Goal: Contribute content: Contribute content

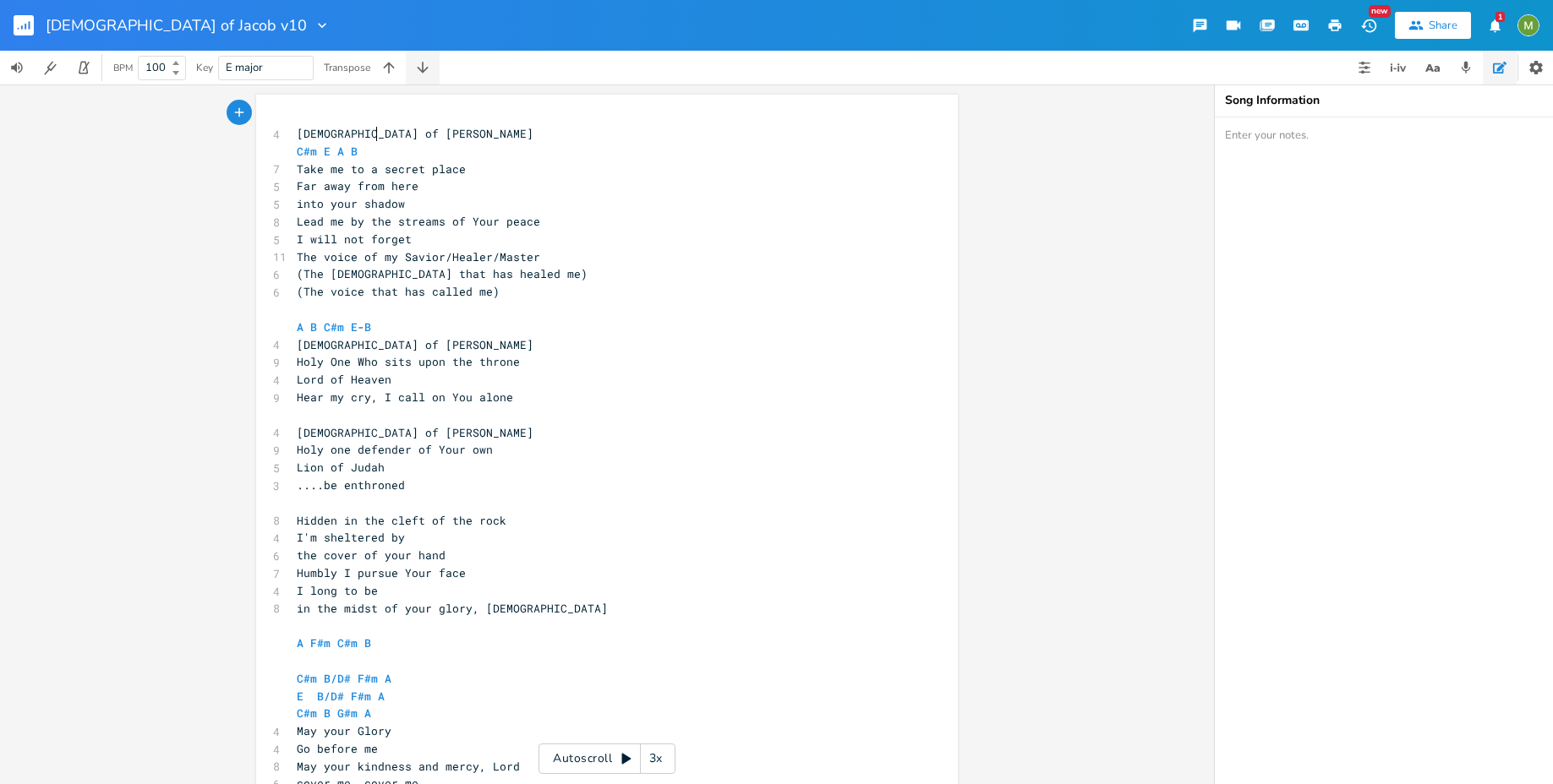
click at [427, 69] on icon "button" at bounding box center [422, 67] width 11 height 11
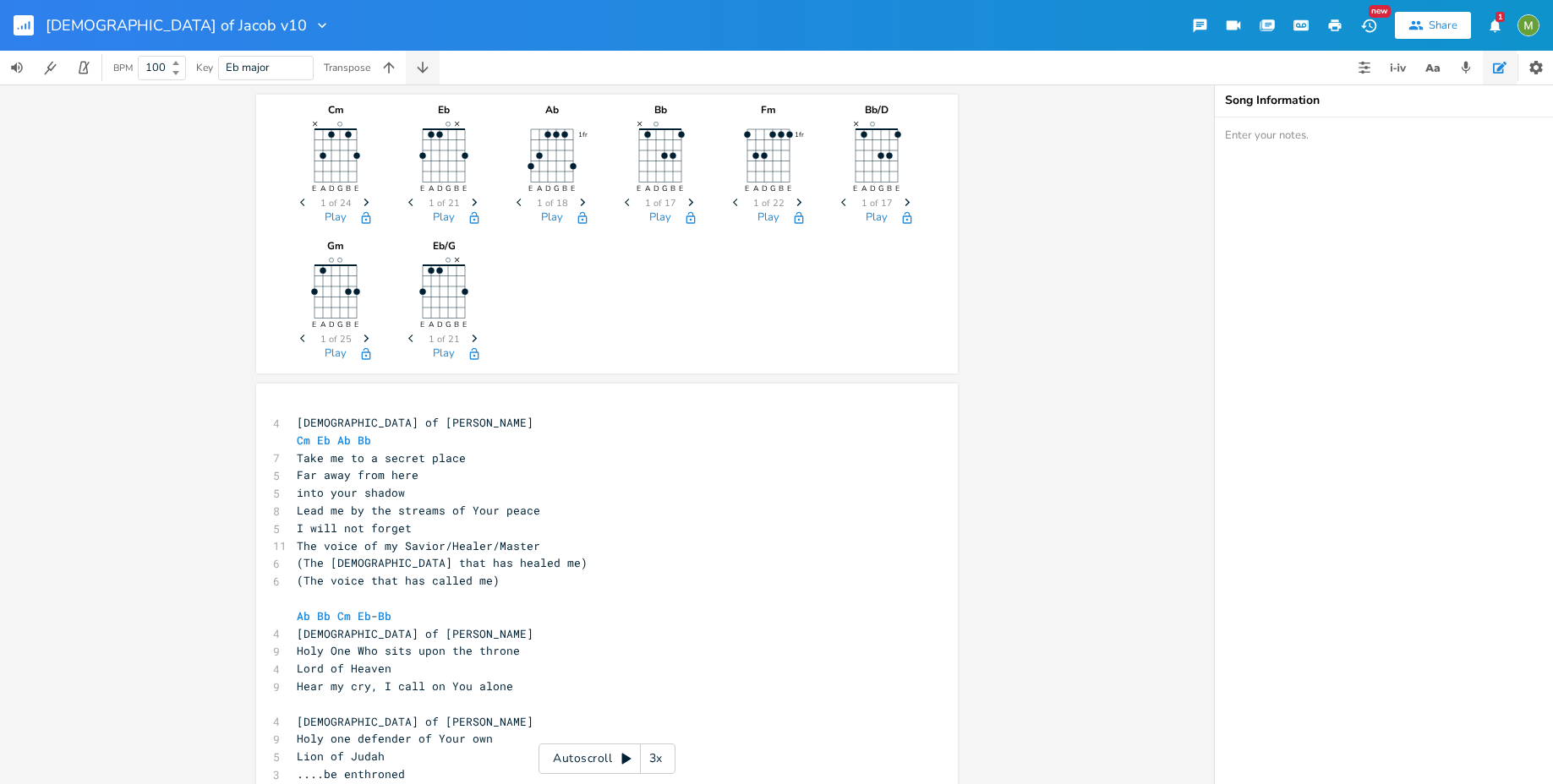
click at [427, 69] on icon "button" at bounding box center [422, 67] width 11 height 11
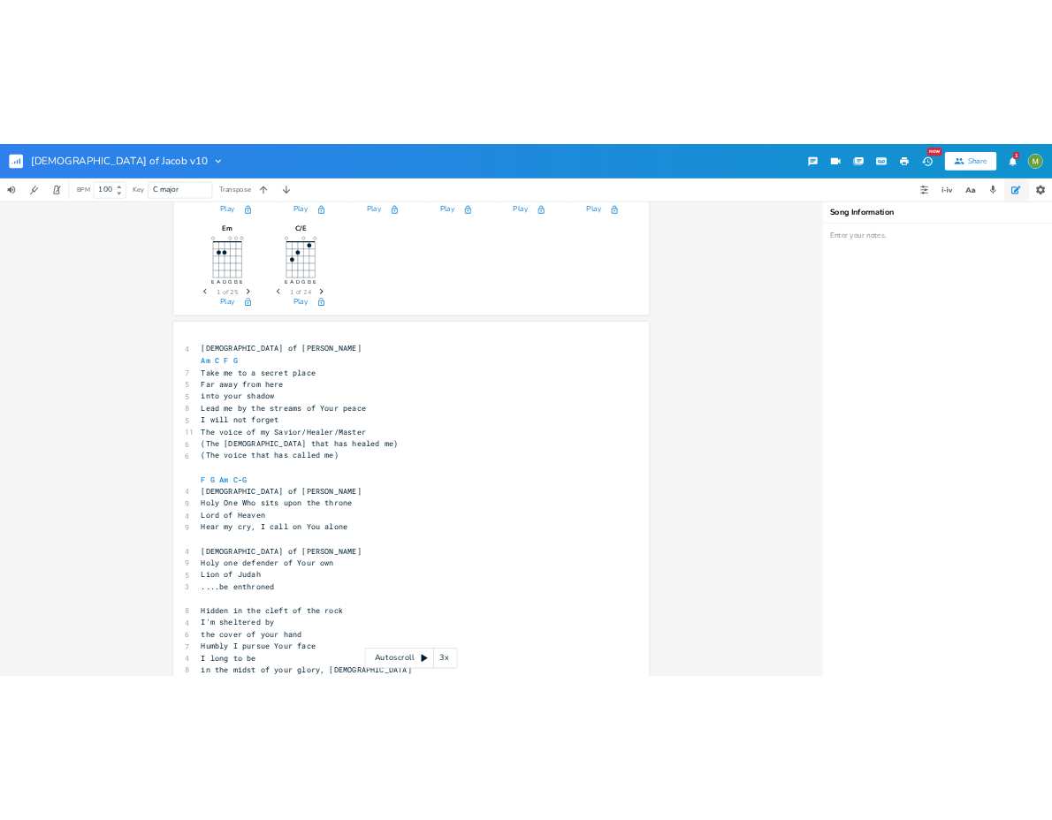
scroll to position [287, 0]
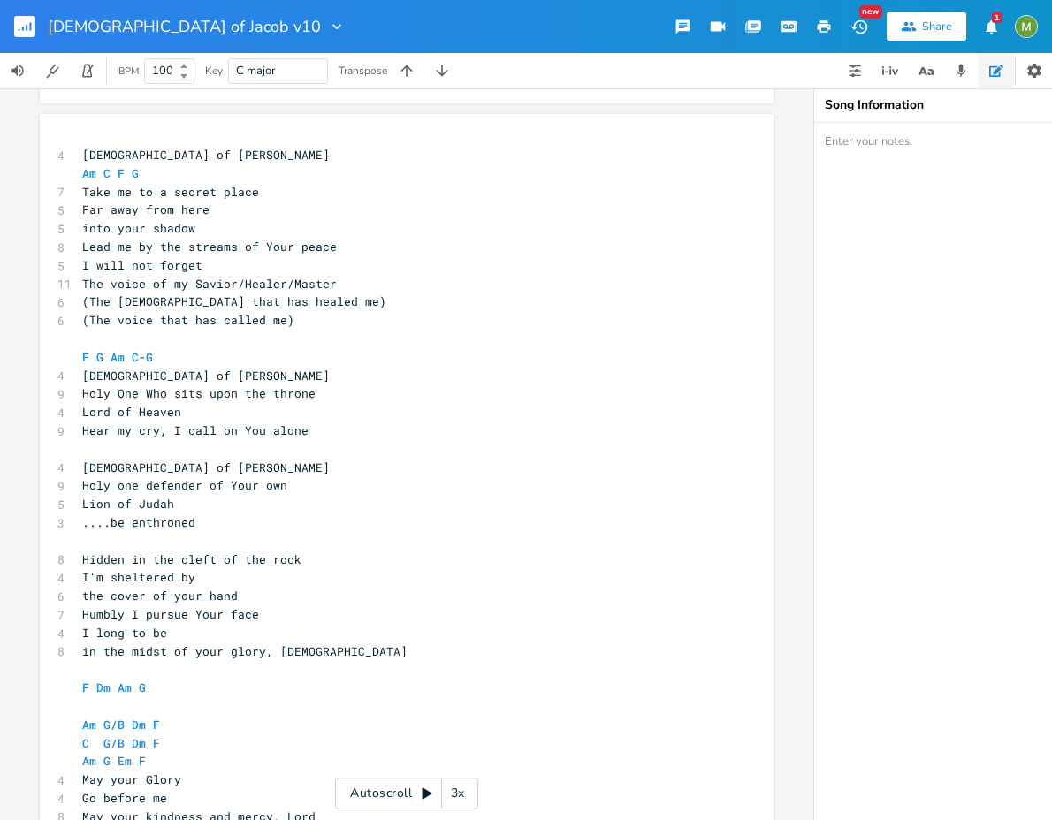
click at [424, 53] on button "button" at bounding box center [441, 70] width 35 height 35
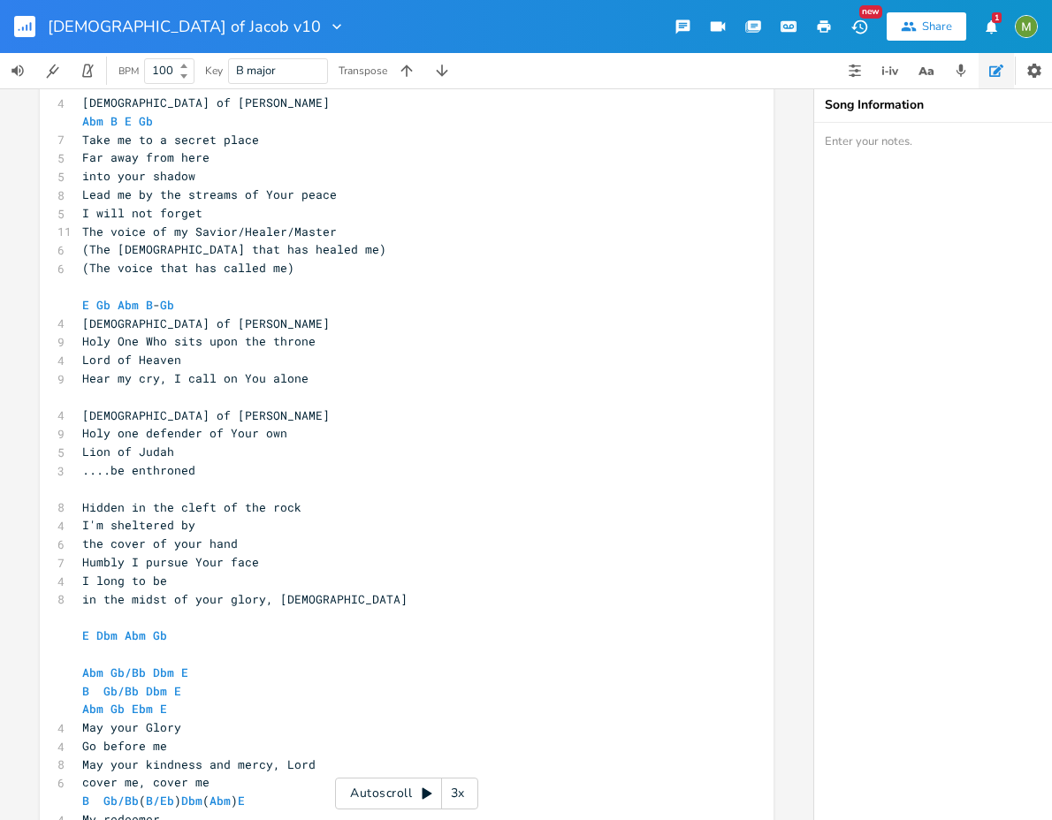
scroll to position [283, 0]
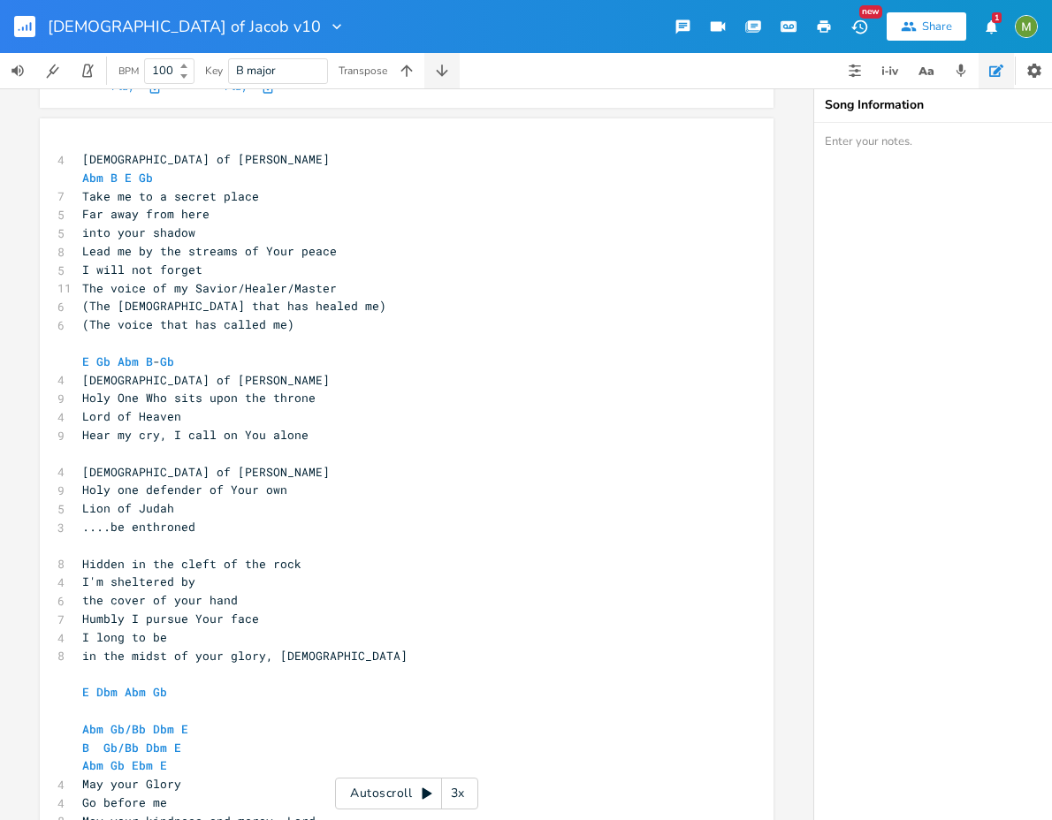
click at [447, 70] on icon "button" at bounding box center [441, 70] width 11 height 11
click at [410, 72] on icon "button" at bounding box center [407, 71] width 18 height 18
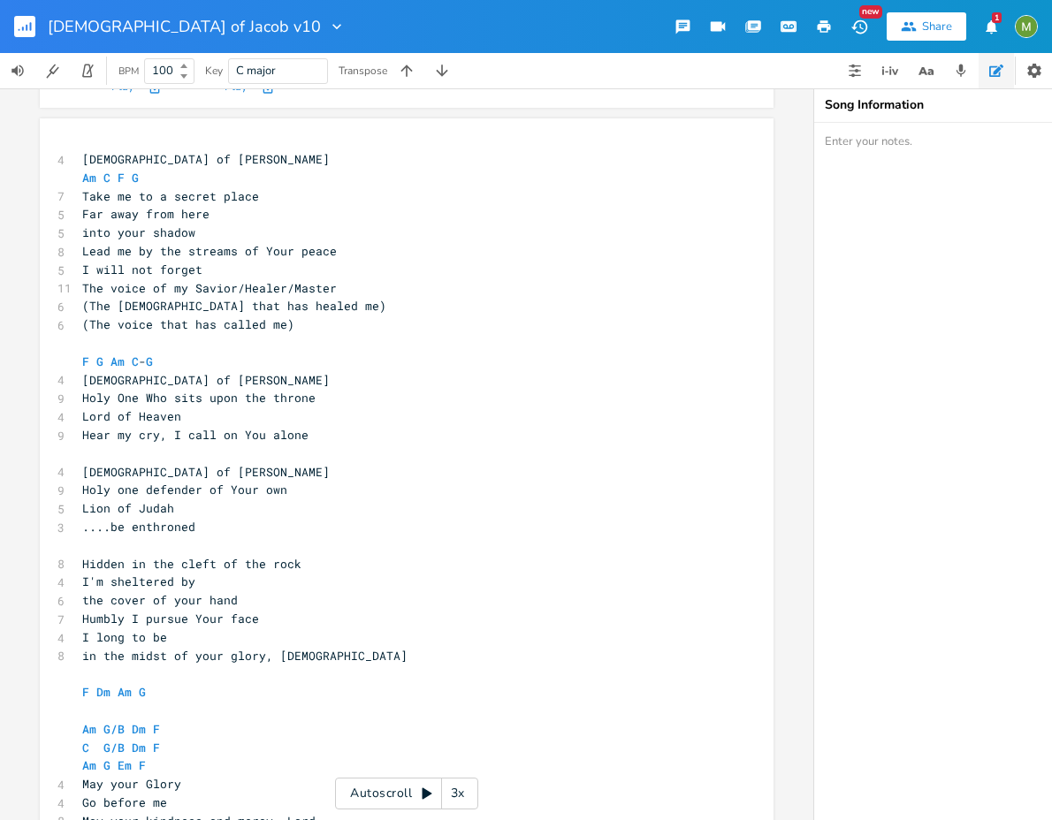
click at [389, 53] on button "button" at bounding box center [406, 70] width 35 height 35
click at [300, 73] on span "D major" at bounding box center [278, 71] width 84 height 24
click at [459, 75] on button "button" at bounding box center [441, 70] width 35 height 35
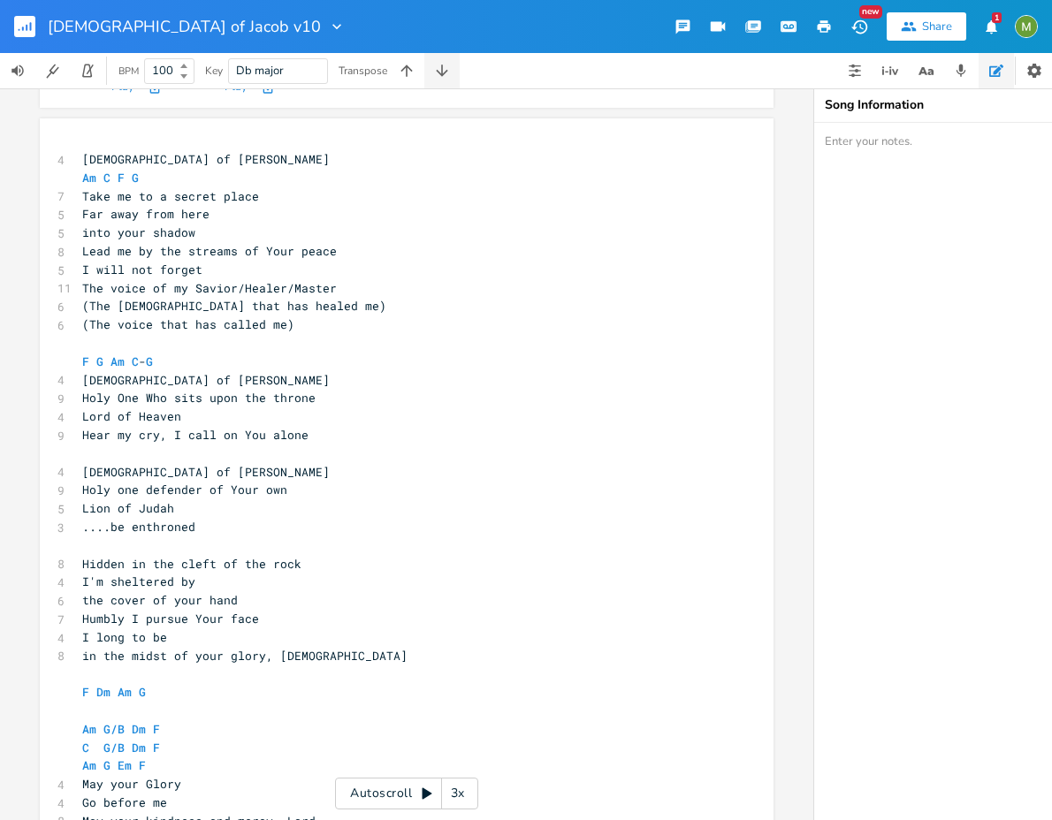
click at [459, 75] on button "button" at bounding box center [441, 70] width 35 height 35
click at [415, 80] on button "button" at bounding box center [406, 70] width 35 height 35
click at [529, 133] on div "xxxxxxxxxx 4 God of Jacob Am C F G 7 Take me to a secret place 5 Far away from …" at bounding box center [407, 578] width 734 height 921
click at [434, 351] on pre "​" at bounding box center [398, 343] width 638 height 19
click at [318, 235] on pre "into your shadow" at bounding box center [398, 233] width 638 height 19
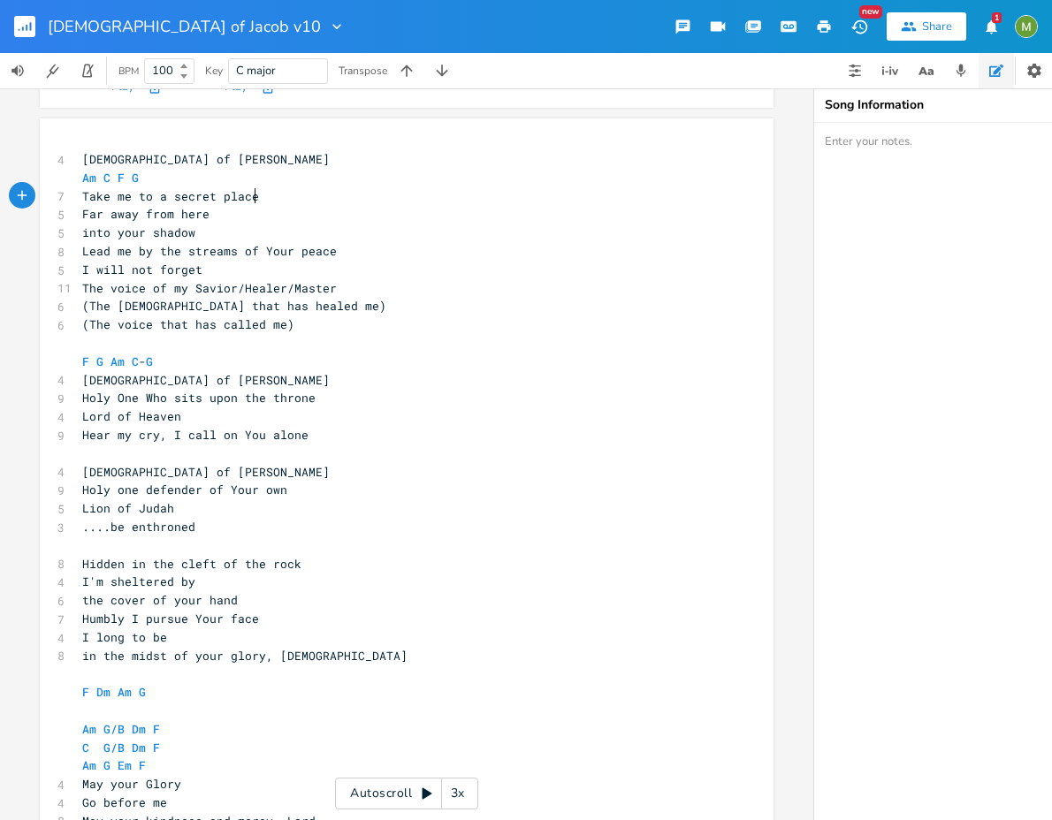
click at [353, 201] on pre "Take me to a secret place" at bounding box center [398, 196] width 638 height 19
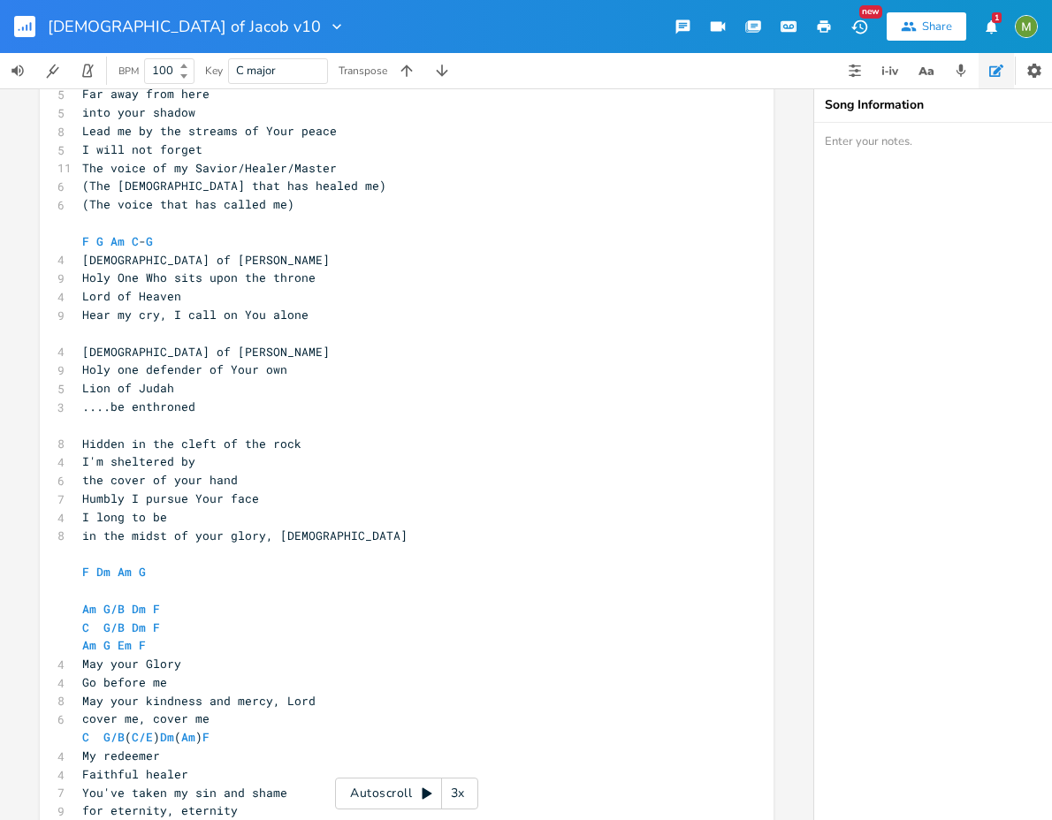
scroll to position [415, 0]
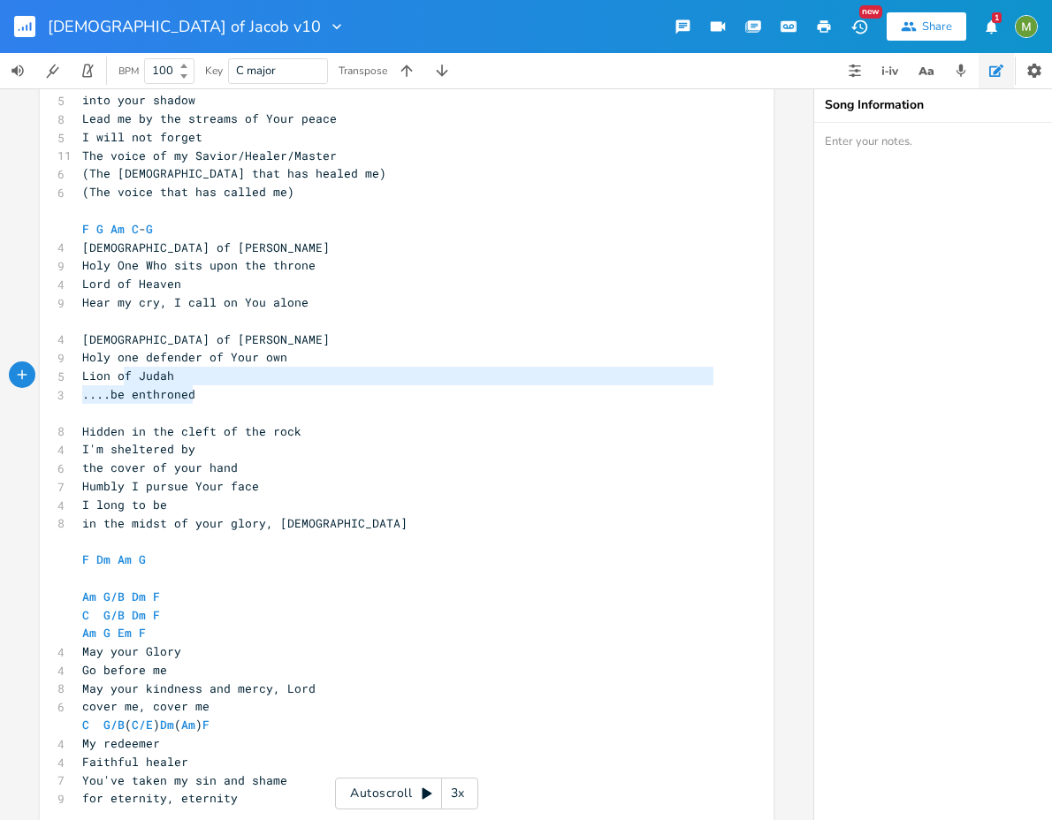
type textarea "God of Jacob Holy one defender of Your own Lion of Judah ....be enthroned"
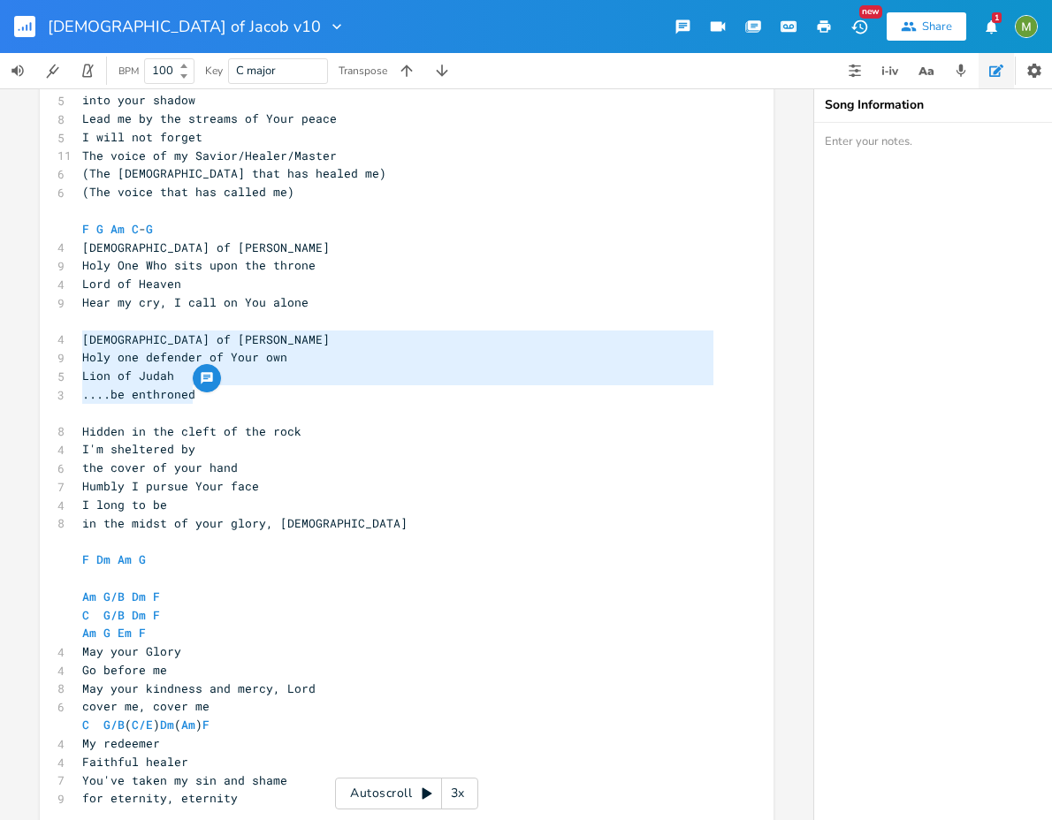
drag, startPoint x: 210, startPoint y: 402, endPoint x: 56, endPoint y: 334, distance: 169.0
click at [79, 334] on div "4 God of Jacob Am C F G 7 Take me to a secret place 5 Far away from here 5 into…" at bounding box center [398, 450] width 638 height 864
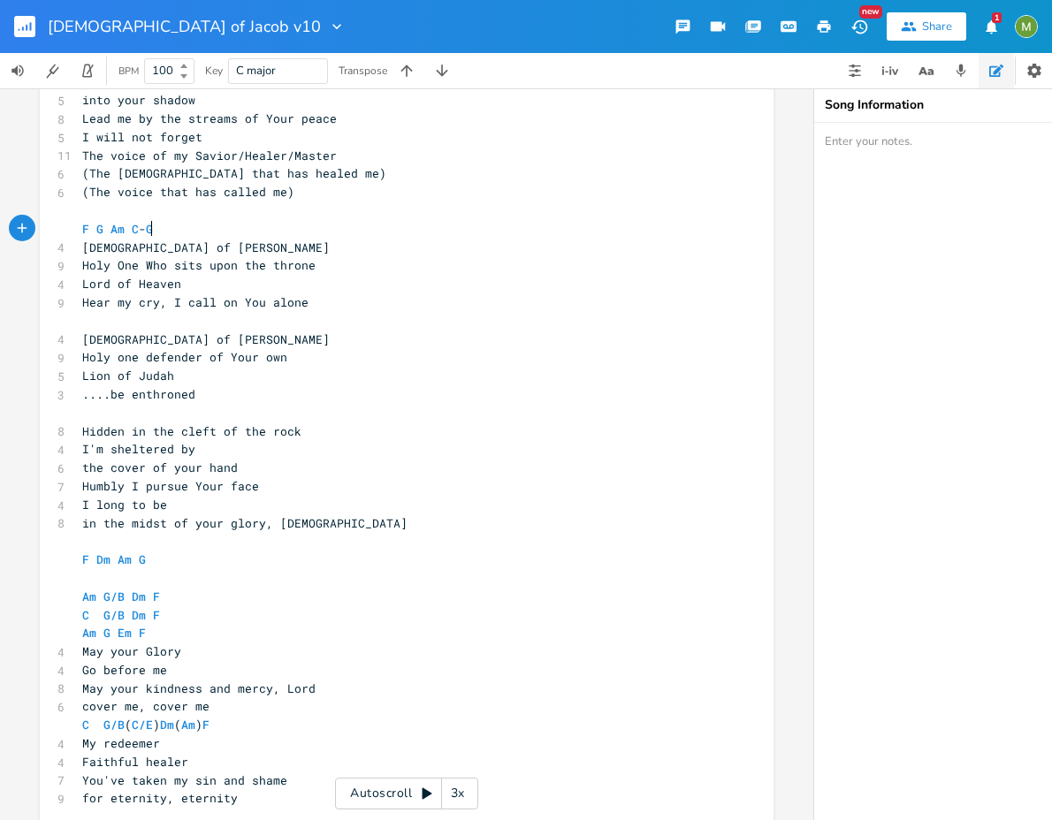
click at [243, 222] on pre "F G Am C - G" at bounding box center [398, 229] width 638 height 19
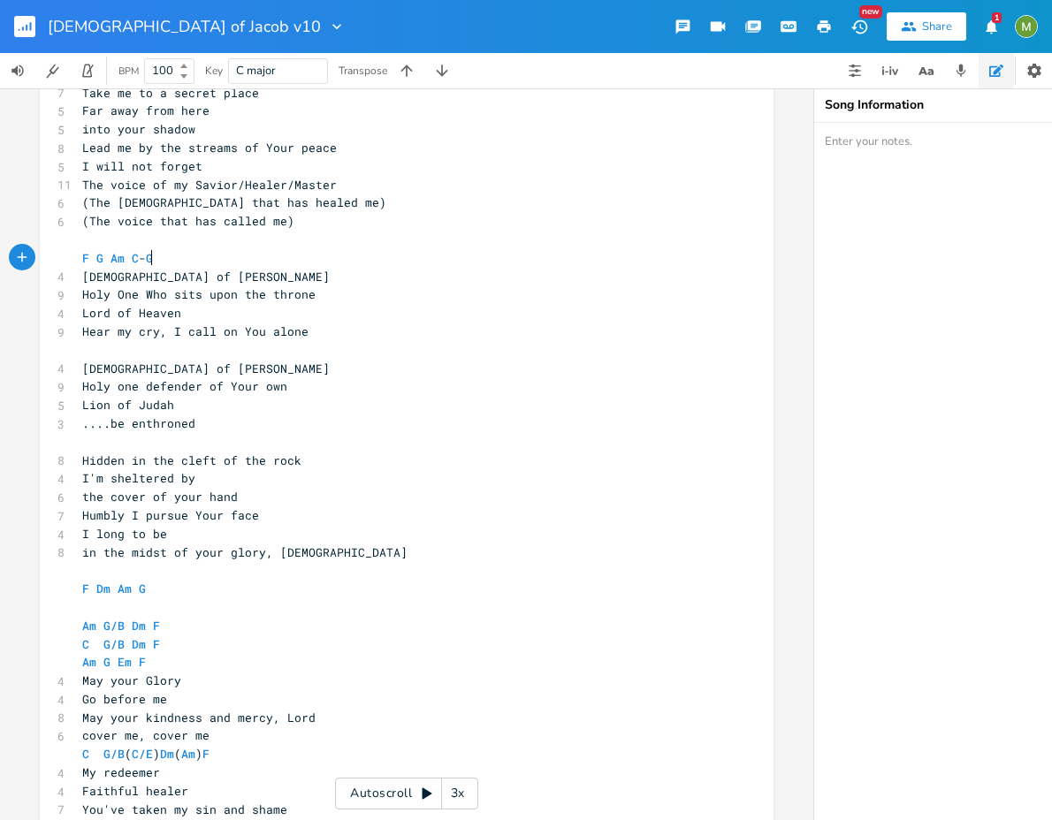
scroll to position [334, 0]
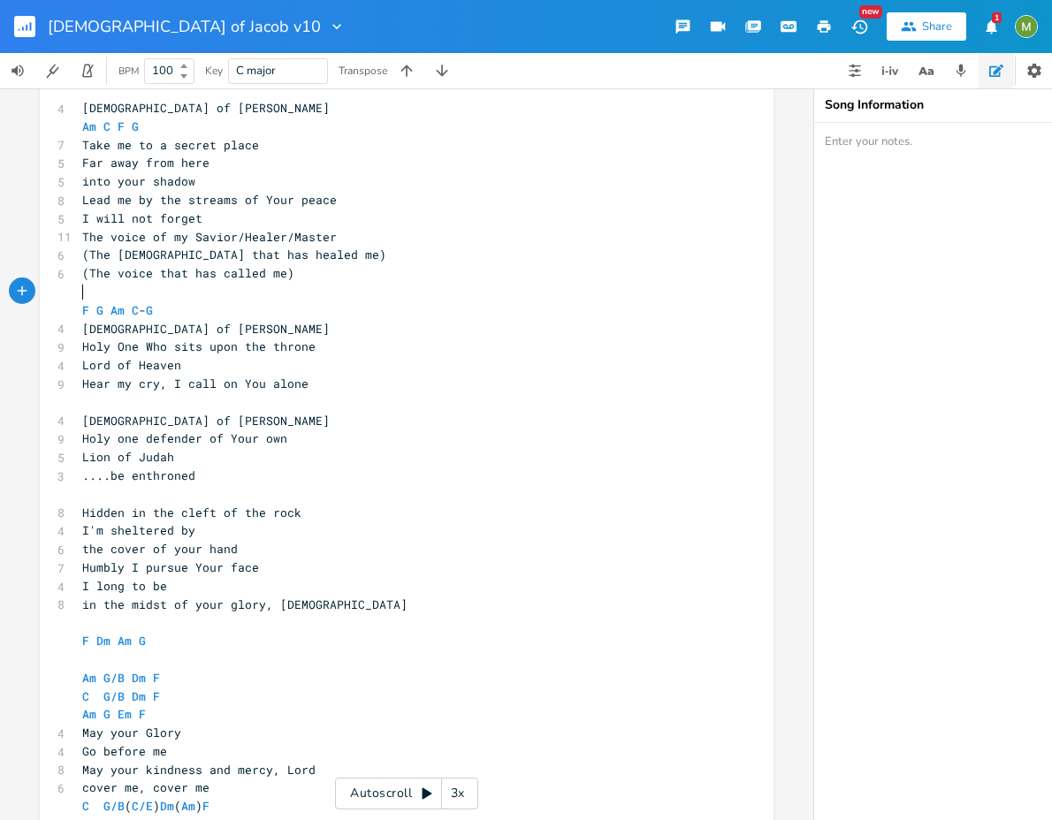
click at [154, 290] on pre "​" at bounding box center [398, 292] width 638 height 19
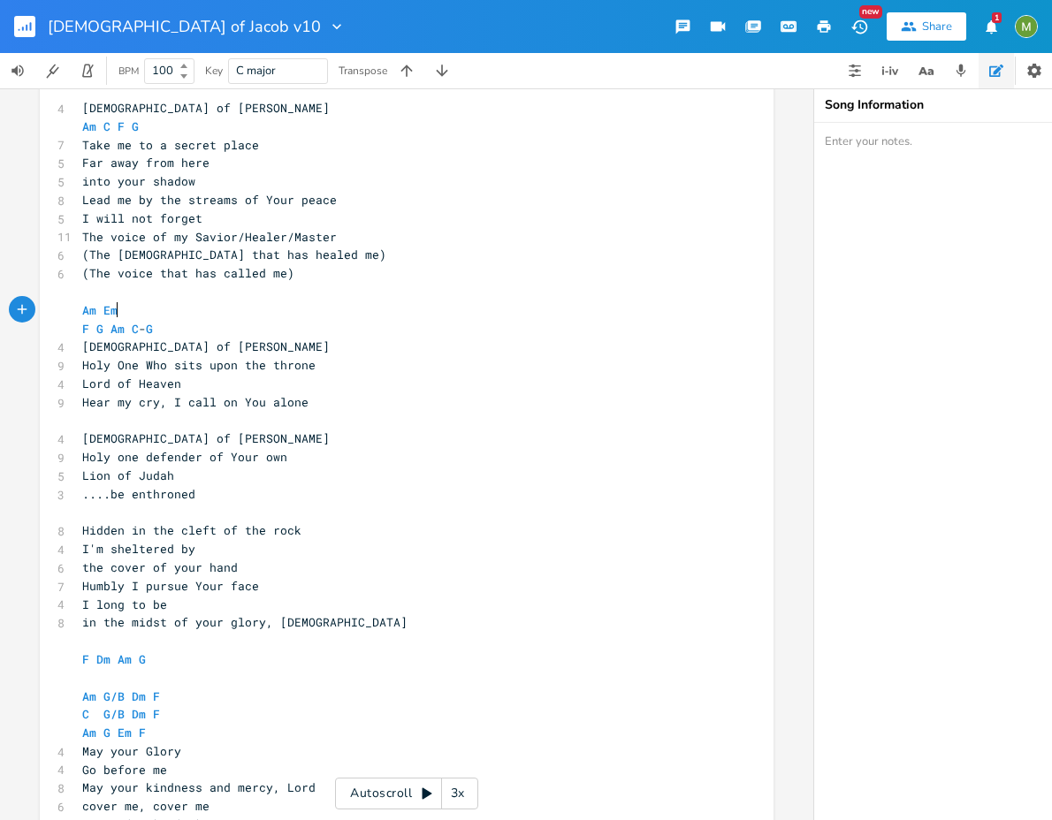
scroll to position [0, 40]
type textarea "Am Em F C G"
click at [148, 300] on pre "​" at bounding box center [398, 292] width 638 height 19
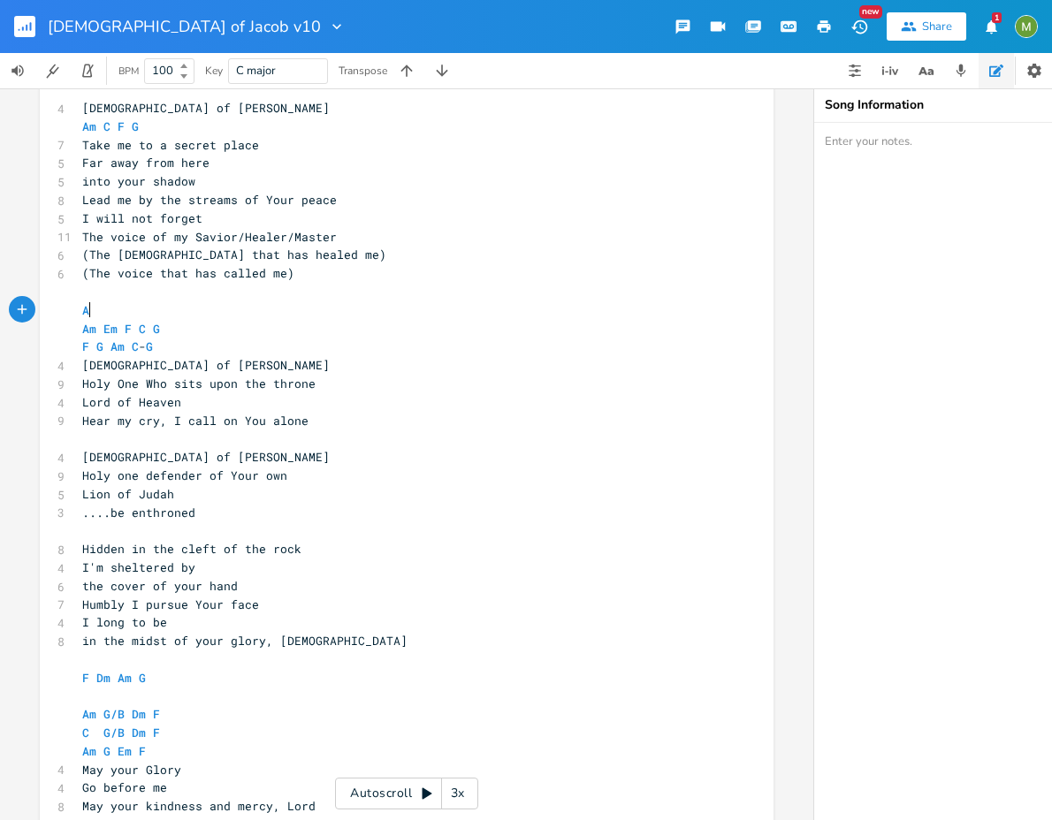
type textarea "AM"
type textarea "M"
type textarea "m G F C"
type textarea "-G"
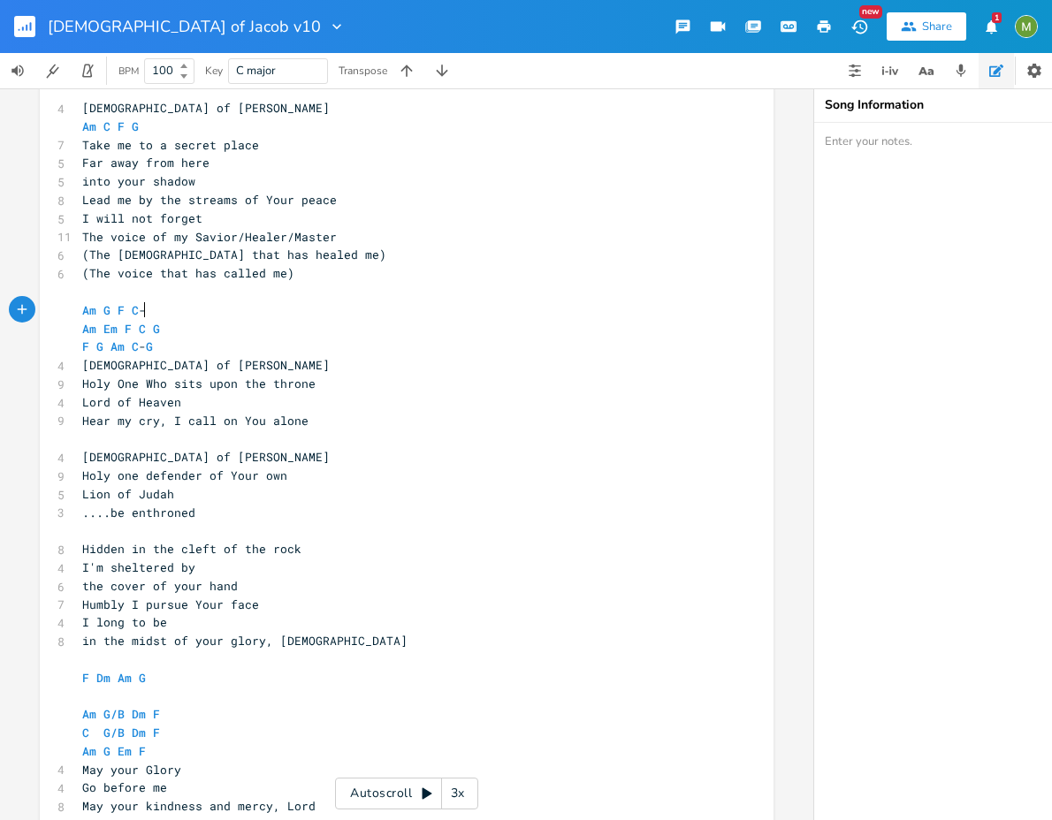
scroll to position [0, 12]
click at [218, 317] on pre "Am G F C - G" at bounding box center [398, 310] width 638 height 19
click at [284, 331] on pre "Am Em F C G" at bounding box center [398, 329] width 638 height 19
click at [292, 485] on pre "Lion of Judah" at bounding box center [398, 494] width 638 height 19
type textarea "Am Em F C G"
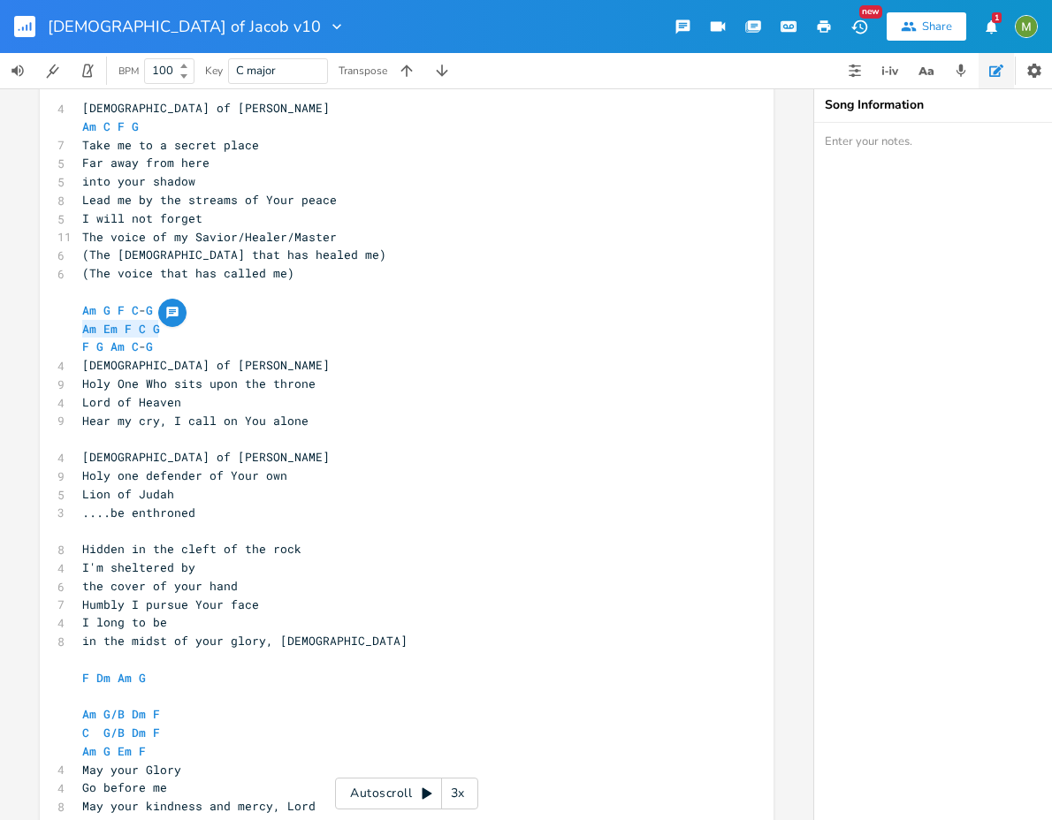
drag, startPoint x: 169, startPoint y: 330, endPoint x: 51, endPoint y: 323, distance: 117.8
click at [51, 323] on div "Am Em F C G x 4 God of Jacob Am C F G 7 Take me to a secret place 5 Far away fr…" at bounding box center [407, 545] width 734 height 957
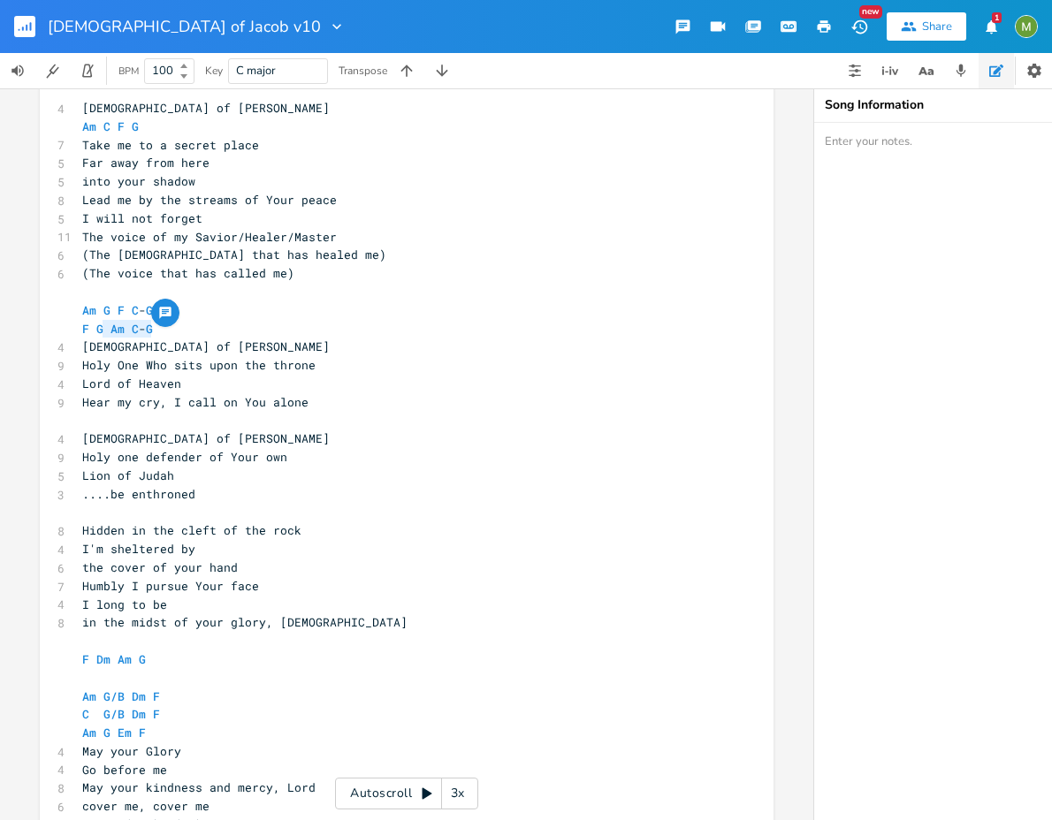
type textarea "F G Am C-G"
drag, startPoint x: 160, startPoint y: 326, endPoint x: 48, endPoint y: 328, distance: 112.3
click at [48, 328] on div "F G Am C-G x 4 God of Jacob Am C F G 7 Take me to a secret place 5 Far away fro…" at bounding box center [407, 536] width 734 height 939
type textarea "F Dm Am G"
drag, startPoint x: 147, startPoint y: 653, endPoint x: 69, endPoint y: 659, distance: 78.0
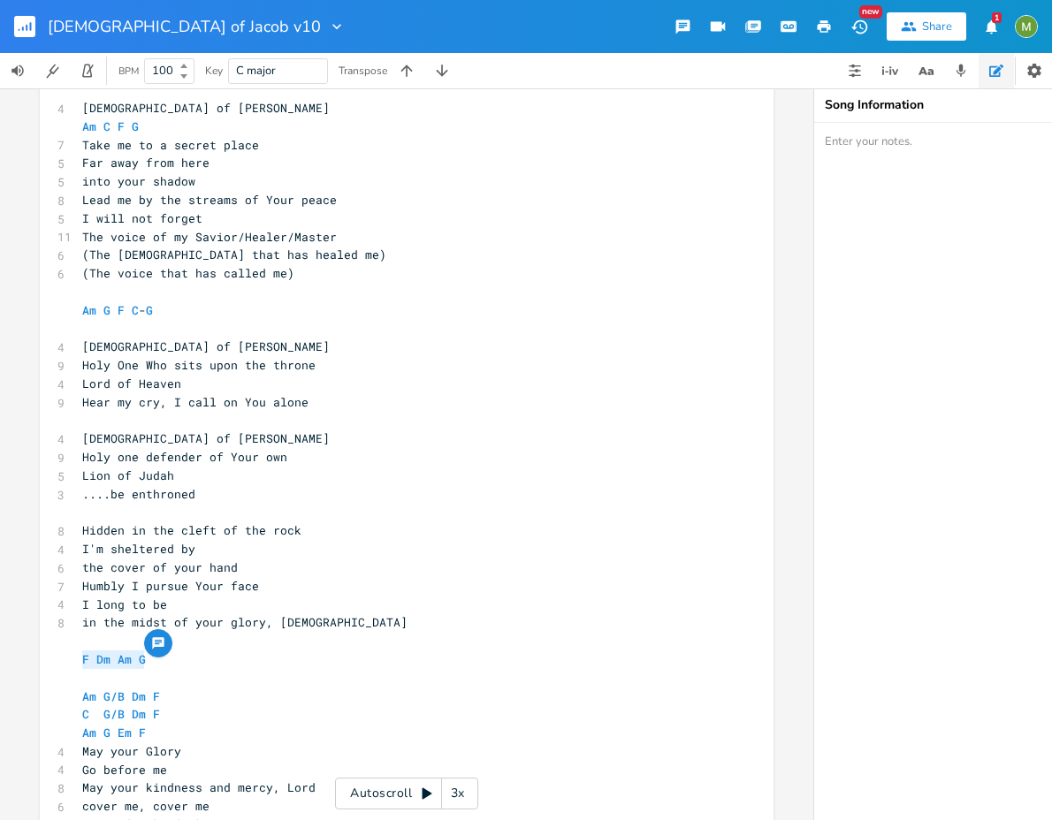
click at [69, 659] on div "F Dm Am G x 4 God of Jacob Am C F G 7 Take me to a secret place 5 Far away from…" at bounding box center [407, 536] width 734 height 939
click at [145, 660] on pre "F Dm Am G" at bounding box center [398, 660] width 638 height 19
type textarea "."
paste textarea
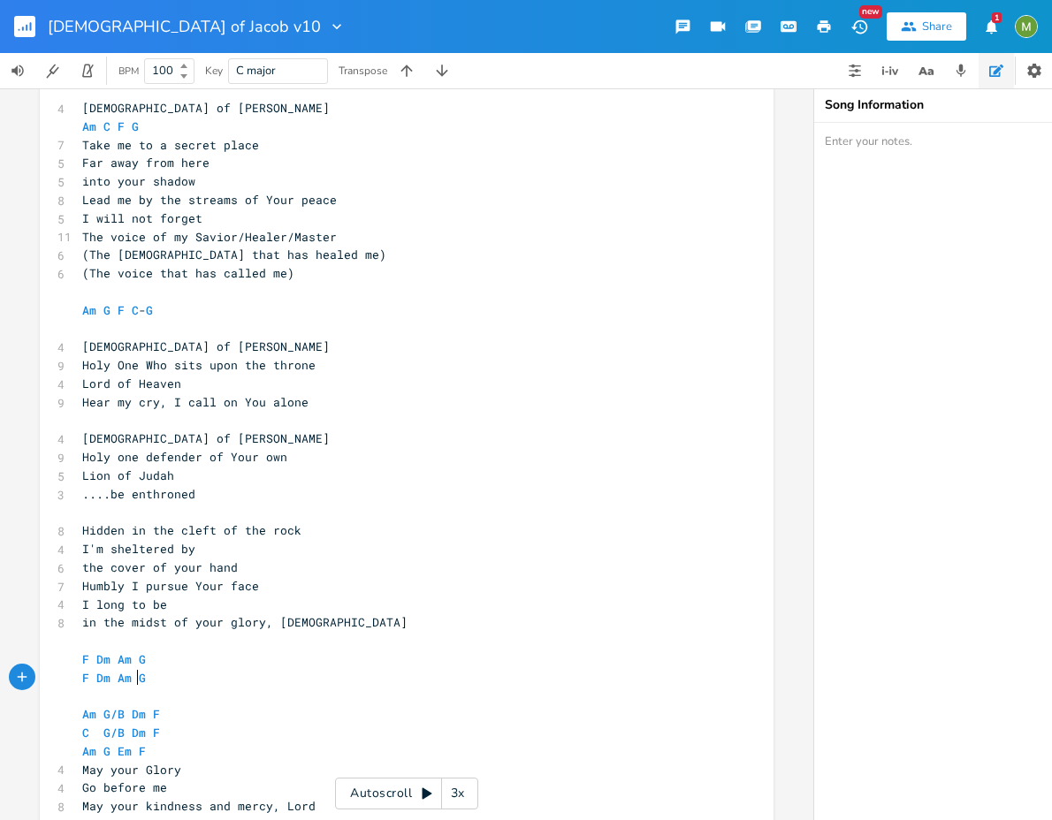
click at [129, 673] on span "F Dm Am G" at bounding box center [114, 678] width 64 height 16
click at [125, 674] on span "Am" at bounding box center [125, 678] width 14 height 17
type textarea "C"
click at [186, 645] on pre "​" at bounding box center [398, 641] width 638 height 19
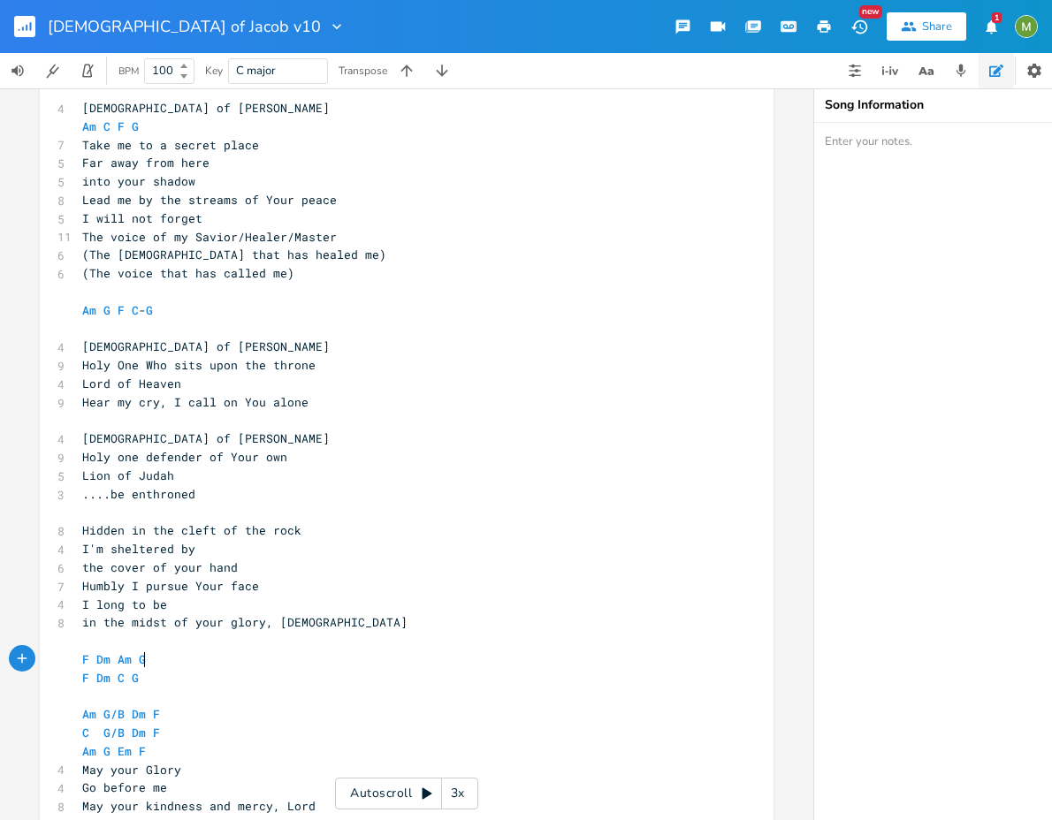
click at [180, 654] on pre "F Dm Am G" at bounding box center [398, 660] width 638 height 19
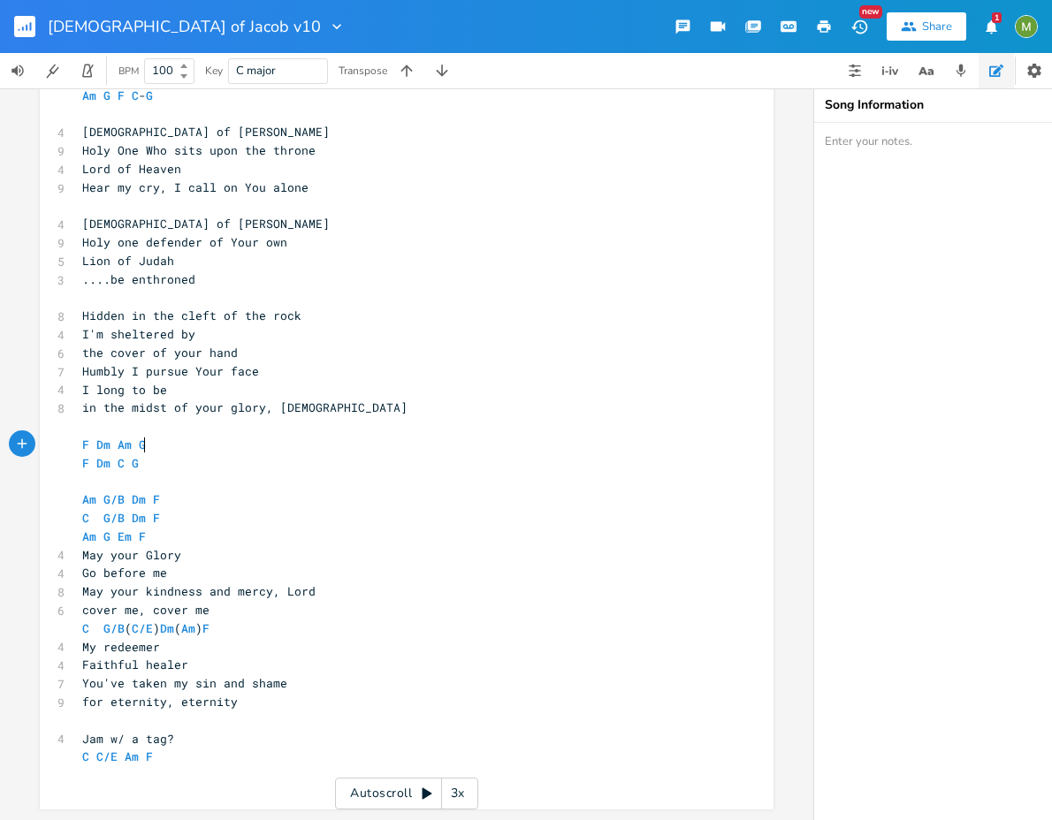
scroll to position [559, 0]
click at [117, 473] on pre "​" at bounding box center [398, 482] width 638 height 19
click at [163, 454] on pre "F Dm C G" at bounding box center [398, 463] width 638 height 19
click at [153, 491] on pre "Am G/B Dm F" at bounding box center [398, 500] width 638 height 19
click at [164, 496] on pre "Am G/B Dm F" at bounding box center [398, 500] width 638 height 19
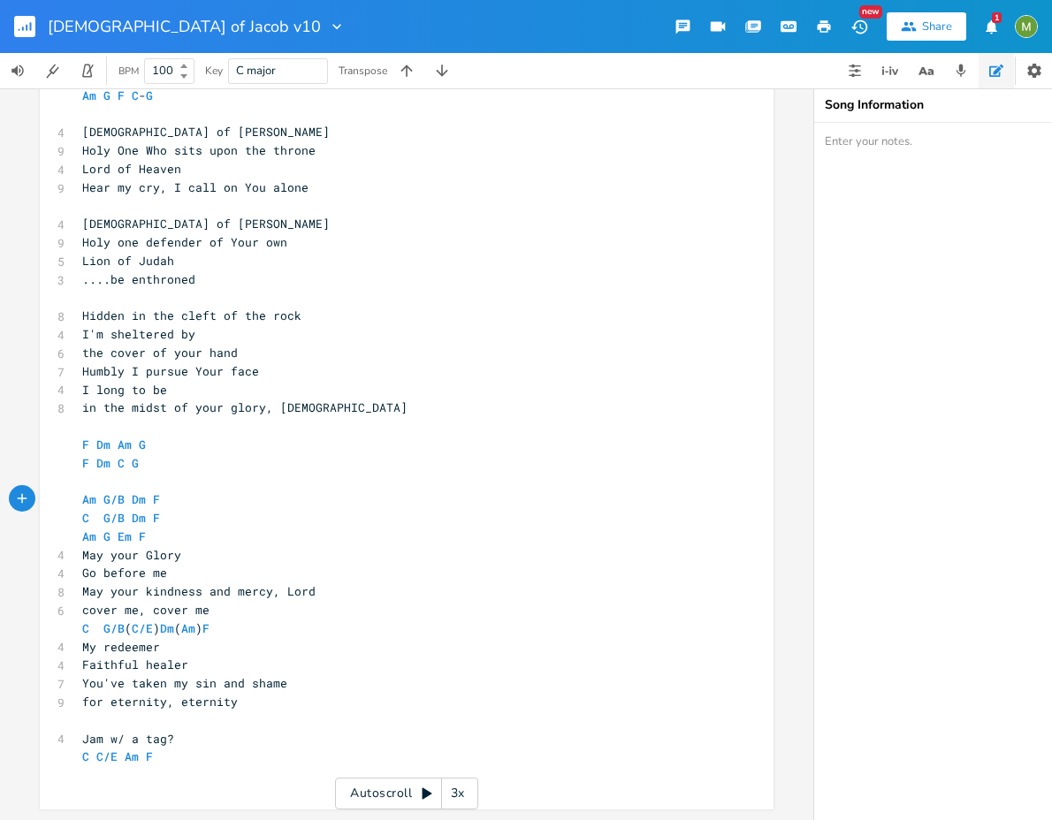
click at [174, 491] on pre "Am G/B Dm F" at bounding box center [398, 500] width 638 height 19
type textarea "Am G/B Dm F"
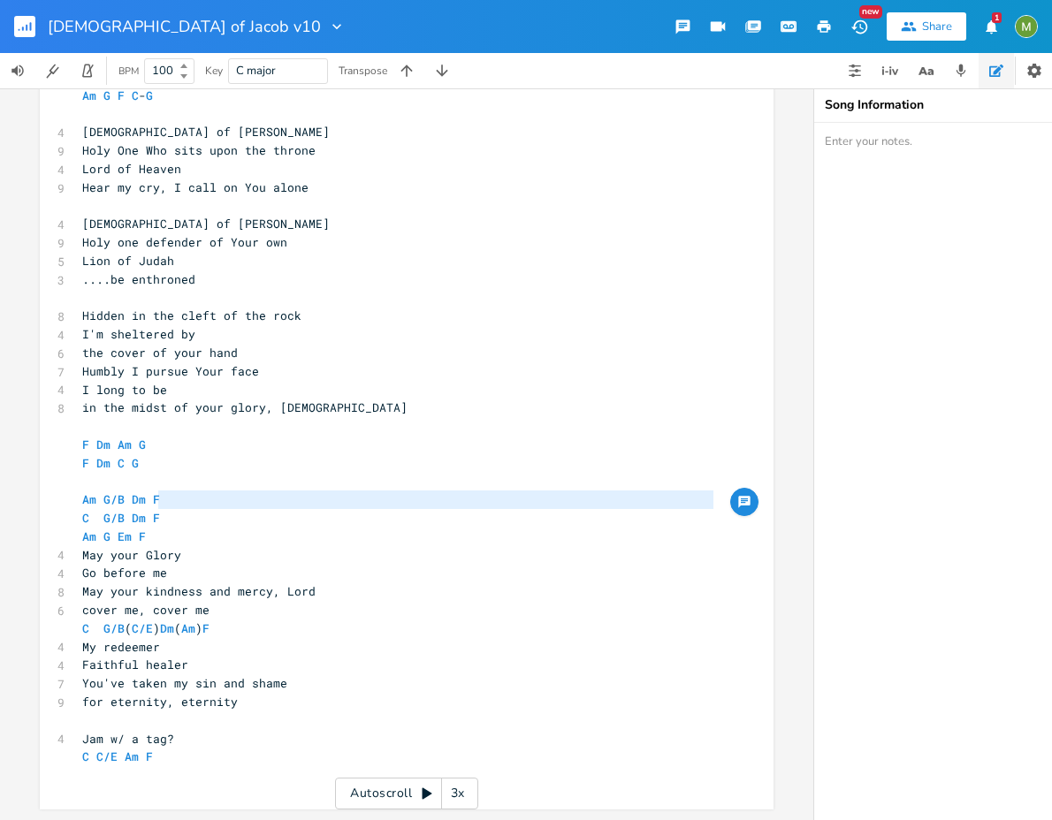
type textarea "Am G/B Dm F"
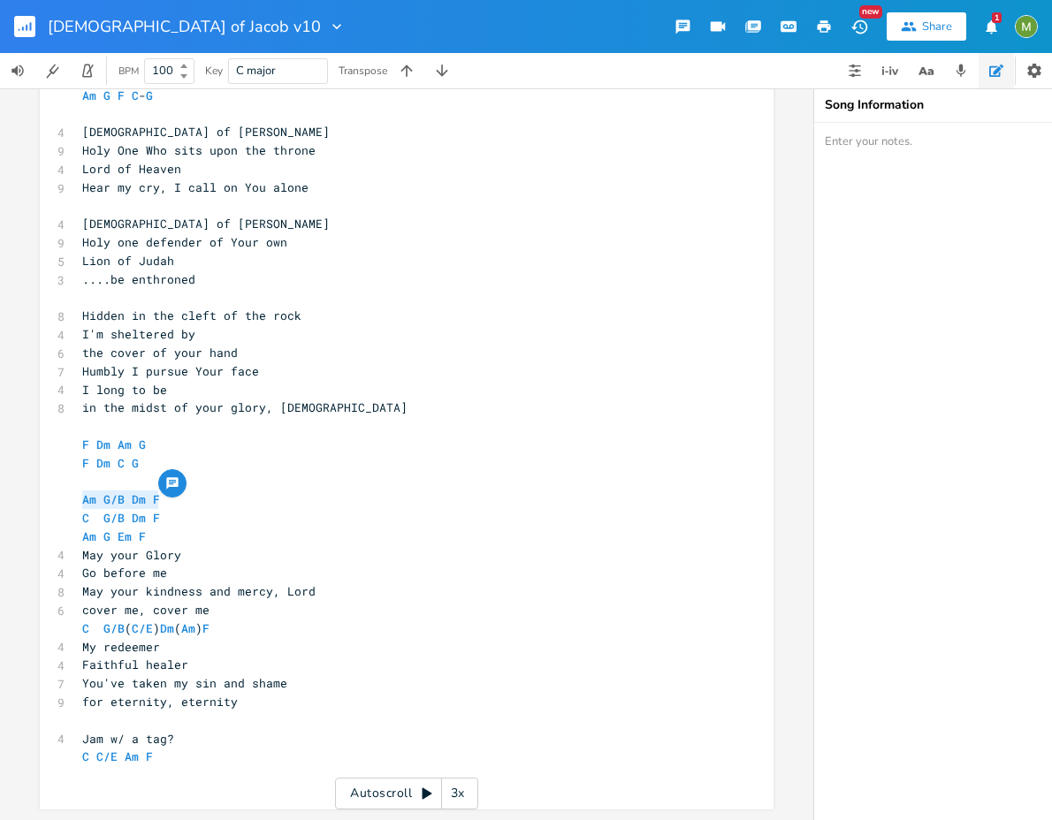
drag, startPoint x: 165, startPoint y: 498, endPoint x: 59, endPoint y: 495, distance: 106.1
click at [59, 495] on div "Am G/B Dm F x 4 God of Jacob Am C F G 7 Take me to a secret place 5 Far away fr…" at bounding box center [407, 330] width 734 height 957
click at [278, 509] on pre "C G/B Dm F" at bounding box center [398, 518] width 638 height 19
type textarea "Am G/B Dm F"
drag, startPoint x: 153, startPoint y: 486, endPoint x: 11, endPoint y: 487, distance: 142.3
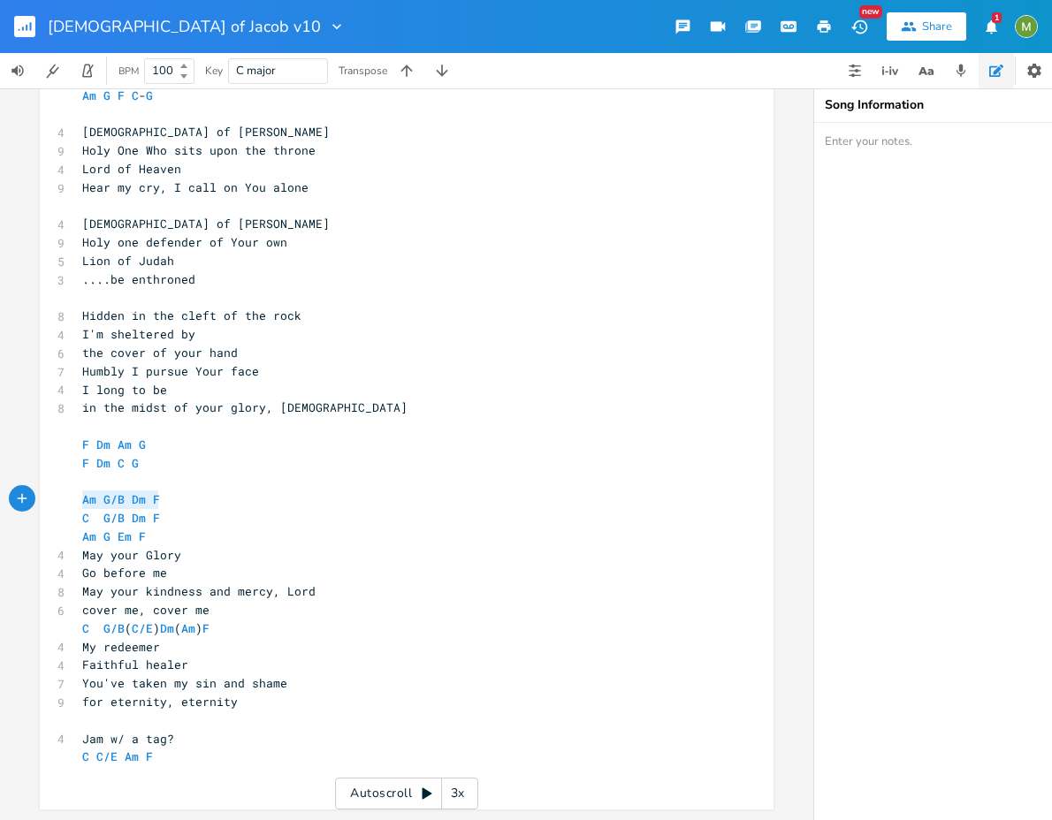
click at [11, 487] on div "Am E A D G B E Previous 1 of 25 Next Play C E A D G B E Previous 1 of 24 Next P…" at bounding box center [406, 454] width 813 height 732
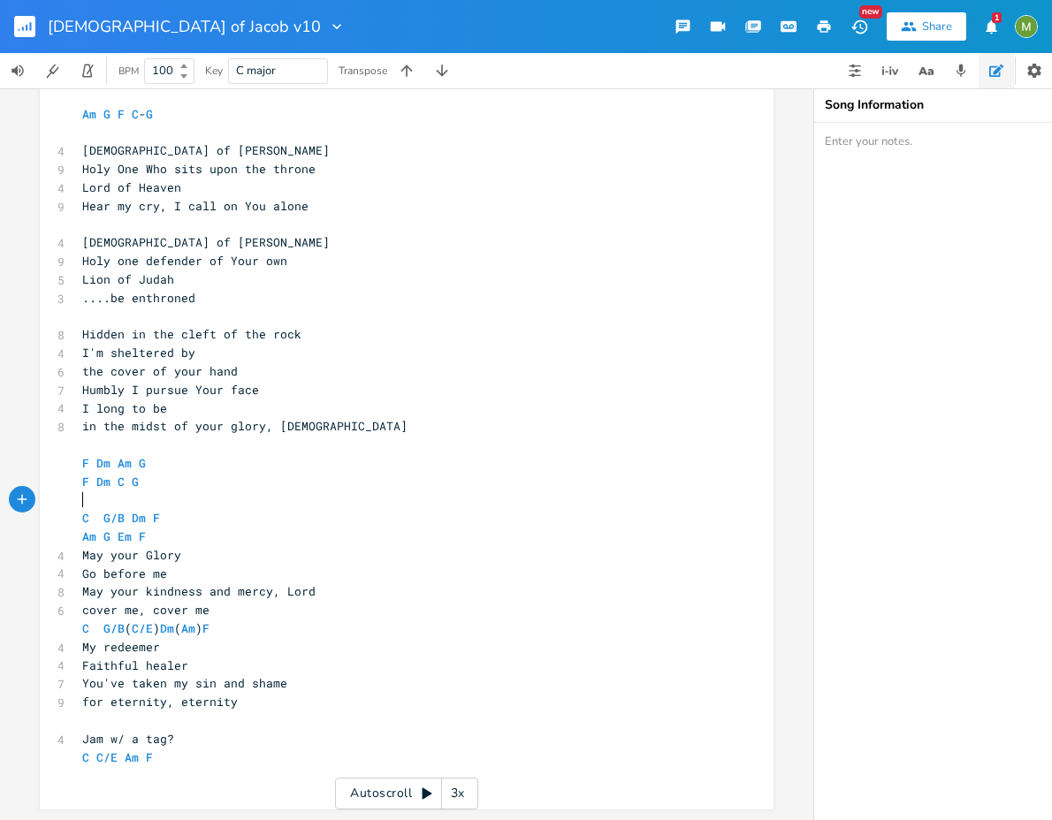
click at [205, 766] on pre "​" at bounding box center [398, 775] width 638 height 19
click at [102, 130] on pre "​" at bounding box center [398, 133] width 638 height 19
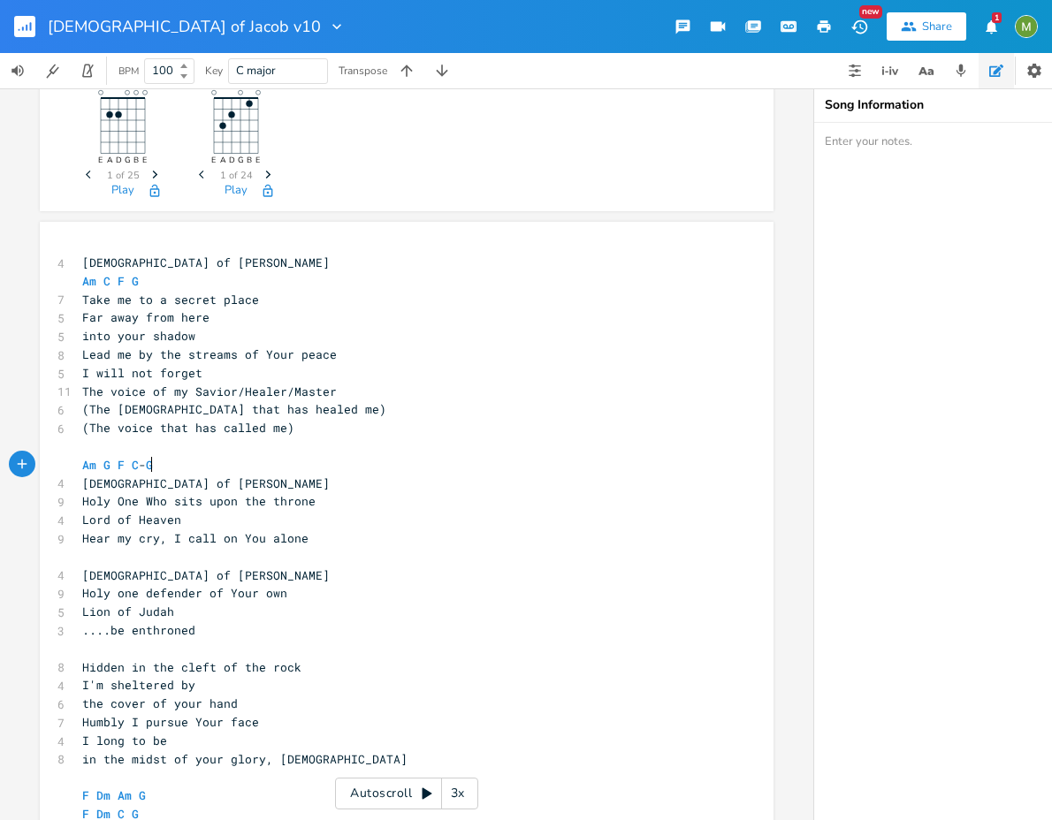
scroll to position [177, 0]
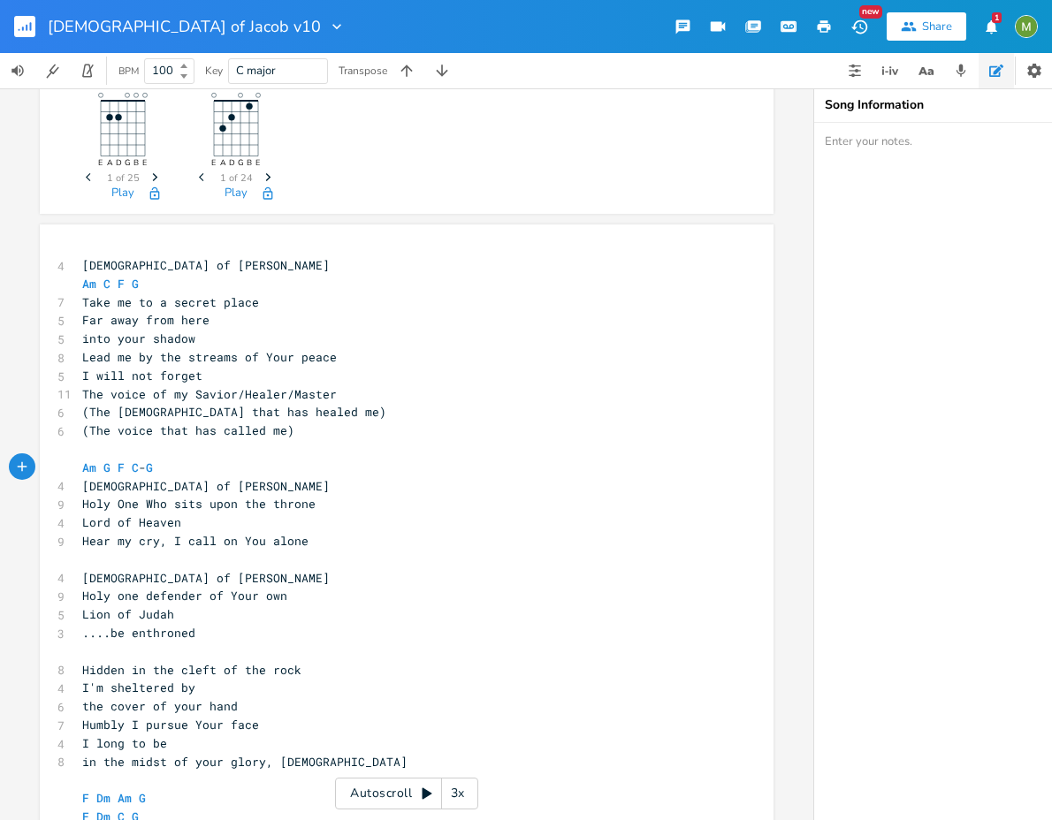
click at [278, 596] on pre "Holy one defender of Your own" at bounding box center [398, 596] width 638 height 19
type textarea "Holy one defender of Your own"
drag, startPoint x: 281, startPoint y: 598, endPoint x: 63, endPoint y: 598, distance: 218.3
click at [63, 598] on div "Holy one defender of Your own x 4 God of Jacob Am C F G 7 Take me to a secret p…" at bounding box center [407, 684] width 734 height 921
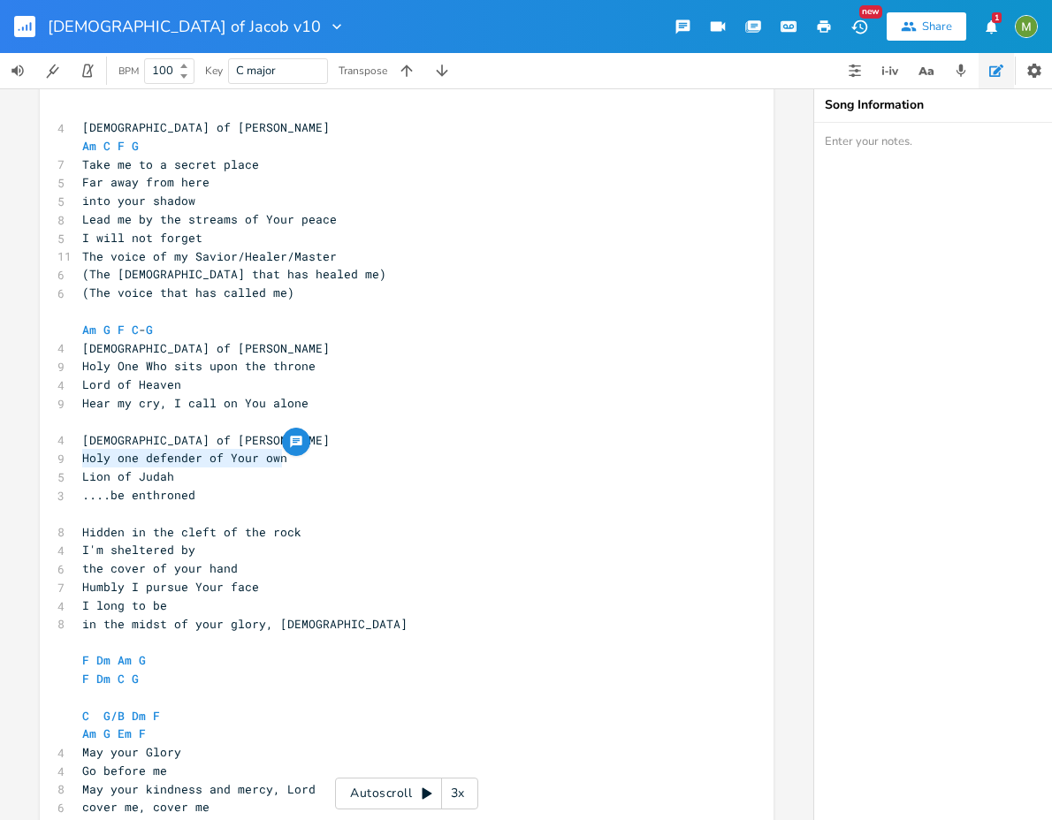
scroll to position [314, 0]
click at [225, 348] on pre "[DEMOGRAPHIC_DATA] of [PERSON_NAME]" at bounding box center [398, 349] width 638 height 19
click at [202, 392] on pre "Lord of Heaven" at bounding box center [398, 386] width 638 height 19
click at [339, 411] on pre "Hear my cry, I call on You alone" at bounding box center [398, 404] width 638 height 19
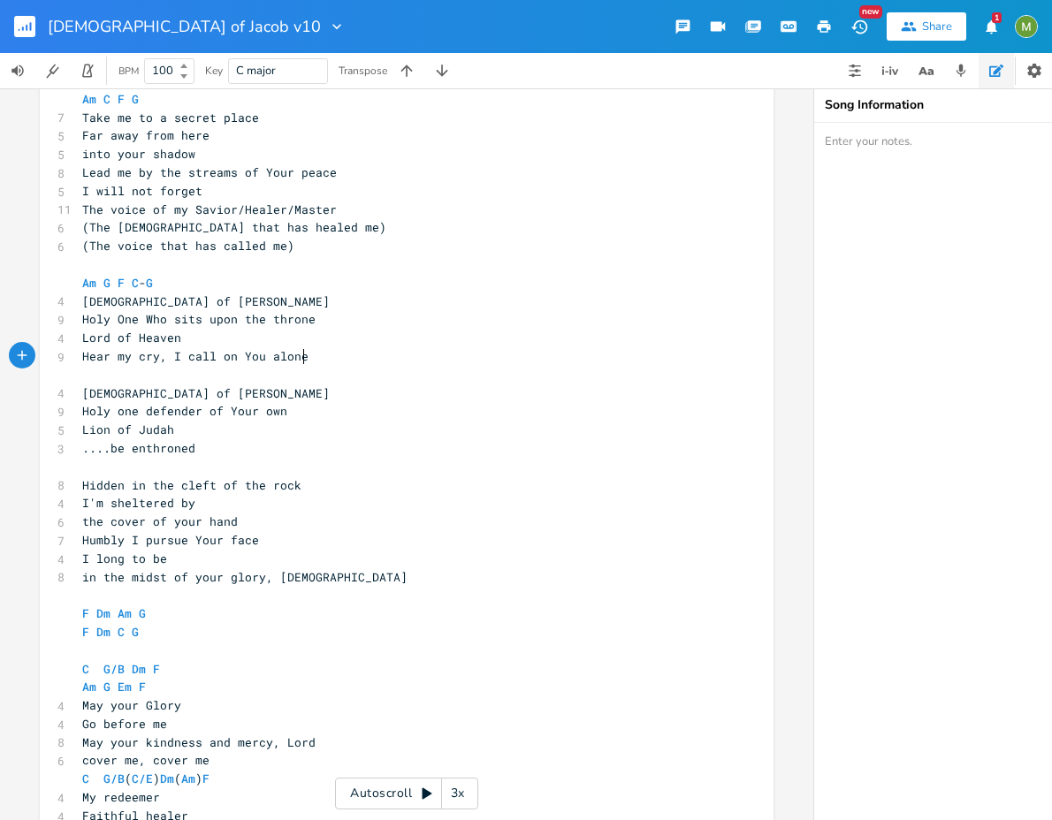
scroll to position [338, 0]
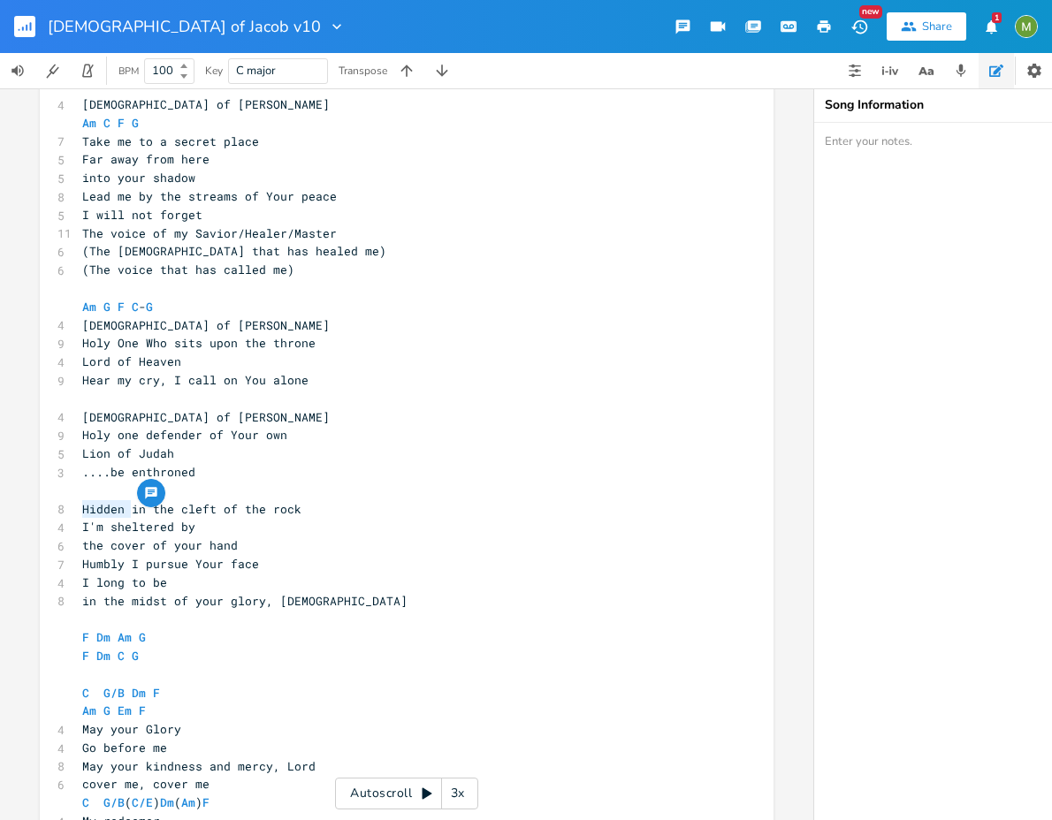
type textarea "Hidde"
drag, startPoint x: 79, startPoint y: 507, endPoint x: 114, endPoint y: 510, distance: 35.5
click at [114, 510] on span "Hidden in the cleft of the rock" at bounding box center [191, 509] width 219 height 16
type textarea "cleft"
drag, startPoint x: 206, startPoint y: 506, endPoint x: 176, endPoint y: 512, distance: 30.5
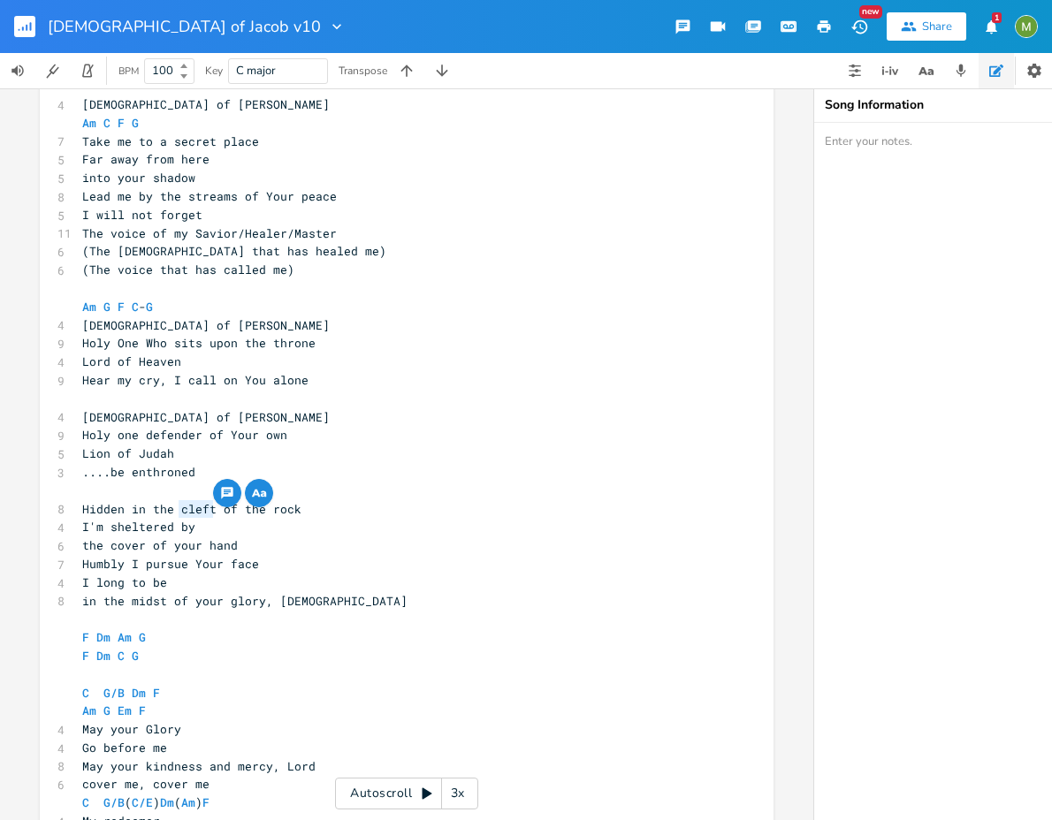
click at [176, 512] on span "Hidden in the cleft of the rock" at bounding box center [191, 509] width 219 height 16
click at [171, 514] on span "Hidden in the cleft of the rock" at bounding box center [191, 509] width 219 height 16
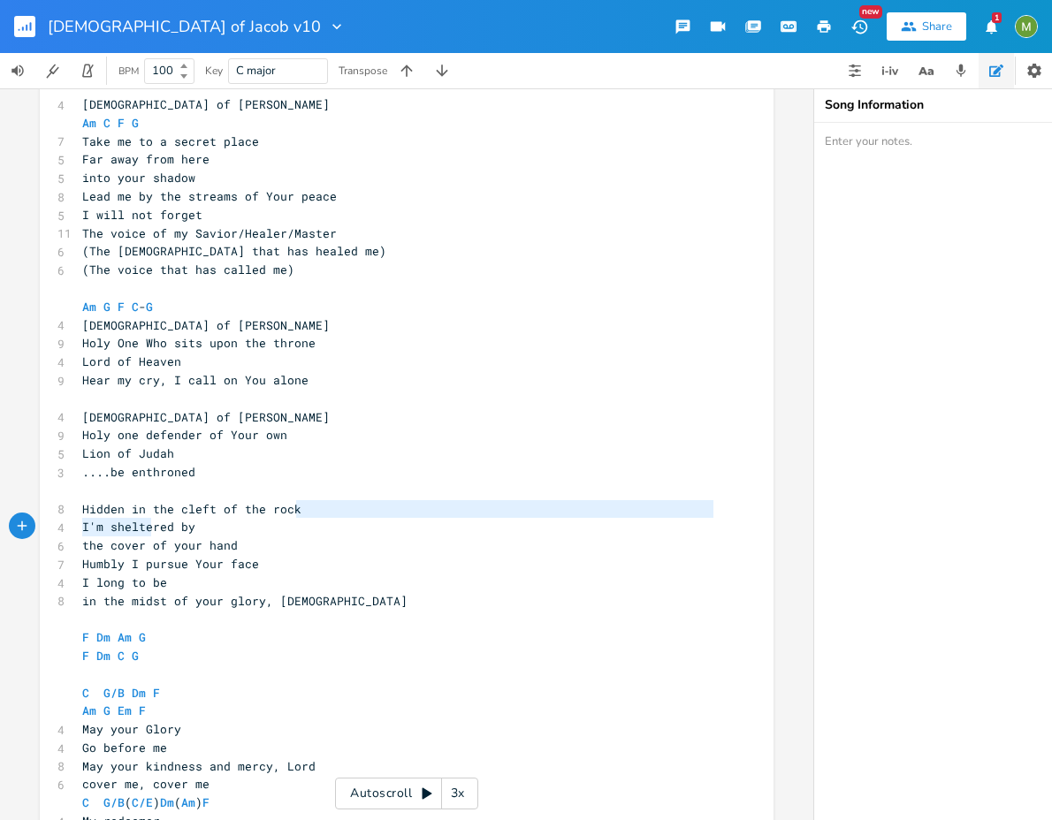
type textarea "in the cleft of the rock"
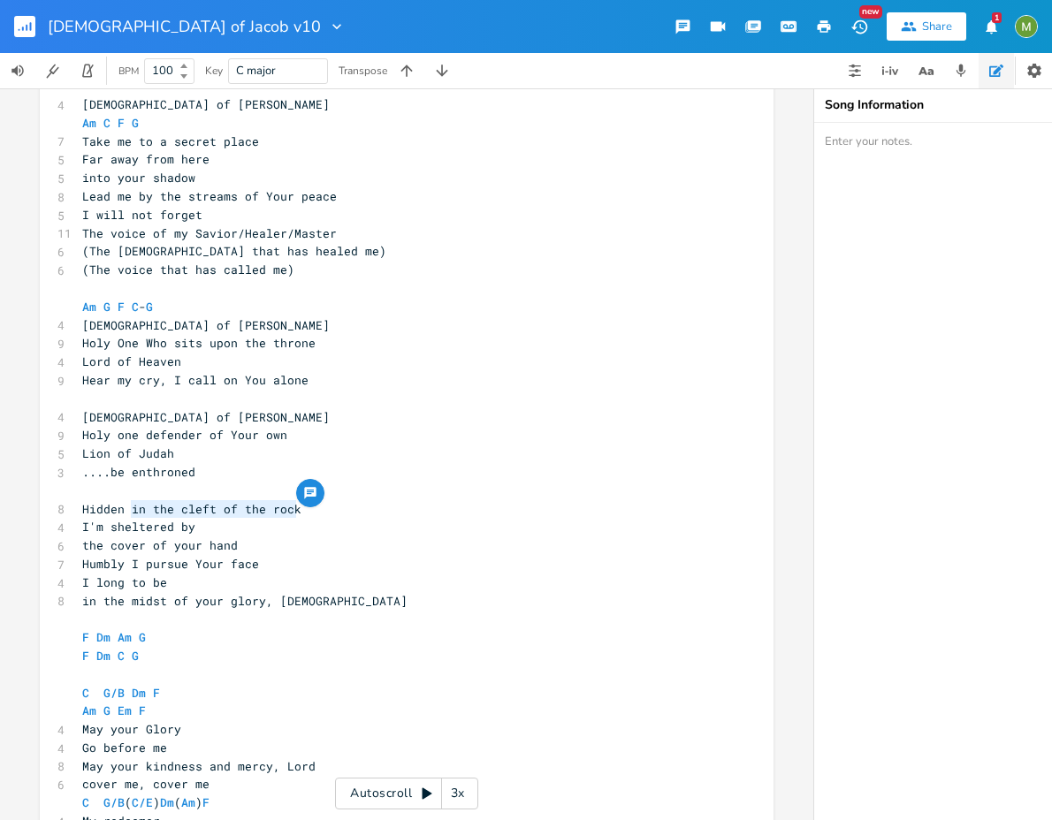
drag, startPoint x: 308, startPoint y: 511, endPoint x: 126, endPoint y: 513, distance: 183.0
click at [126, 513] on pre "Hidden in the cleft of the rock" at bounding box center [398, 509] width 638 height 19
click at [266, 524] on pre "I'm sheltered by" at bounding box center [398, 527] width 638 height 19
type textarea "iuk"
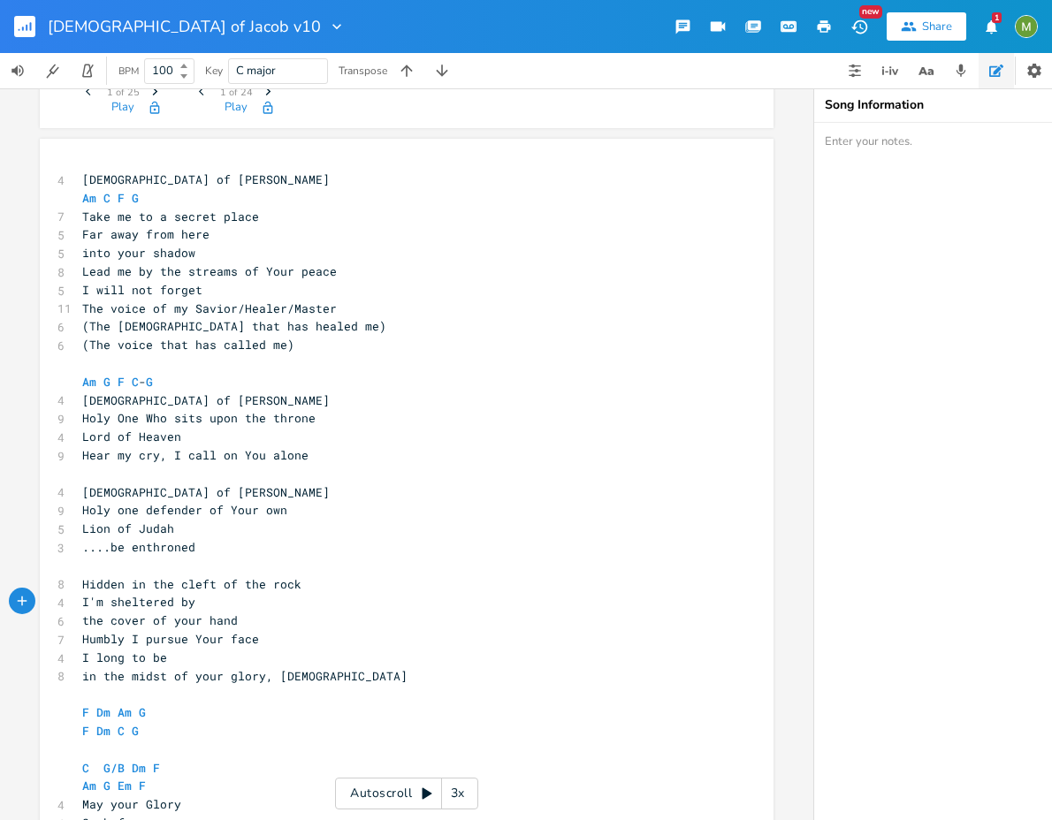
scroll to position [259, 0]
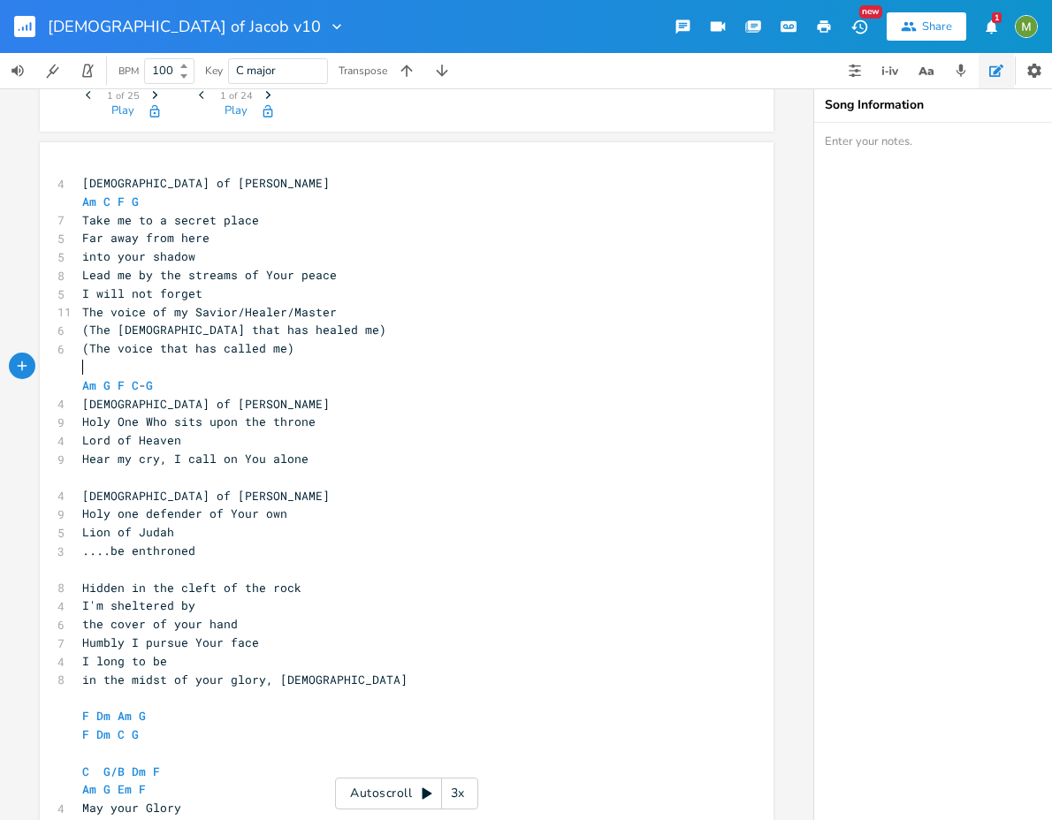
click at [82, 369] on pre "​" at bounding box center [398, 367] width 638 height 19
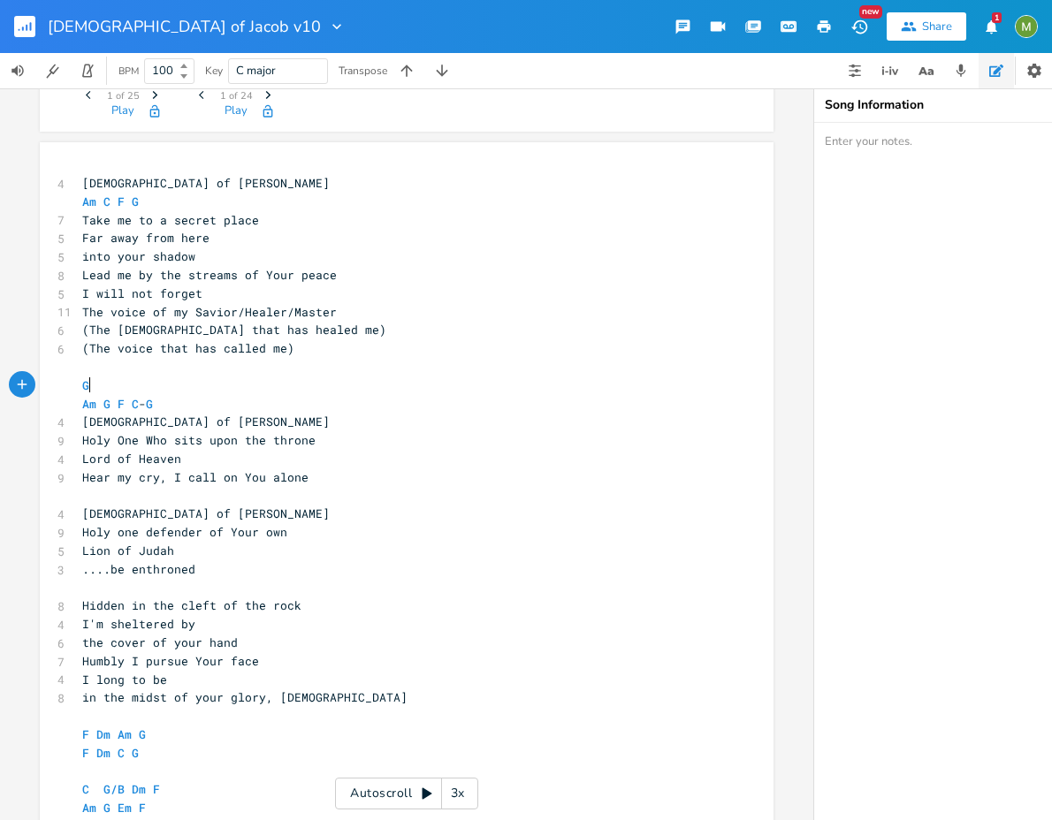
type textarea "G"
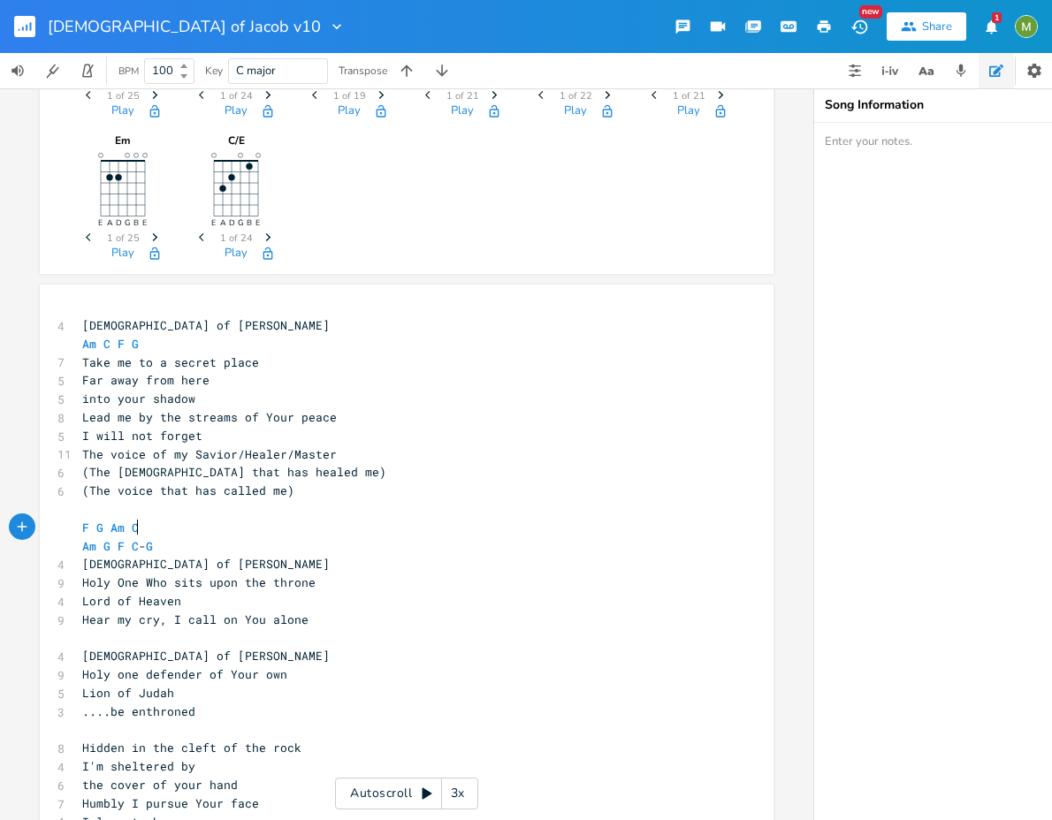
type textarea "F G Am C="
type textarea "-G"
click at [326, 425] on pre "Lead me by the streams of Your peace" at bounding box center [398, 417] width 638 height 19
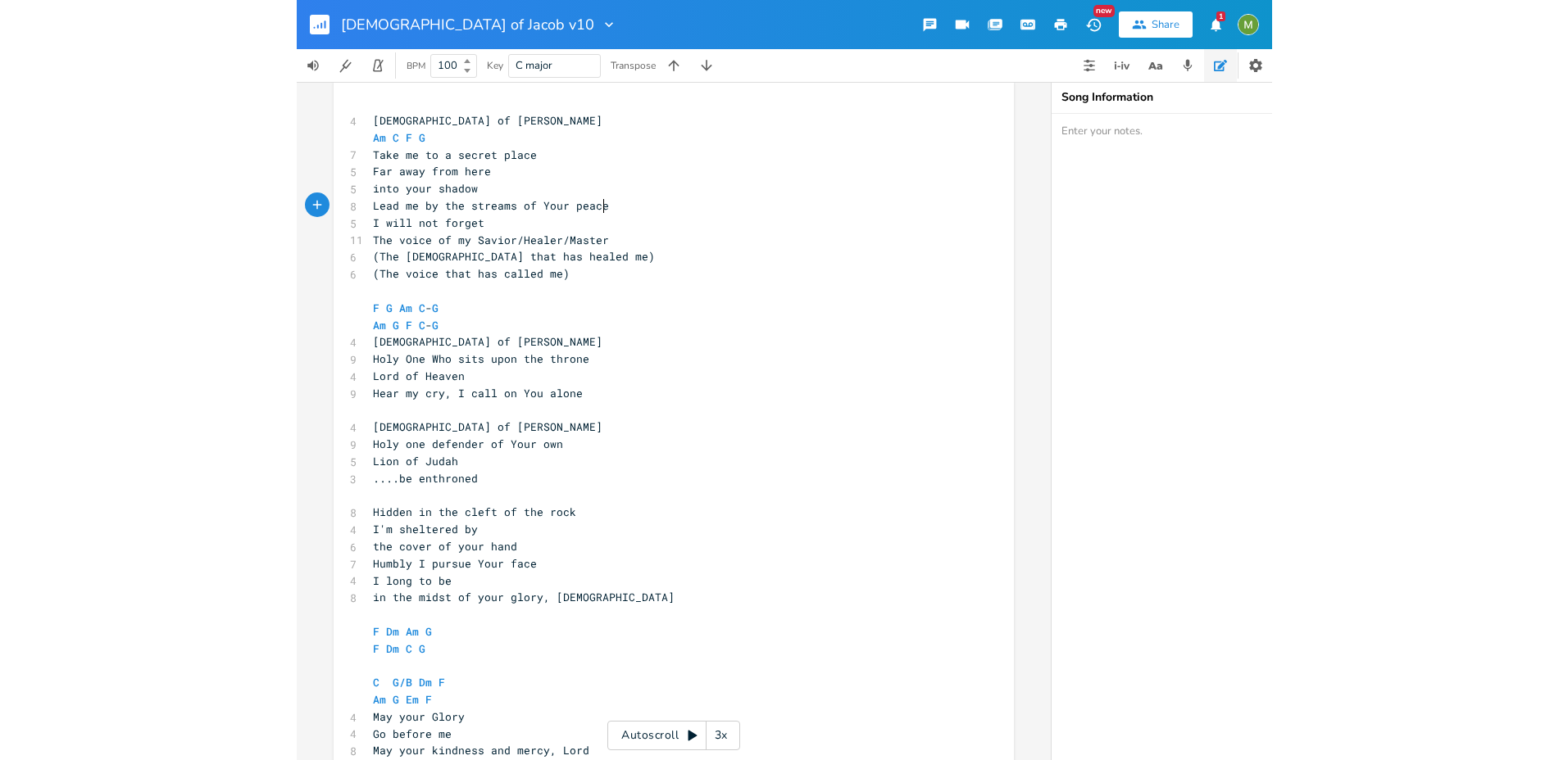
scroll to position [291, 0]
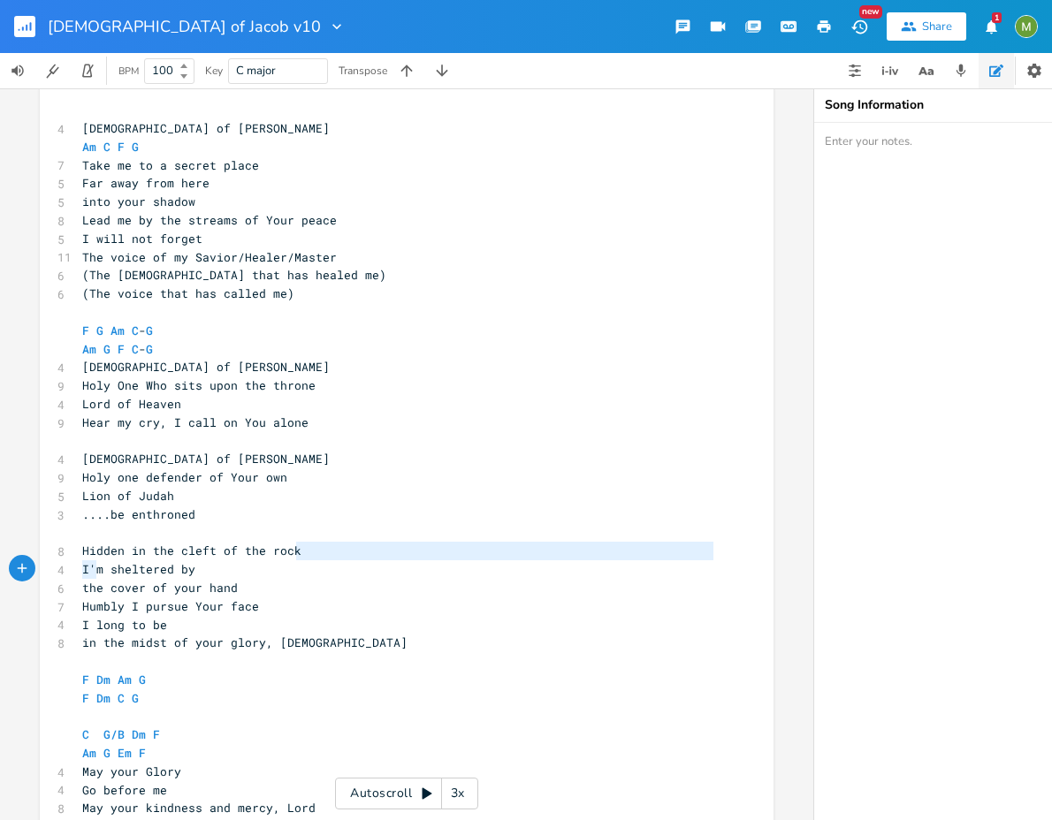
type textarea "I"
type textarea "Hidden in the cleft of the rock"
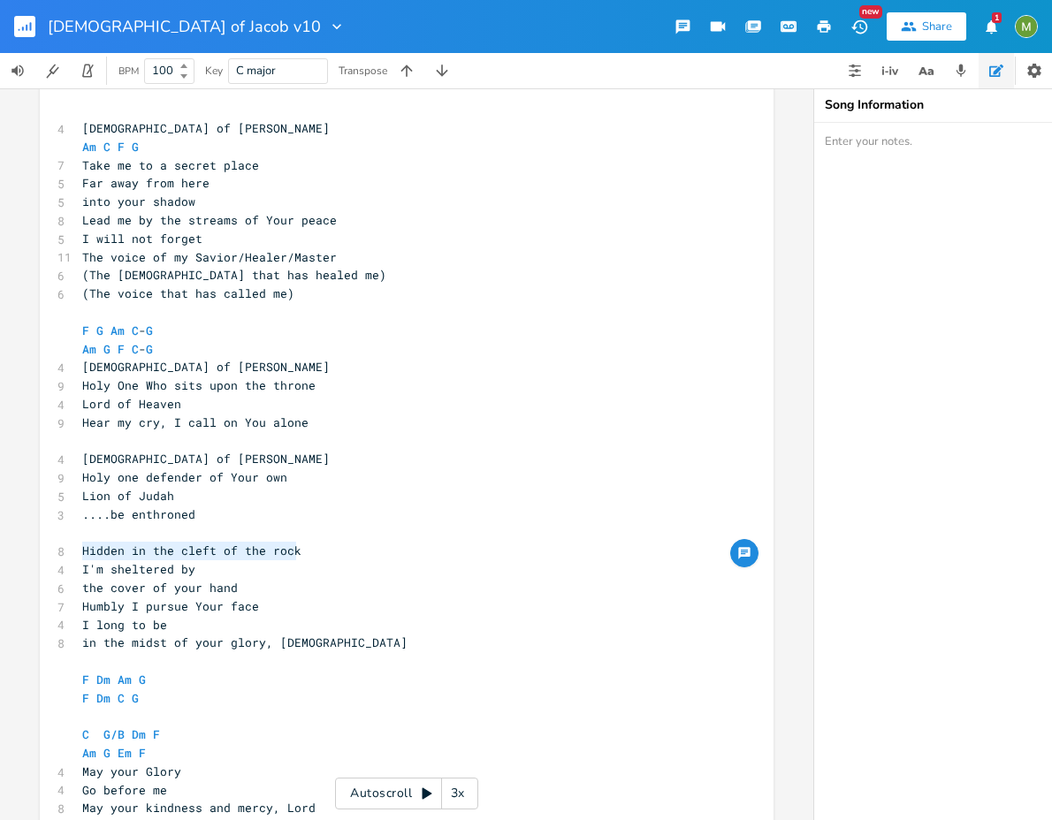
drag, startPoint x: 302, startPoint y: 554, endPoint x: 66, endPoint y: 547, distance: 236.1
click at [66, 547] on div "Hidden in the cleft of the rock x 4 God of Jacob Am C F G 7 Take me to a secret…" at bounding box center [407, 557] width 734 height 939
click at [142, 489] on span "Lion of Judah" at bounding box center [128, 496] width 92 height 16
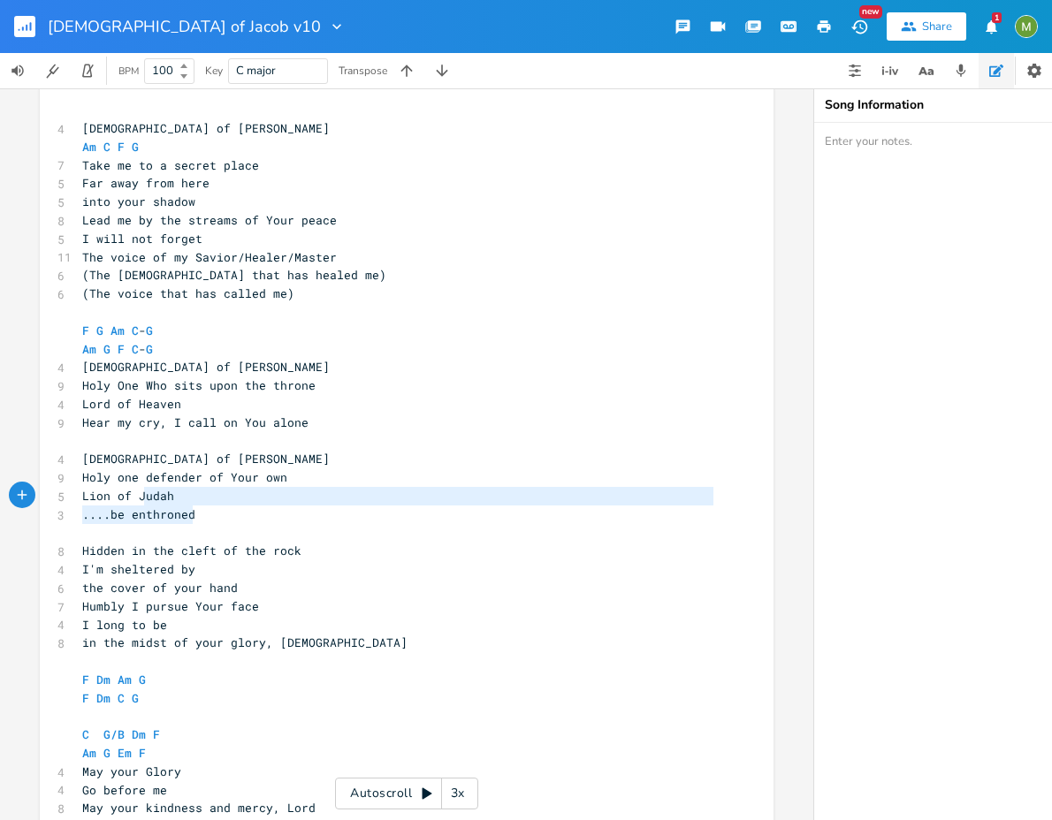
type textarea "God of Jacob Holy one defender of Your own Lion of Judah ....be enthroned"
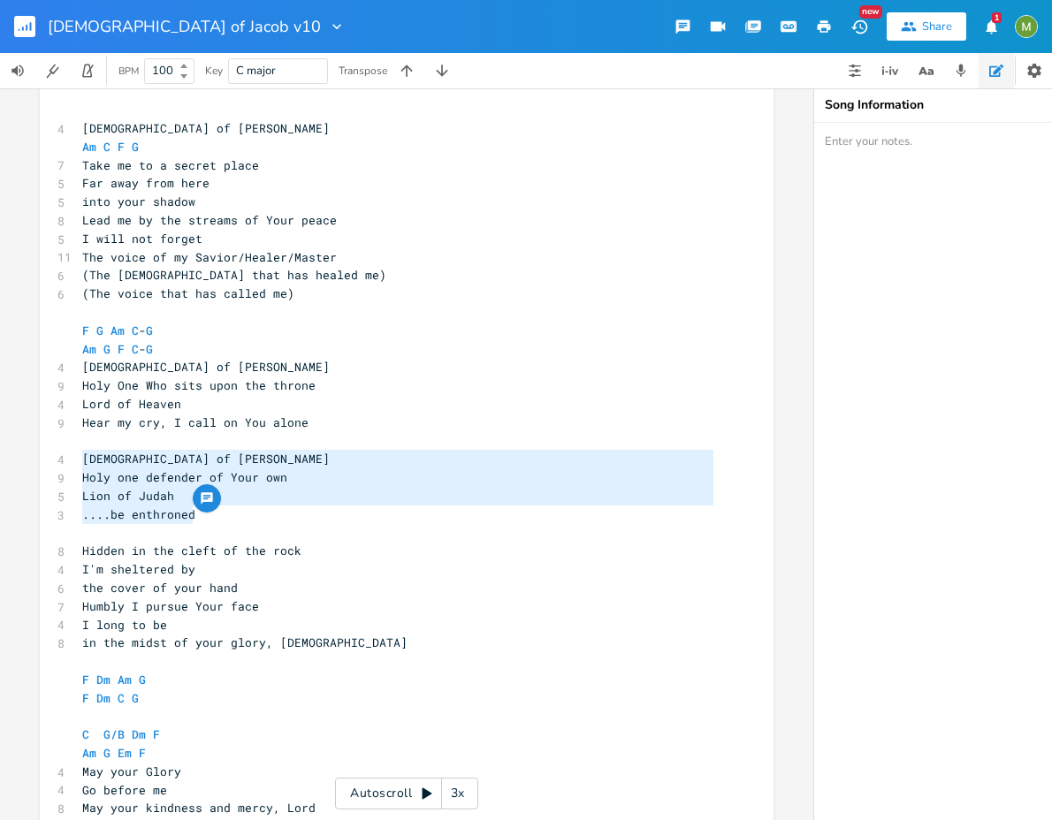
drag, startPoint x: 191, startPoint y: 509, endPoint x: 74, endPoint y: 454, distance: 128.9
click at [79, 454] on div "4 God of Jacob Am C F G 7 Take me to a secret place 5 Far away from here 5 into…" at bounding box center [398, 560] width 638 height 882
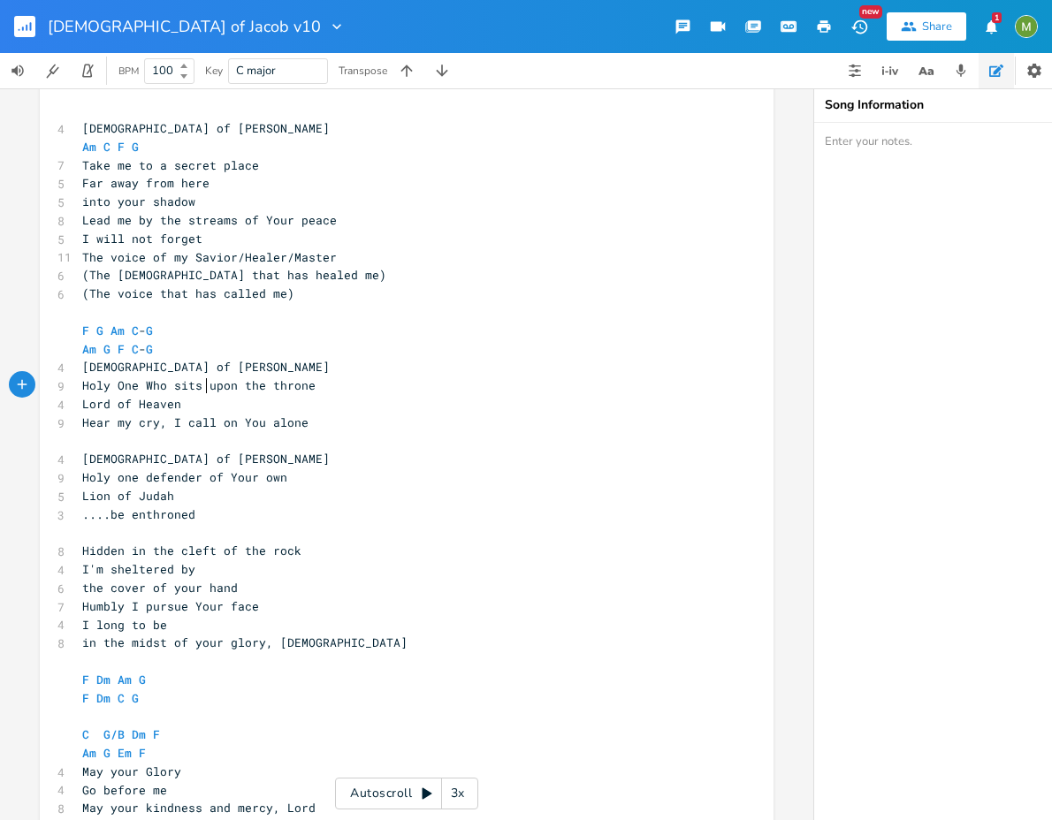
click at [203, 384] on span "Holy One Who sits upon the throne" at bounding box center [198, 385] width 233 height 16
click at [219, 327] on pre "F G Am C - G" at bounding box center [398, 331] width 638 height 19
click at [208, 312] on pre "​" at bounding box center [398, 312] width 638 height 19
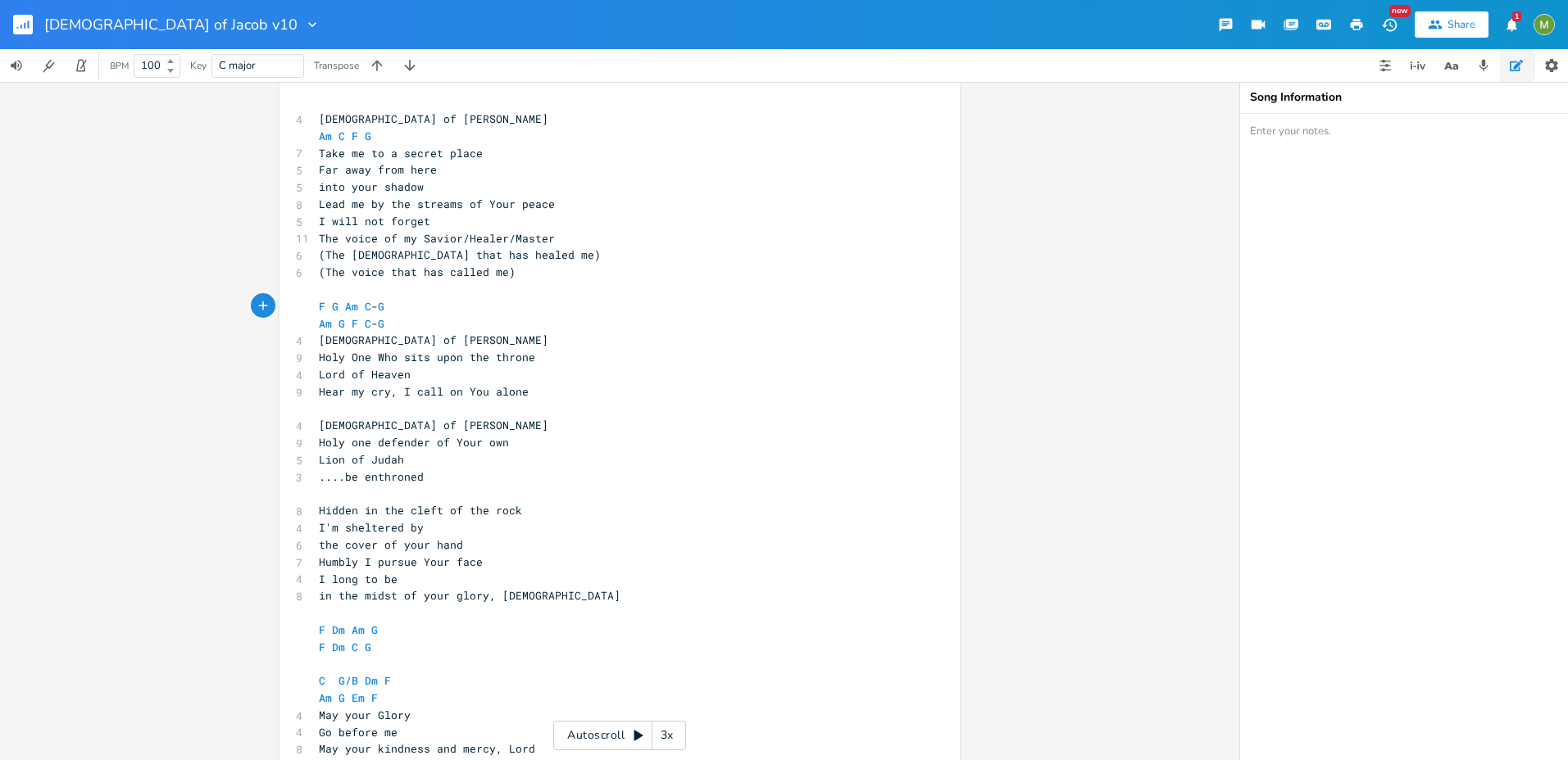
click at [25, 19] on rect "button" at bounding box center [22, 24] width 19 height 19
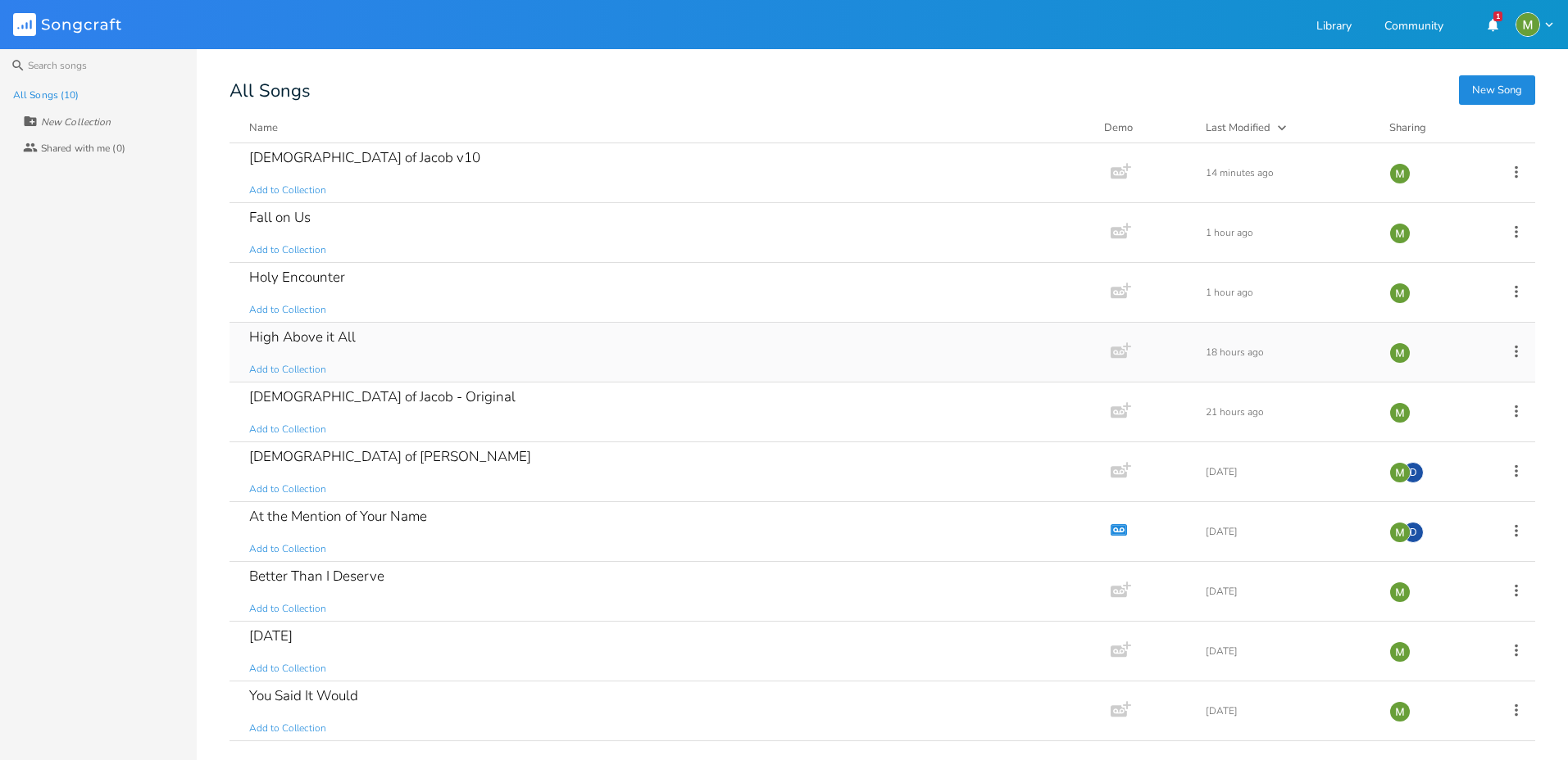
click at [320, 333] on div "High Above it All" at bounding box center [302, 336] width 107 height 14
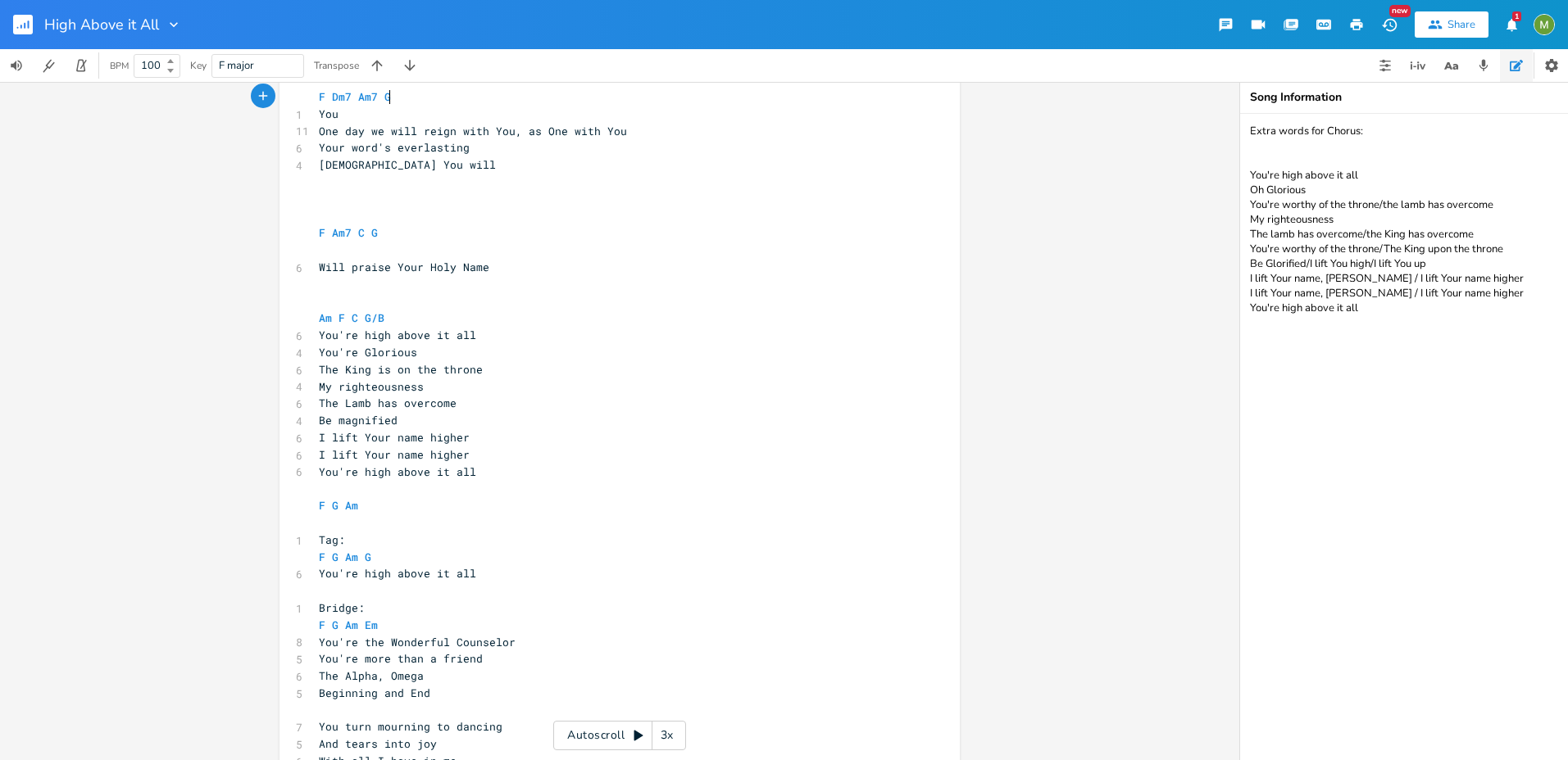
scroll to position [311, 0]
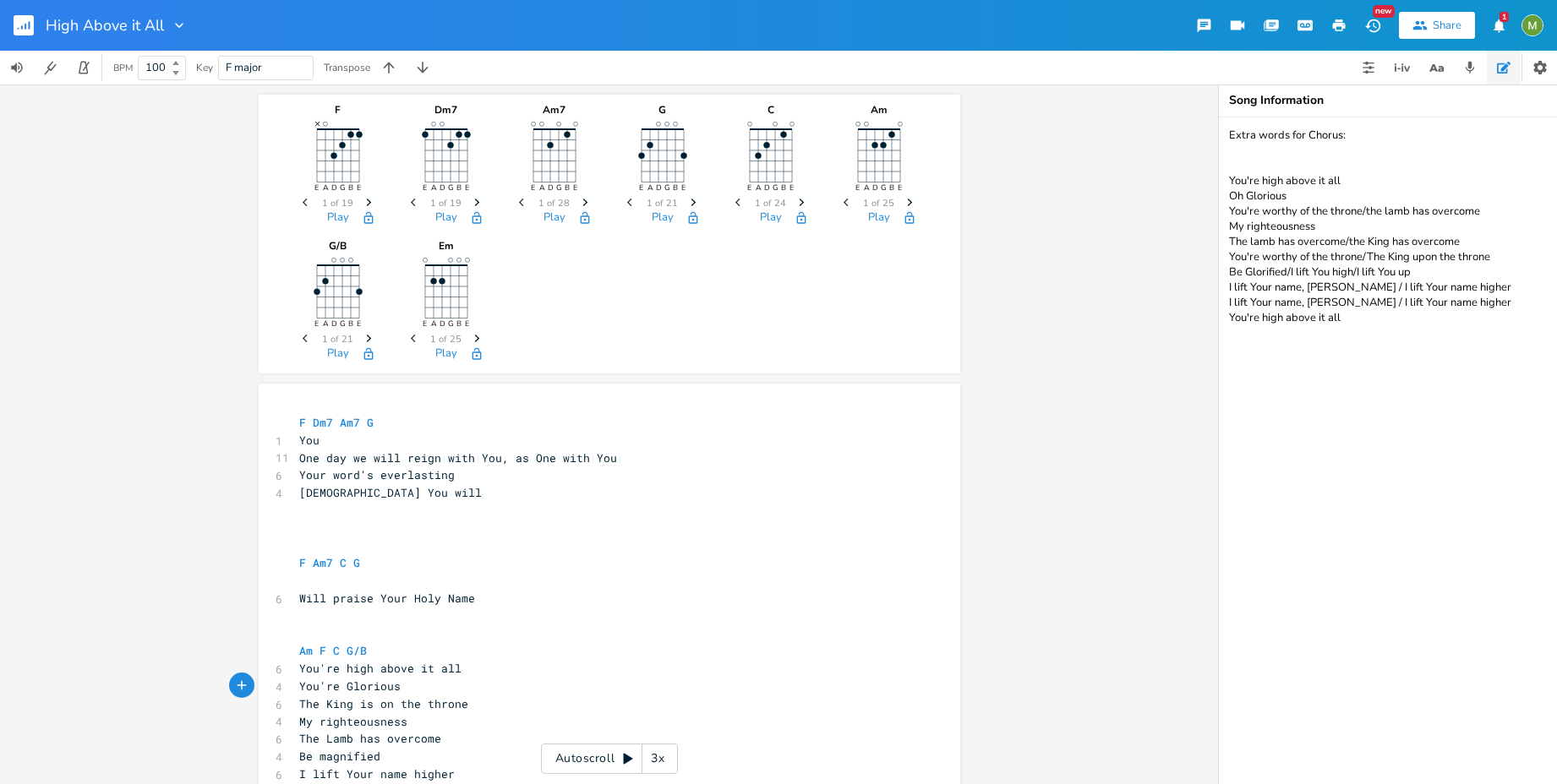
scroll to position [0, 33]
click at [20, 19] on rect "button" at bounding box center [23, 25] width 20 height 20
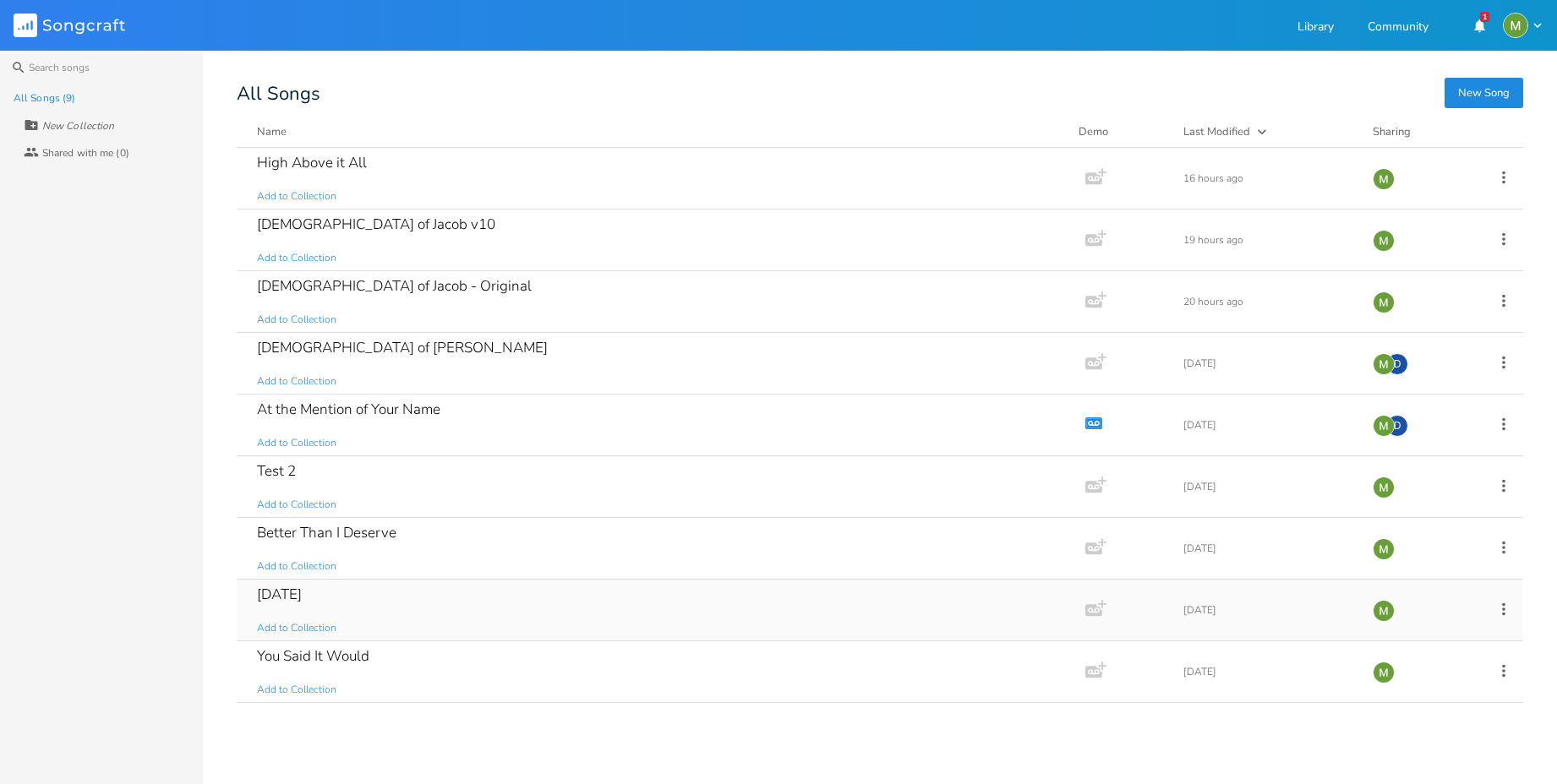
click at [342, 607] on div "[DATE] Add to Collection" at bounding box center [658, 610] width 801 height 61
click at [340, 470] on div "Test 2 Add to Collection" at bounding box center [658, 487] width 801 height 61
click at [1499, 487] on icon at bounding box center [1503, 485] width 18 height 18
click at [1404, 655] on span "[PERSON_NAME]" at bounding box center [1397, 656] width 46 height 11
click at [594, 721] on div "High Above it All Add to Collection Add Demo 16 hours ago God of Jacob v10 Add …" at bounding box center [879, 459] width 1286 height 622
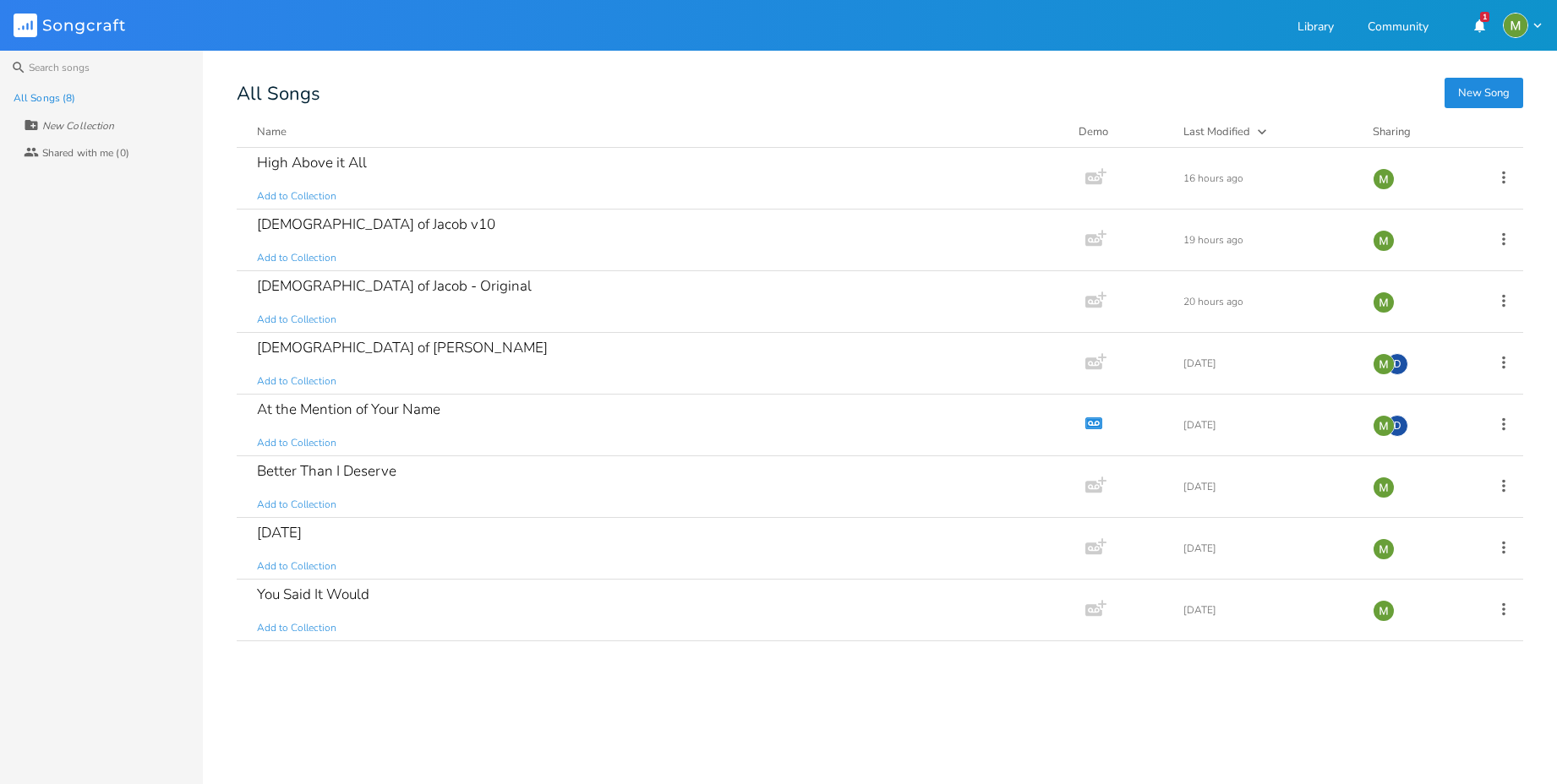
click at [1466, 91] on button "New Song" at bounding box center [1483, 93] width 78 height 31
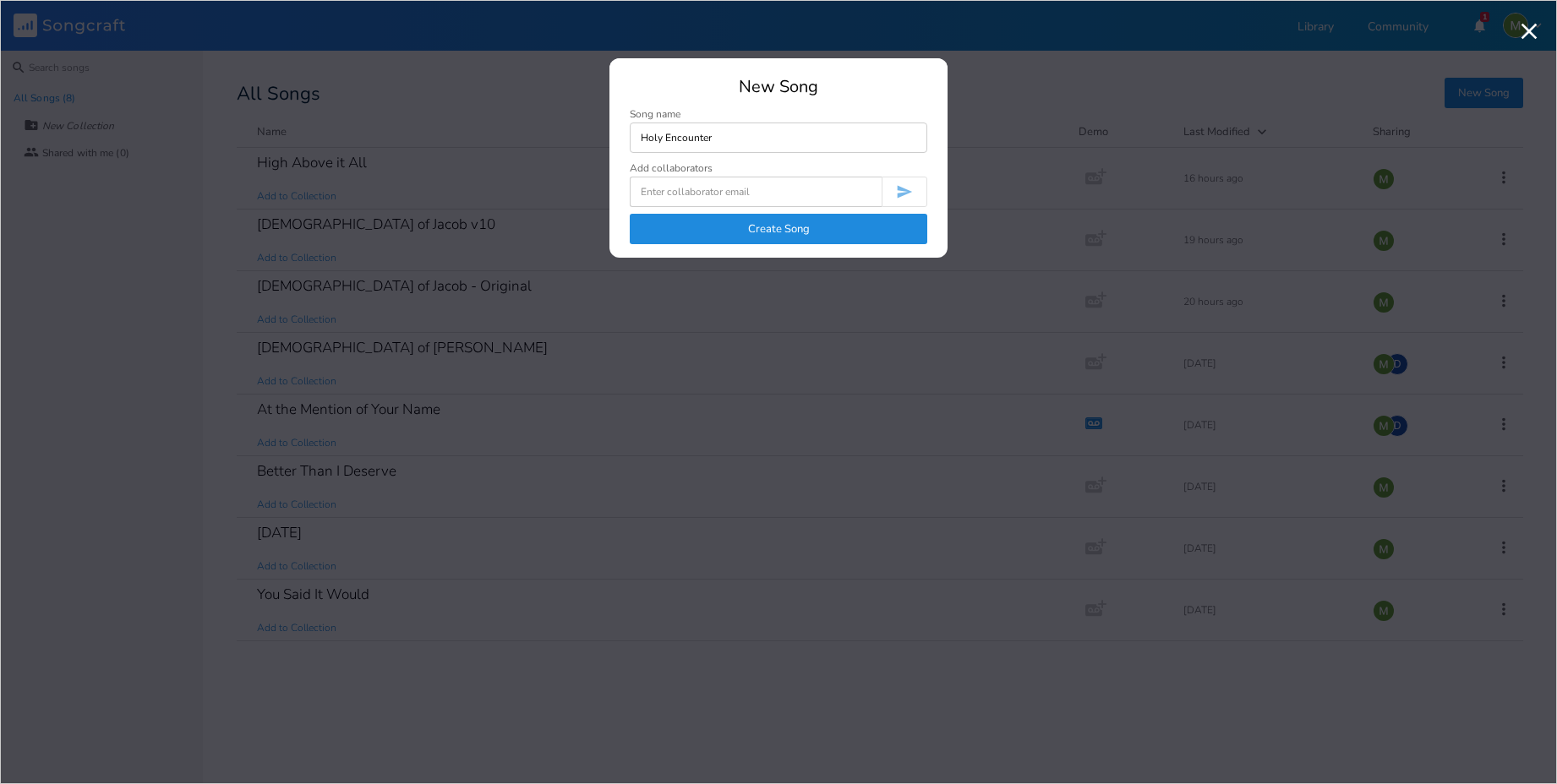
type input "Holy Encounter"
click at [906, 222] on button "Create Song" at bounding box center [778, 229] width 297 height 31
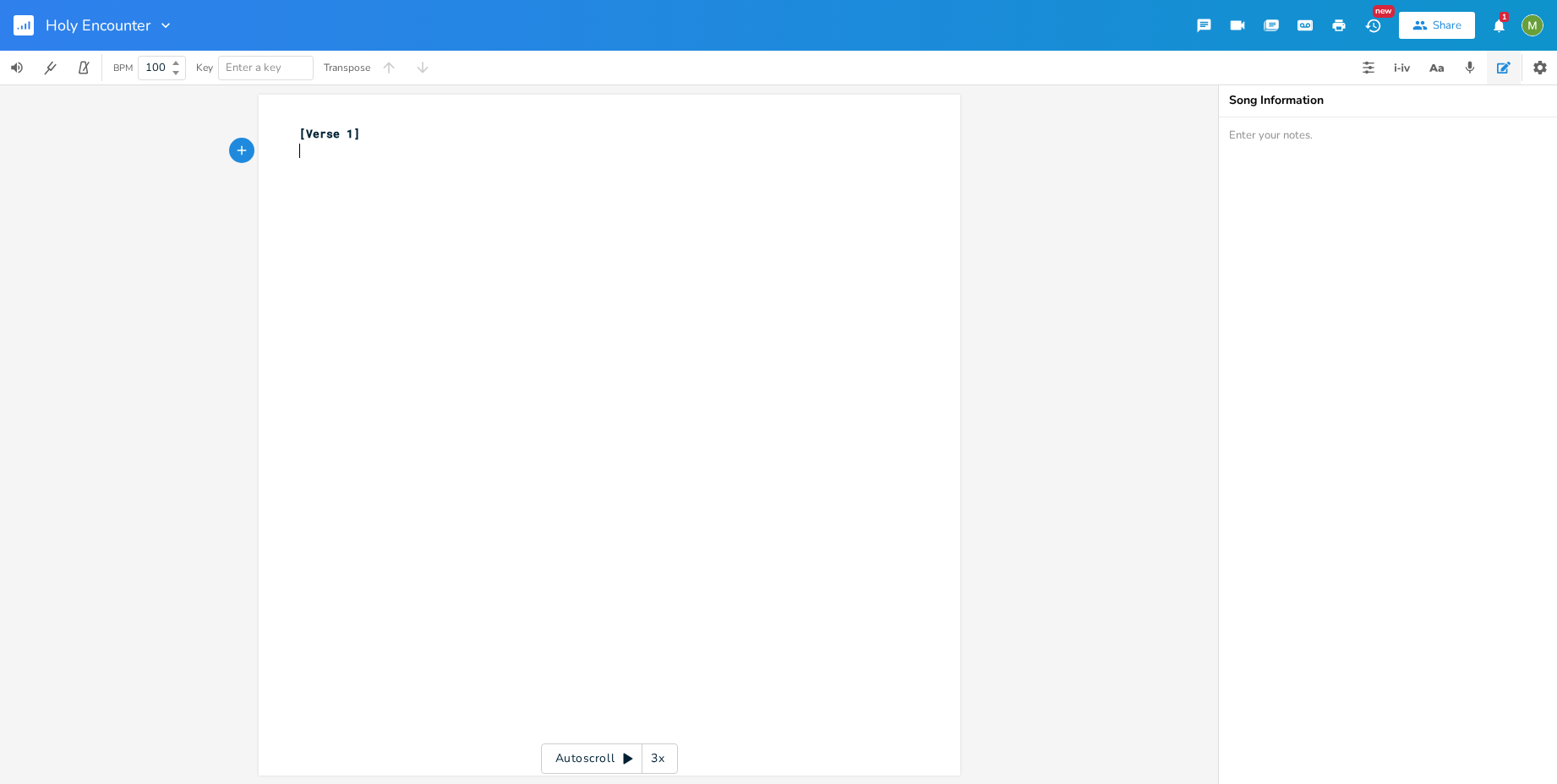
type textarea "[Verse 1]"
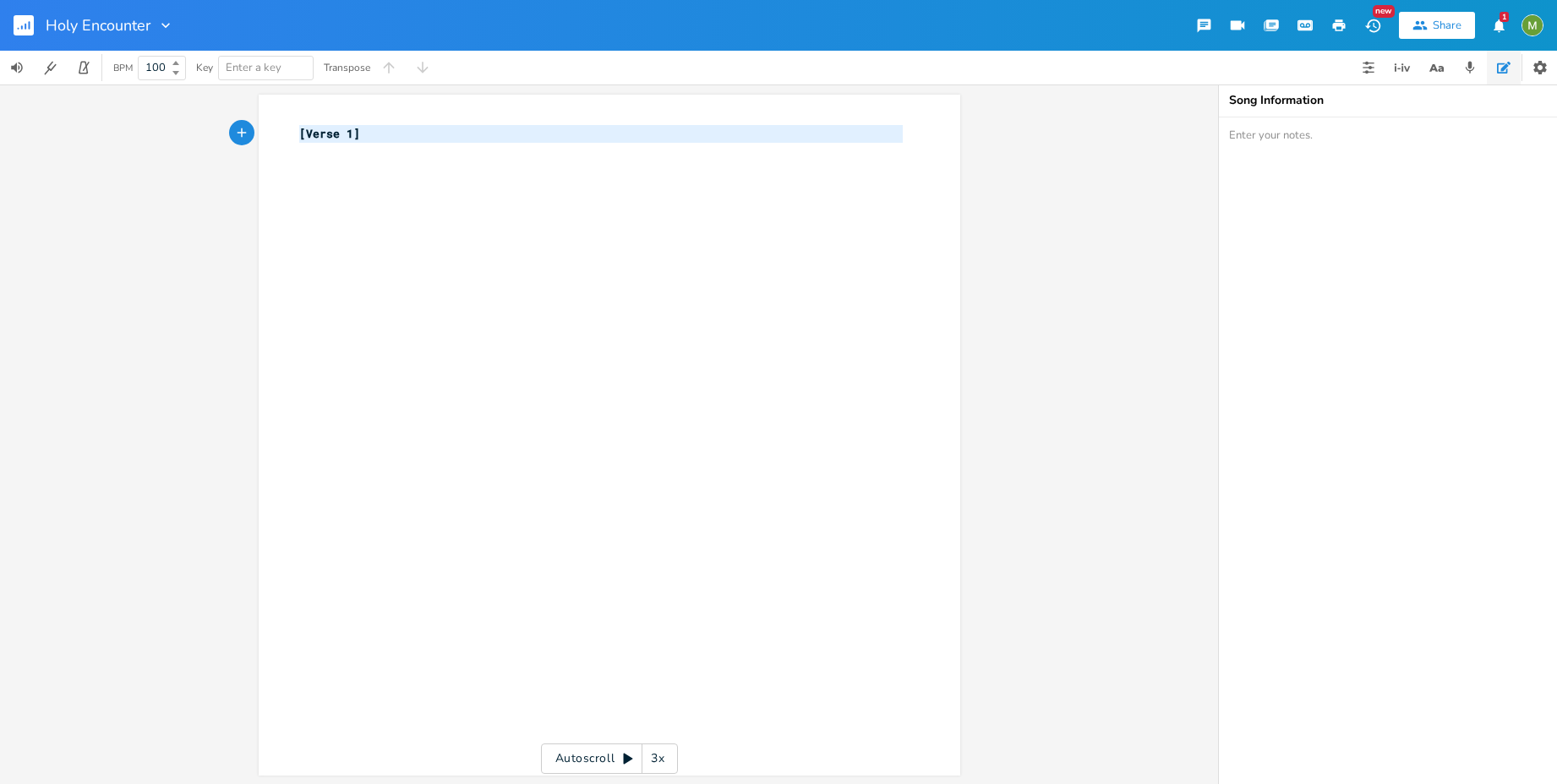
drag, startPoint x: 389, startPoint y: 161, endPoint x: 273, endPoint y: 125, distance: 121.5
click at [273, 125] on div "[Verse 1] x [Verse 1] ​" at bounding box center [609, 435] width 702 height 681
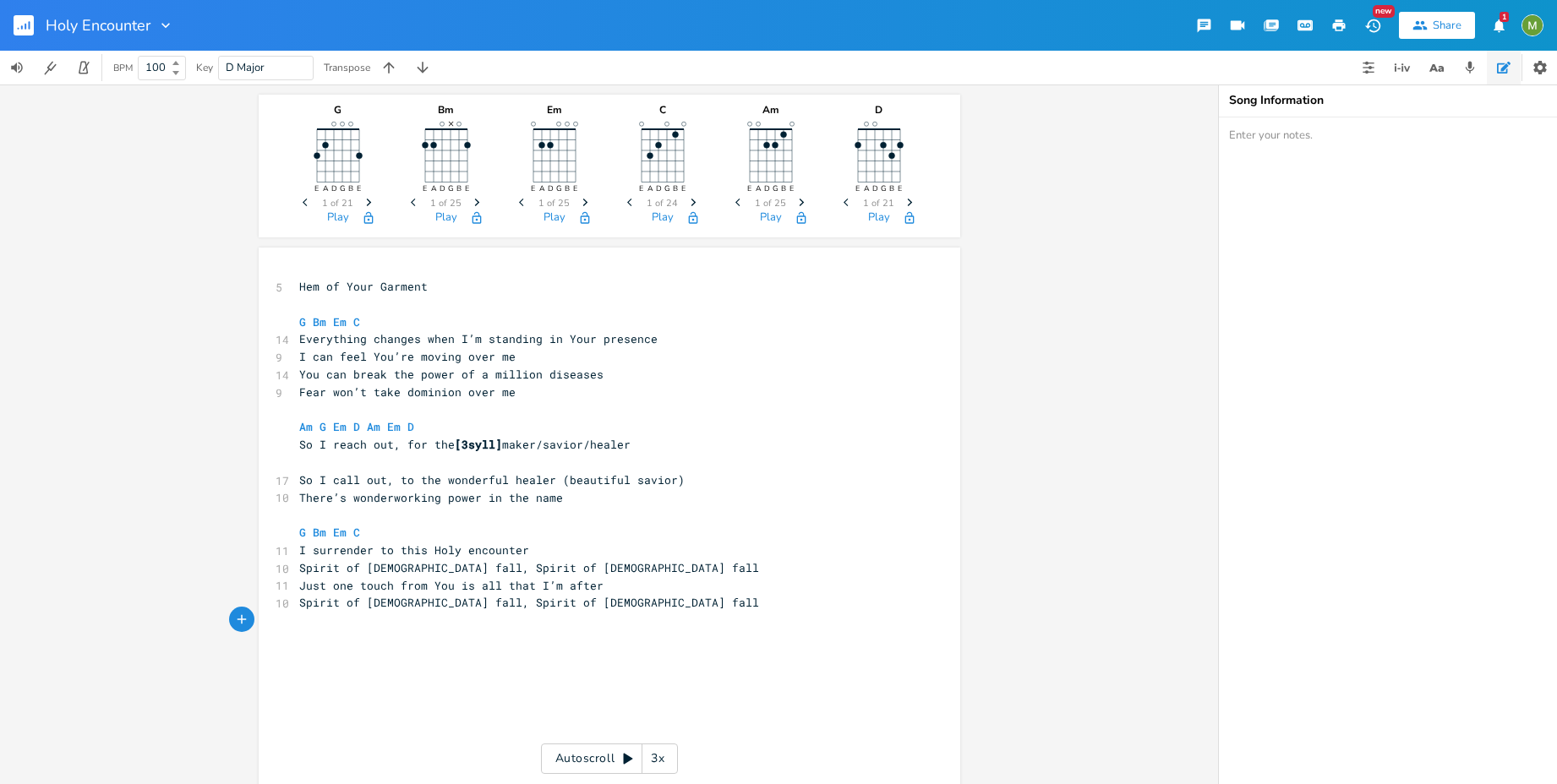
click at [18, 25] on rect "button" at bounding box center [23, 25] width 20 height 20
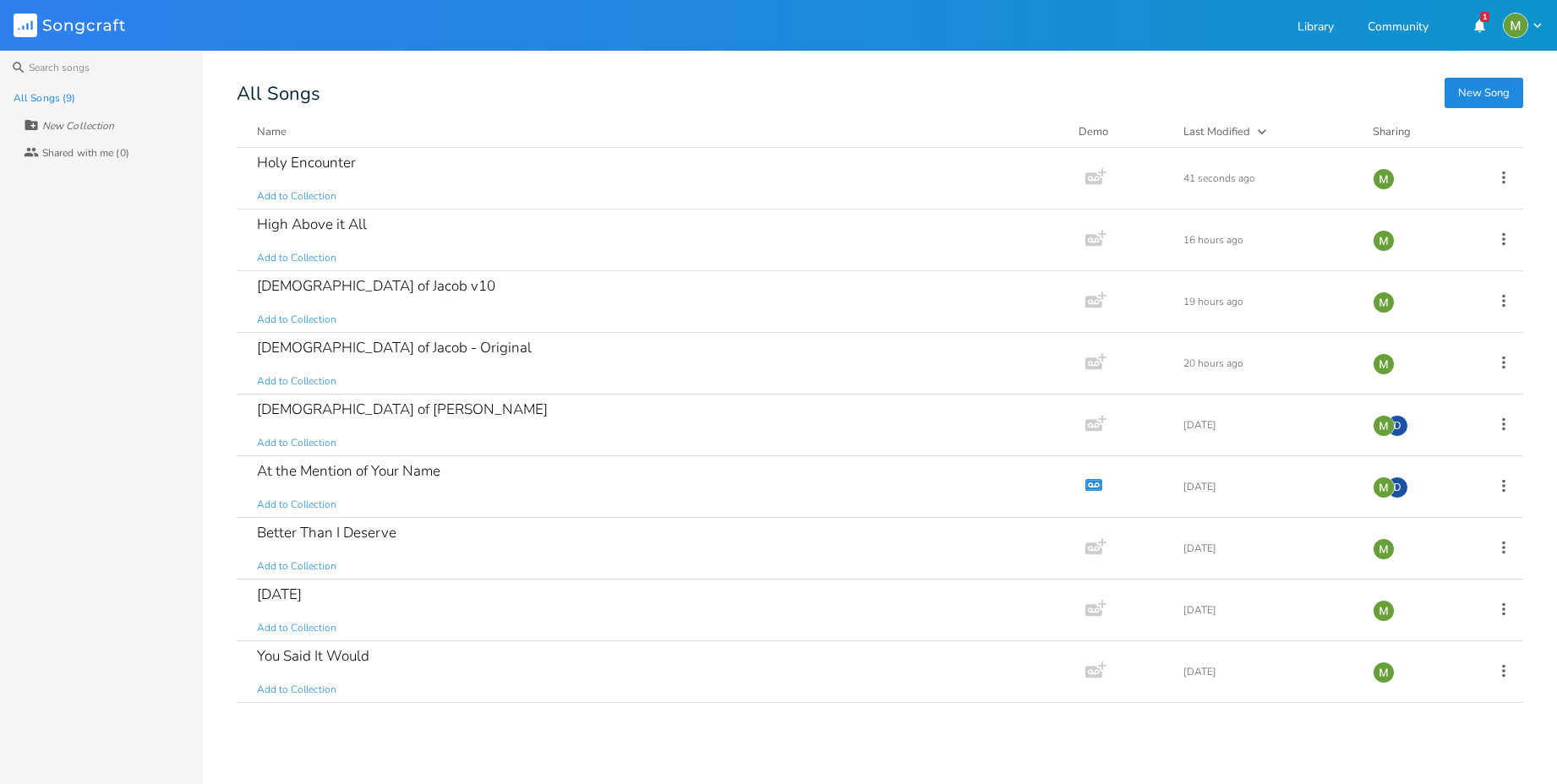
click at [1465, 97] on button "New Song" at bounding box center [1483, 93] width 78 height 31
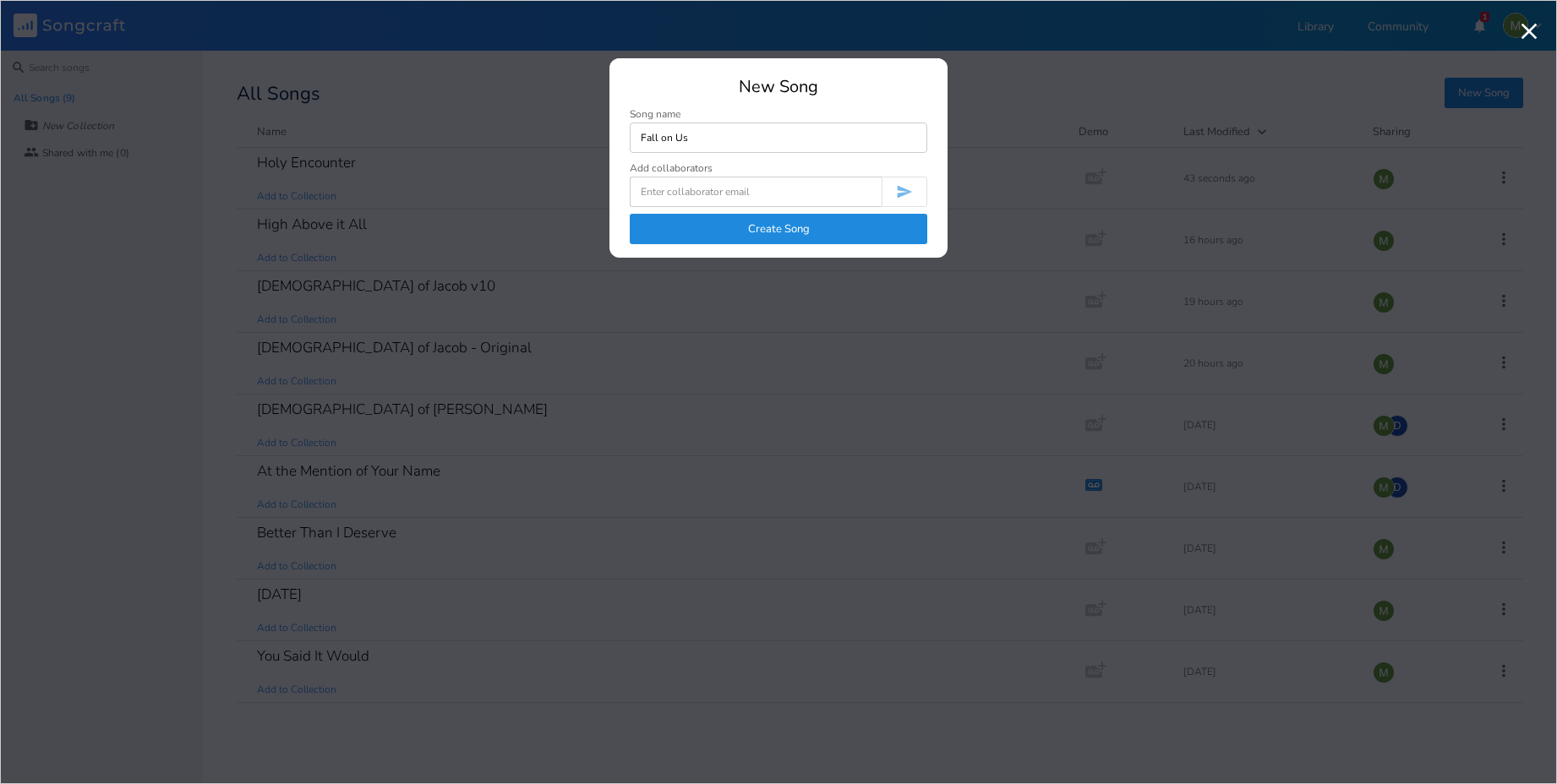
type input "Fall on Us"
click at [892, 234] on button "Create Song" at bounding box center [778, 229] width 297 height 31
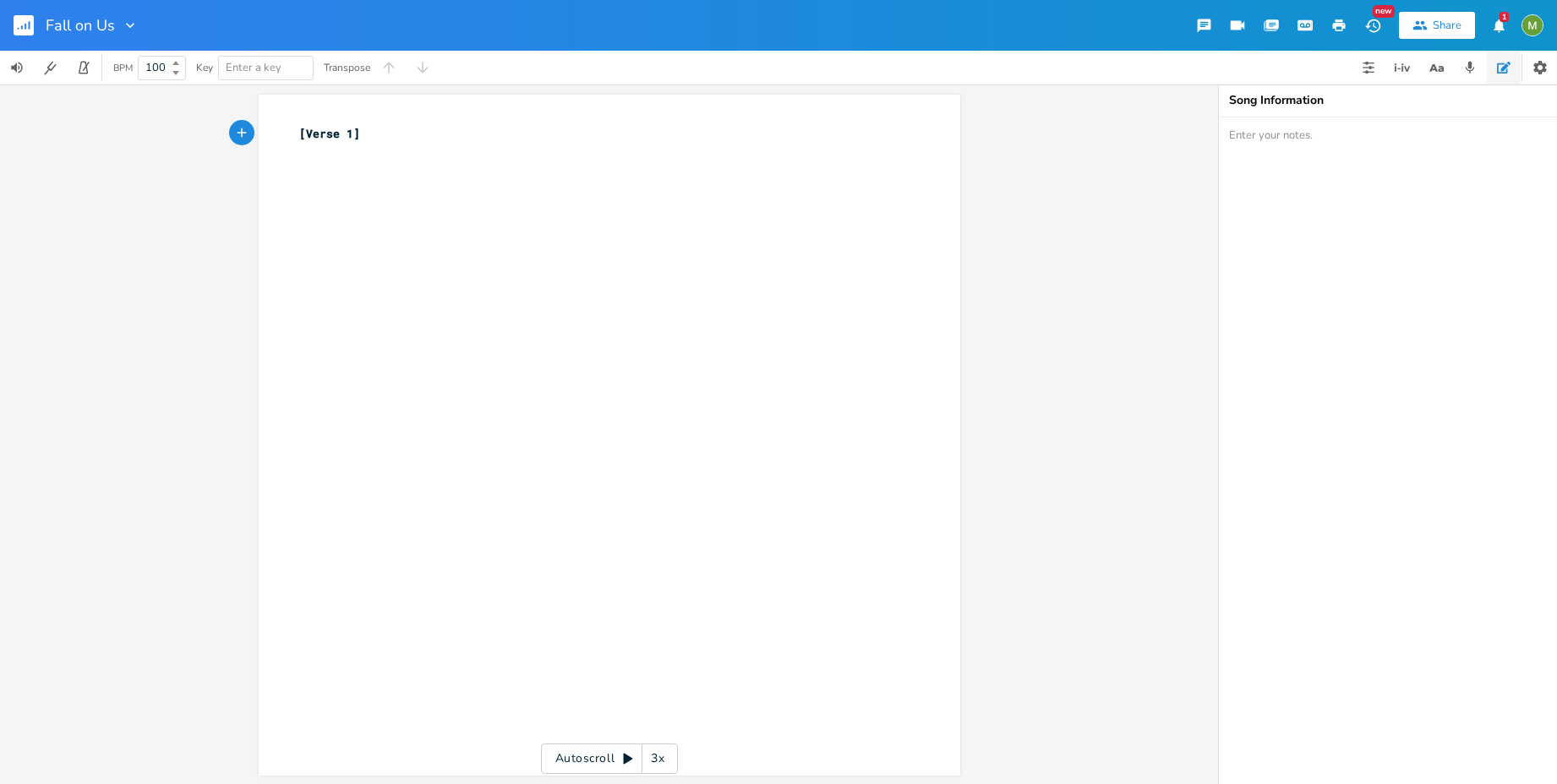
click at [368, 324] on div "xxxxxxxxxx [Verse 1] ​" at bounding box center [622, 450] width 652 height 659
type textarea "[Verse 1]"
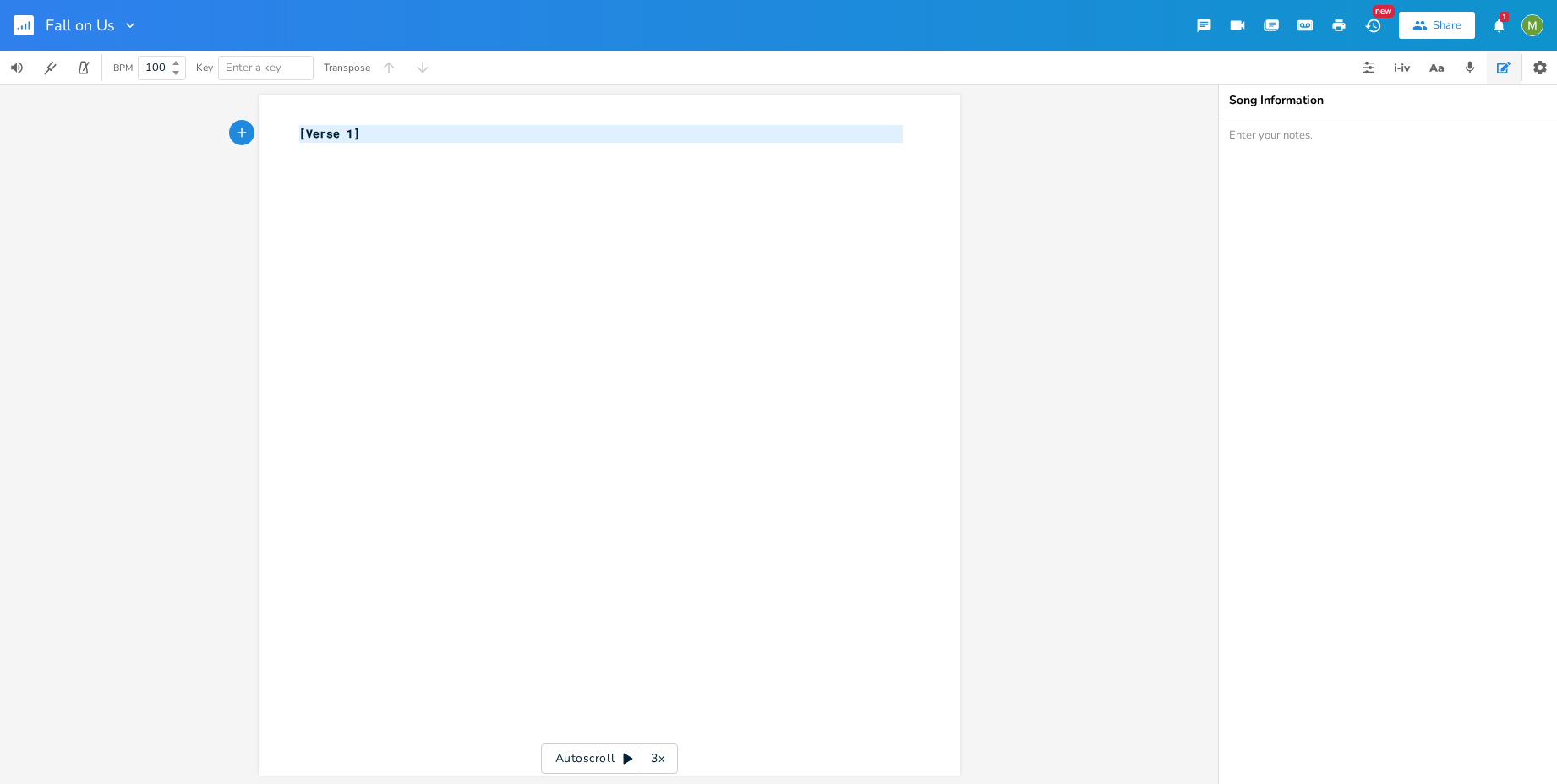
drag, startPoint x: 367, startPoint y: 144, endPoint x: 179, endPoint y: 113, distance: 190.5
click at [179, 113] on div "[Verse 1] x [Verse 1] ​ Autoscroll 3x" at bounding box center [609, 434] width 1218 height 700
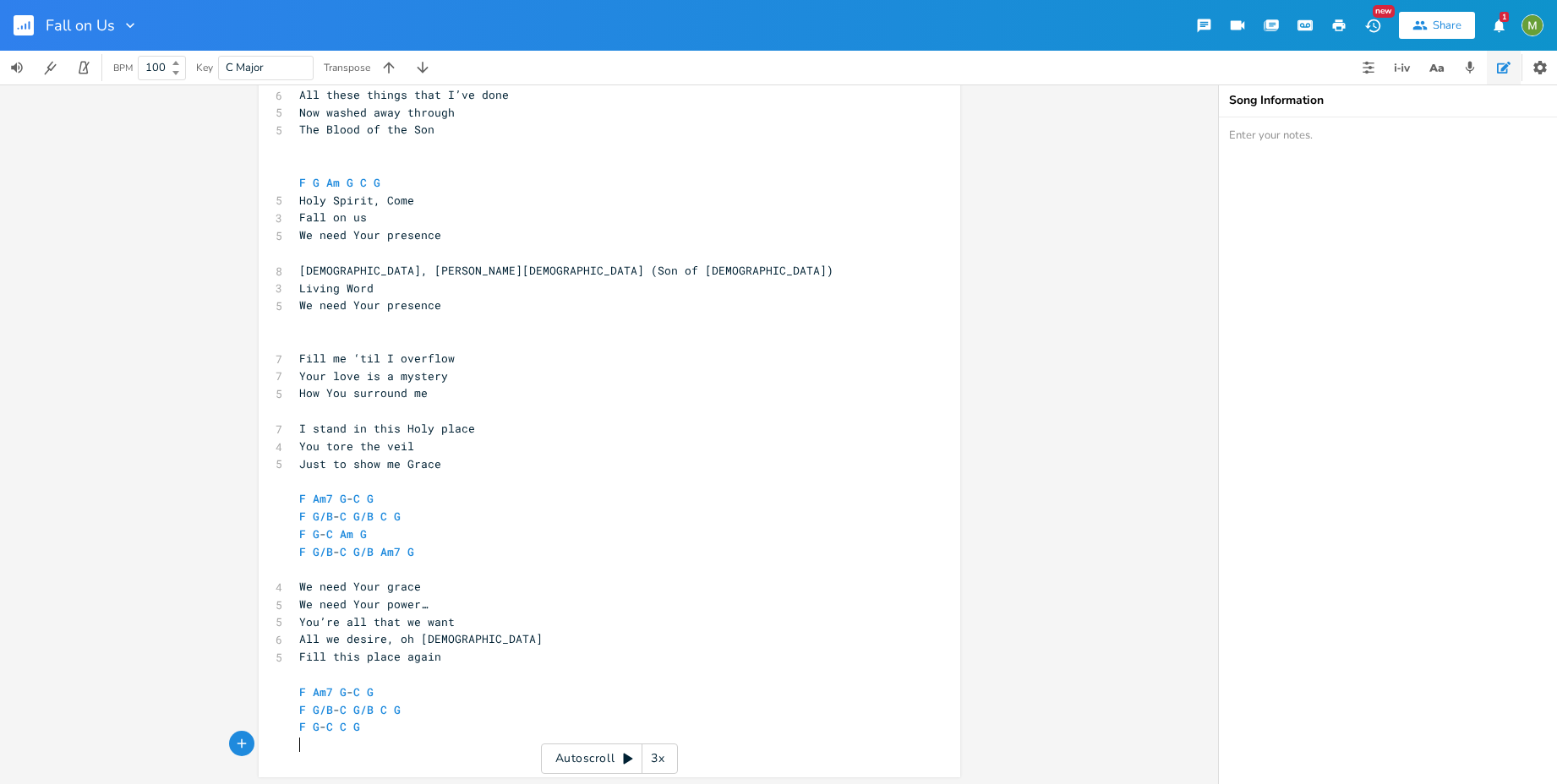
scroll to position [437, 0]
click at [551, 280] on pre "Living Word" at bounding box center [601, 289] width 610 height 18
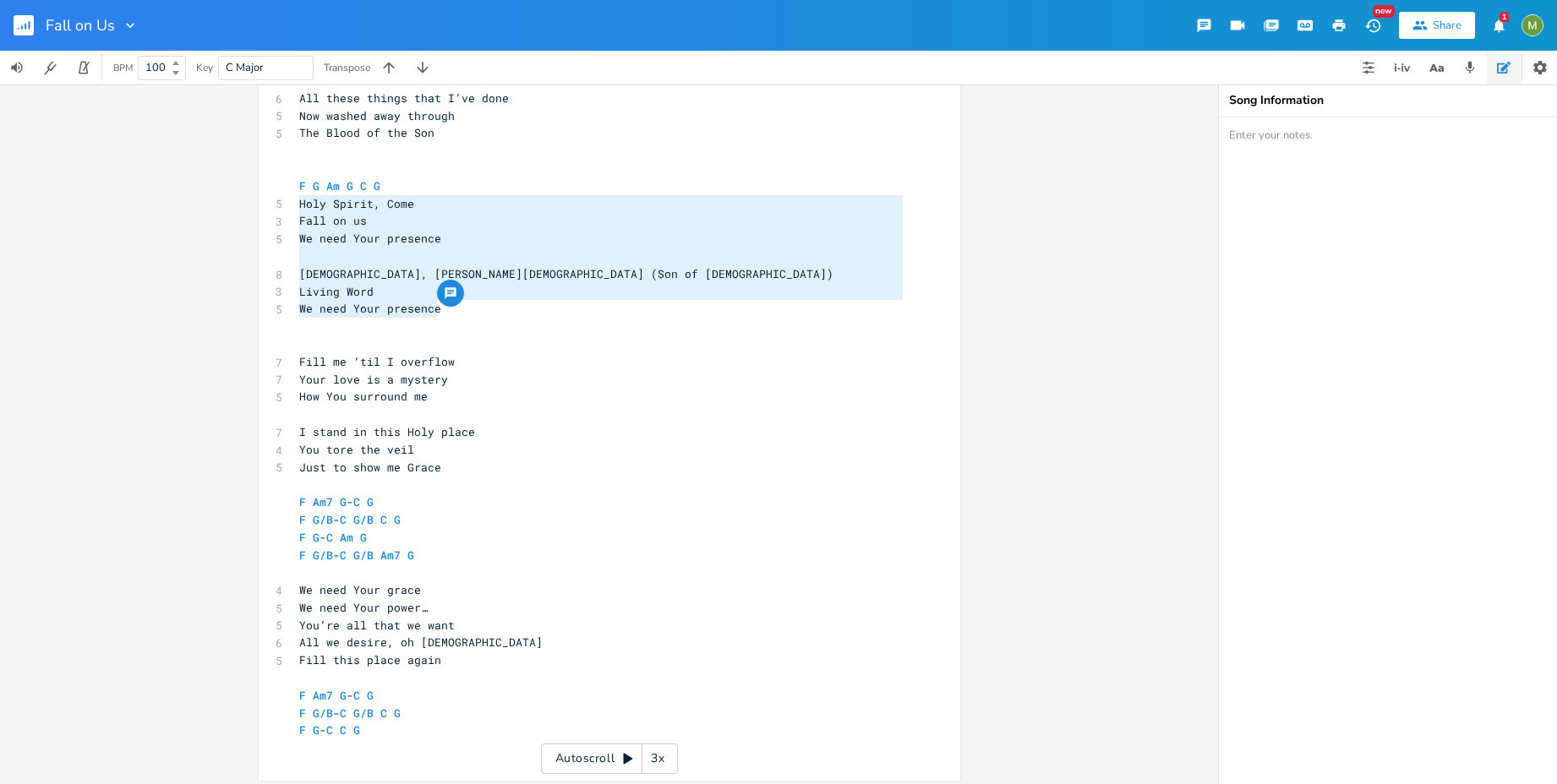
type textarea "F G Am G C G Holy Spirit, Come Fall on us We need Your presence [PERSON_NAME], …"
drag, startPoint x: 496, startPoint y: 313, endPoint x: 261, endPoint y: 187, distance: 266.6
click at [261, 187] on div "F G Am G C G Holy Spirit, Come Fall on us We need Your presence [PERSON_NAME], …" at bounding box center [609, 366] width 702 height 827
click at [427, 266] on span "[DEMOGRAPHIC_DATA], [PERSON_NAME][DEMOGRAPHIC_DATA] (Son of [DEMOGRAPHIC_DATA])" at bounding box center [566, 273] width 535 height 15
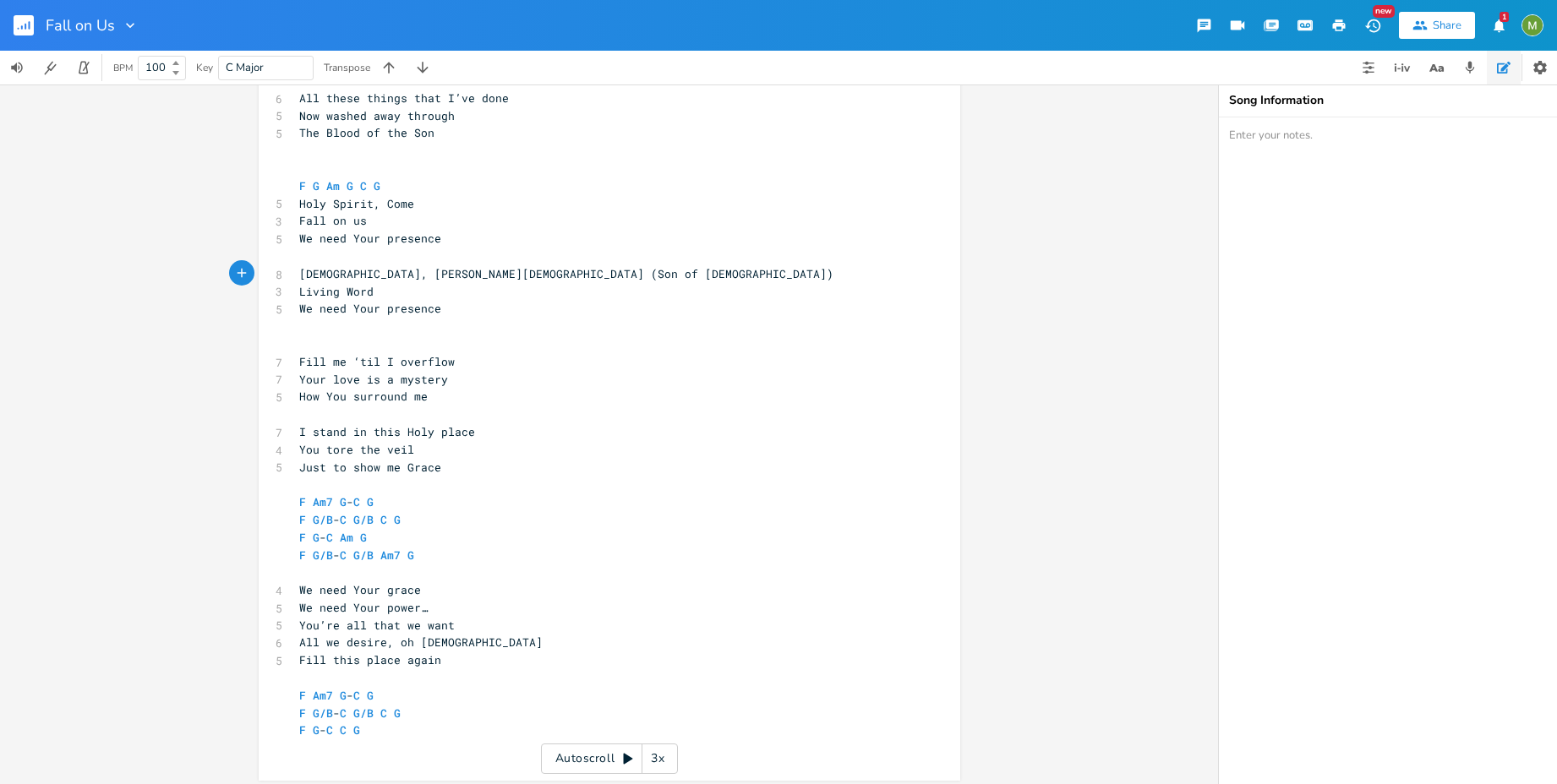
click at [563, 286] on pre "Living Word" at bounding box center [601, 292] width 610 height 18
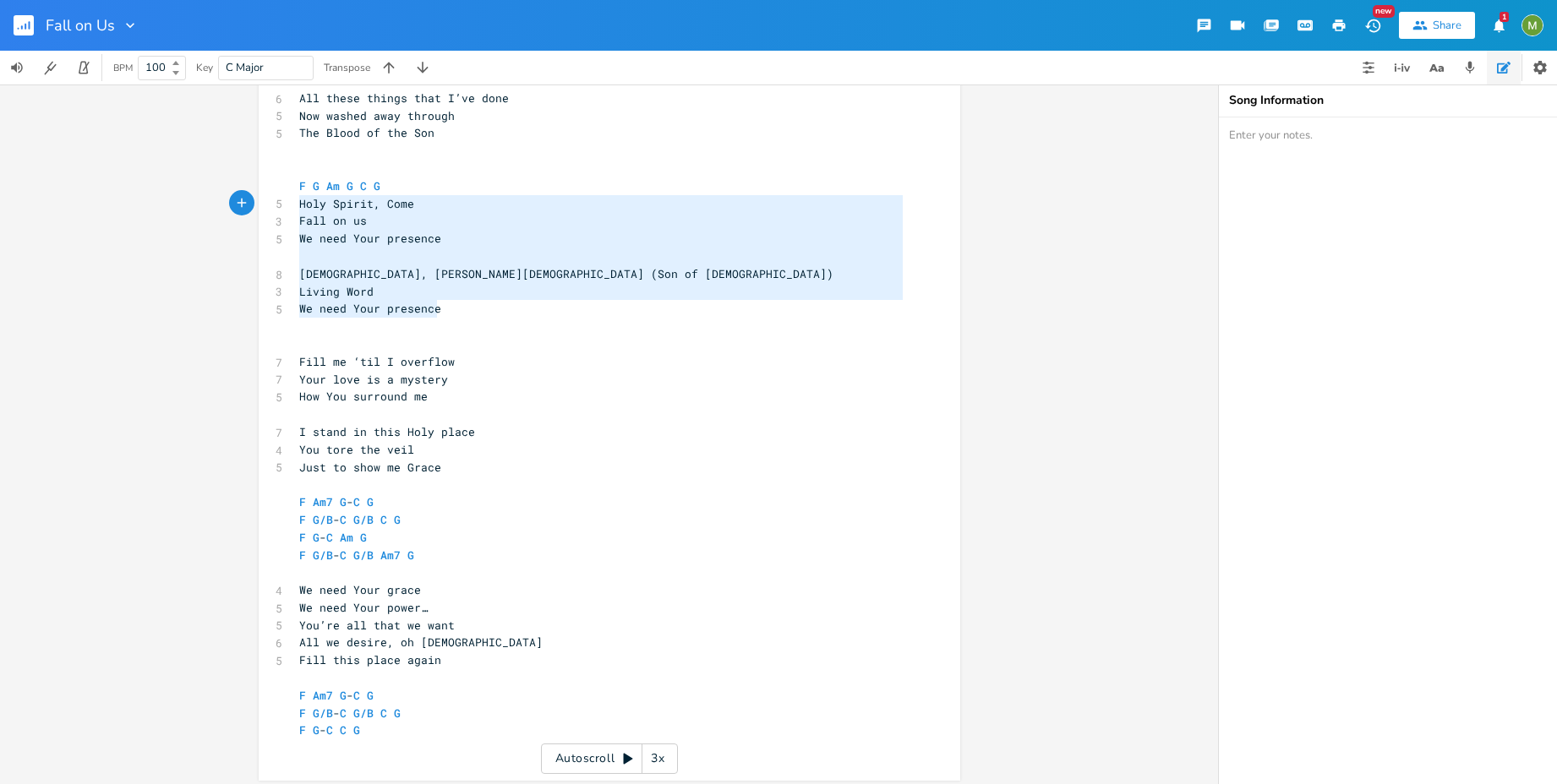
type textarea "F G Am G C G Holy Spirit, Come Fall on us We need Your presence [PERSON_NAME], …"
drag, startPoint x: 460, startPoint y: 311, endPoint x: 237, endPoint y: 185, distance: 256.1
click at [237, 185] on div "Am E A D G B E Previous 1 of 25 Next Play F E A D G B E × Previous 1 of 19 Next…" at bounding box center [609, 434] width 1218 height 700
click at [441, 267] on span "[DEMOGRAPHIC_DATA], [PERSON_NAME][DEMOGRAPHIC_DATA] (Son of [DEMOGRAPHIC_DATA])" at bounding box center [566, 273] width 535 height 15
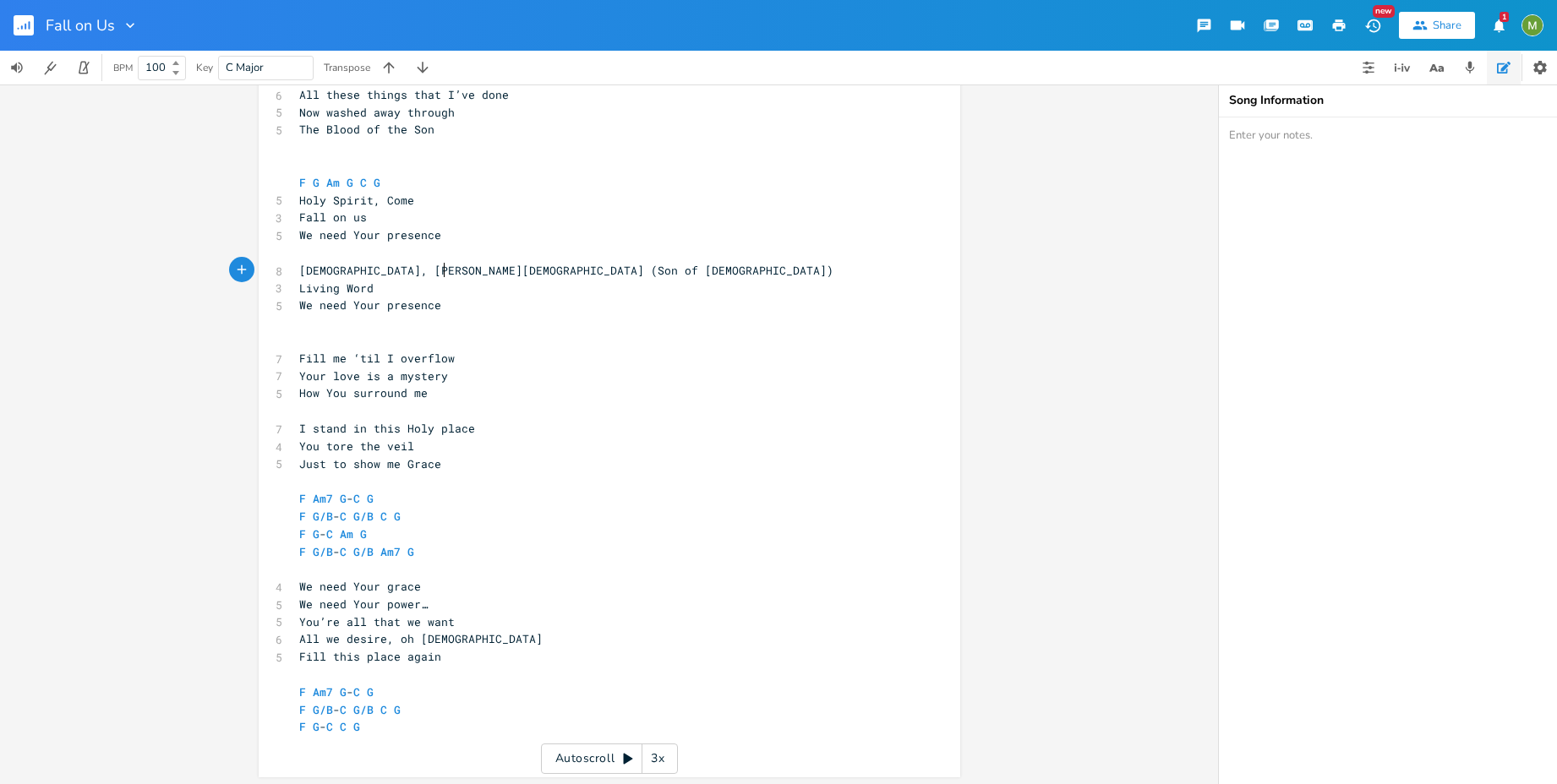
scroll to position [437, 0]
click at [297, 327] on pre "​" at bounding box center [601, 319] width 610 height 18
click at [450, 387] on pre "How You surround me" at bounding box center [601, 390] width 610 height 18
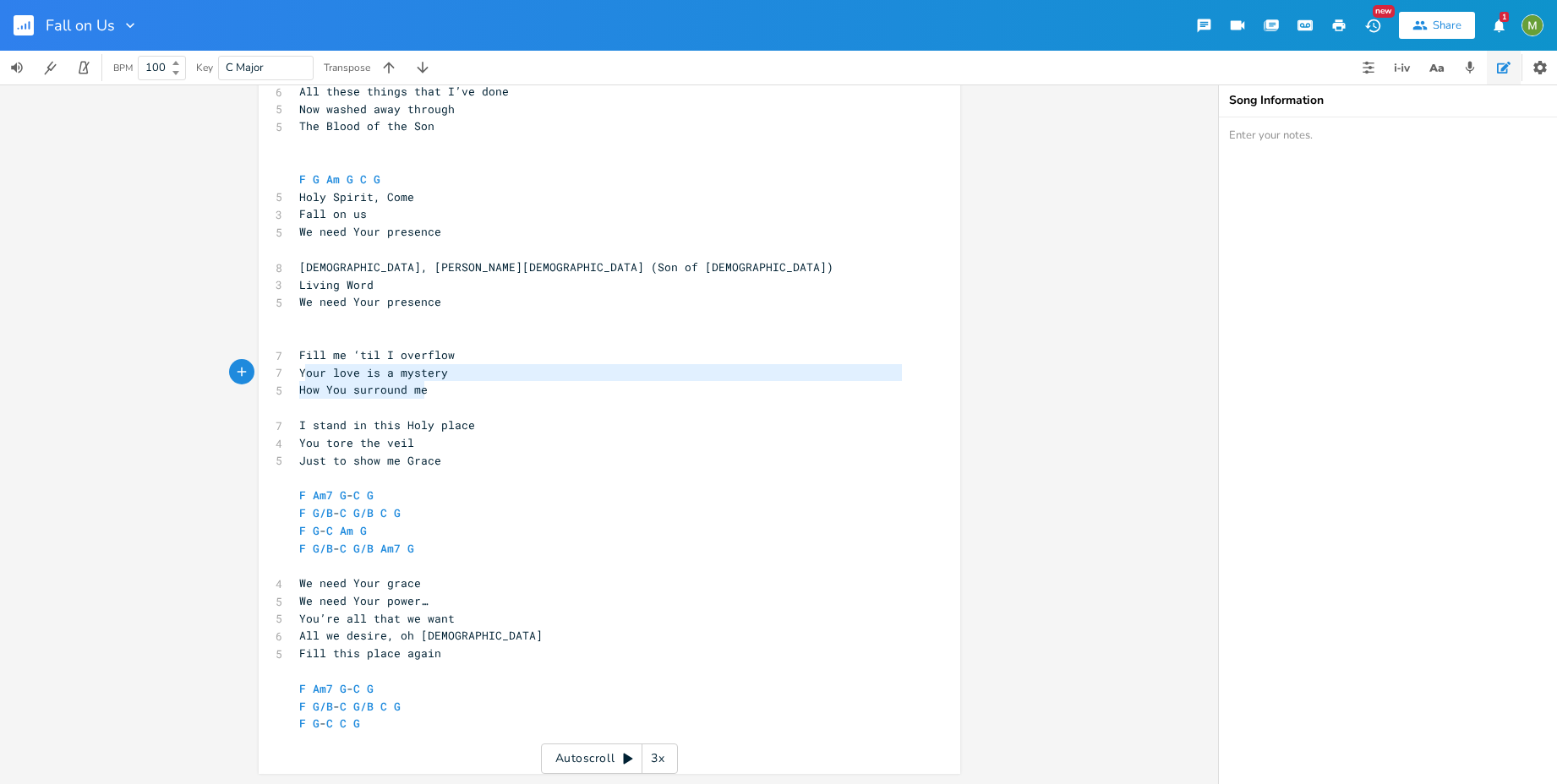
type textarea "Fill me ‘til I overflow Your love is a mystery How You surround me"
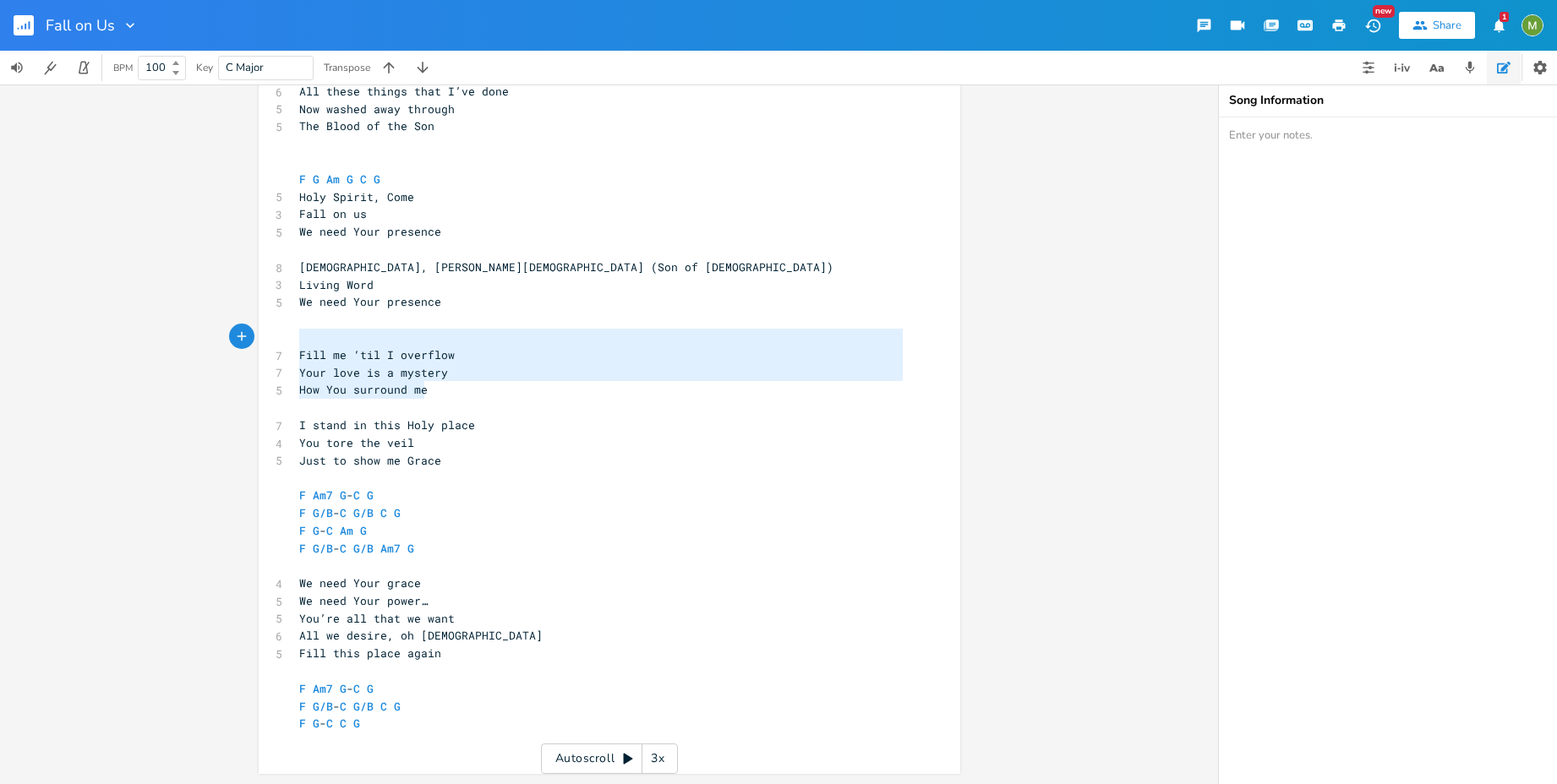
drag, startPoint x: 427, startPoint y: 389, endPoint x: 288, endPoint y: 336, distance: 148.8
click at [288, 336] on div "Fill me ‘til I overflow Your love is a mystery How You surround me x ​ Am F C E…" at bounding box center [609, 359] width 702 height 827
click at [332, 375] on span "Your love is a mystery" at bounding box center [374, 373] width 149 height 15
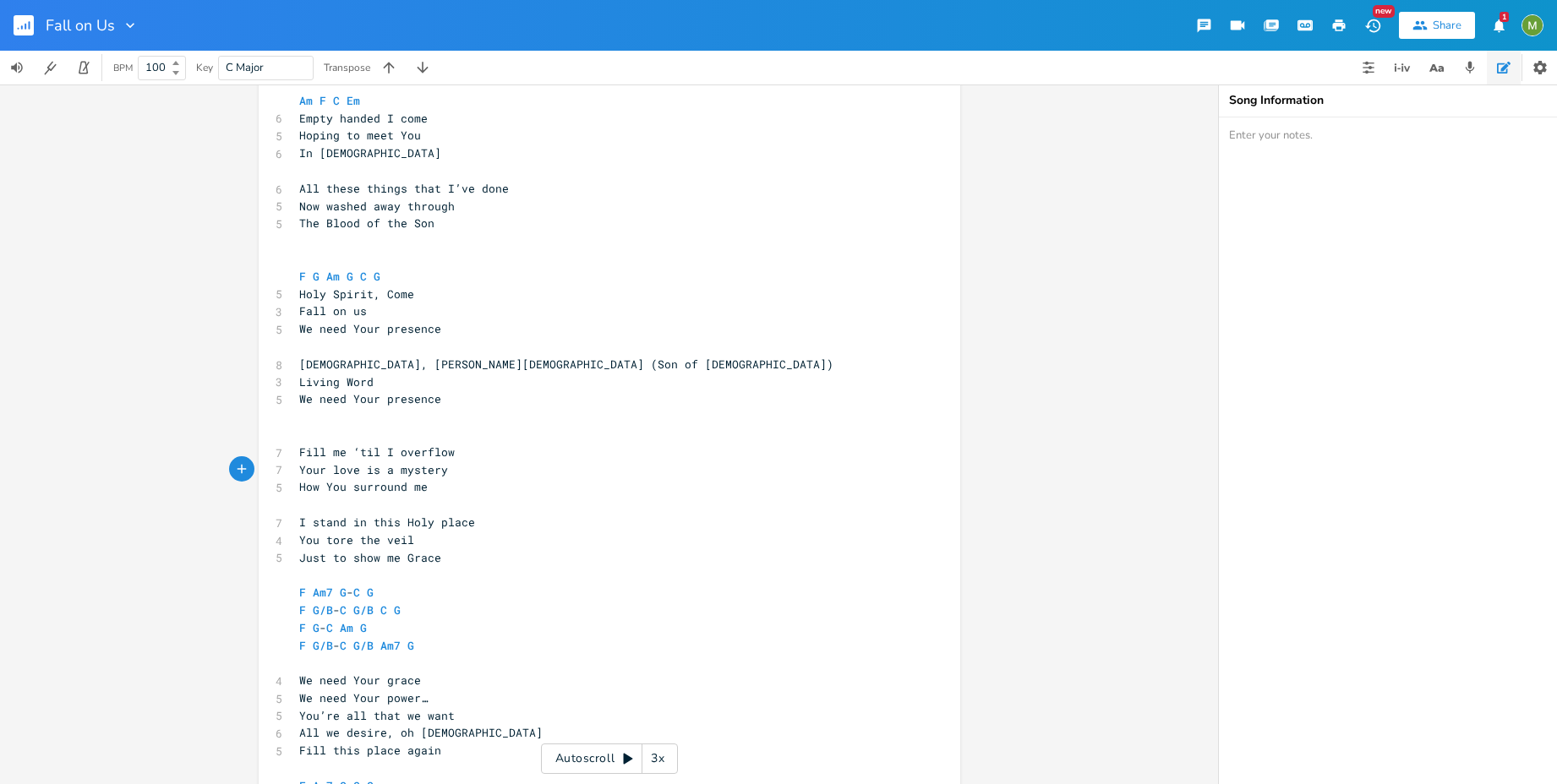
scroll to position [337, 0]
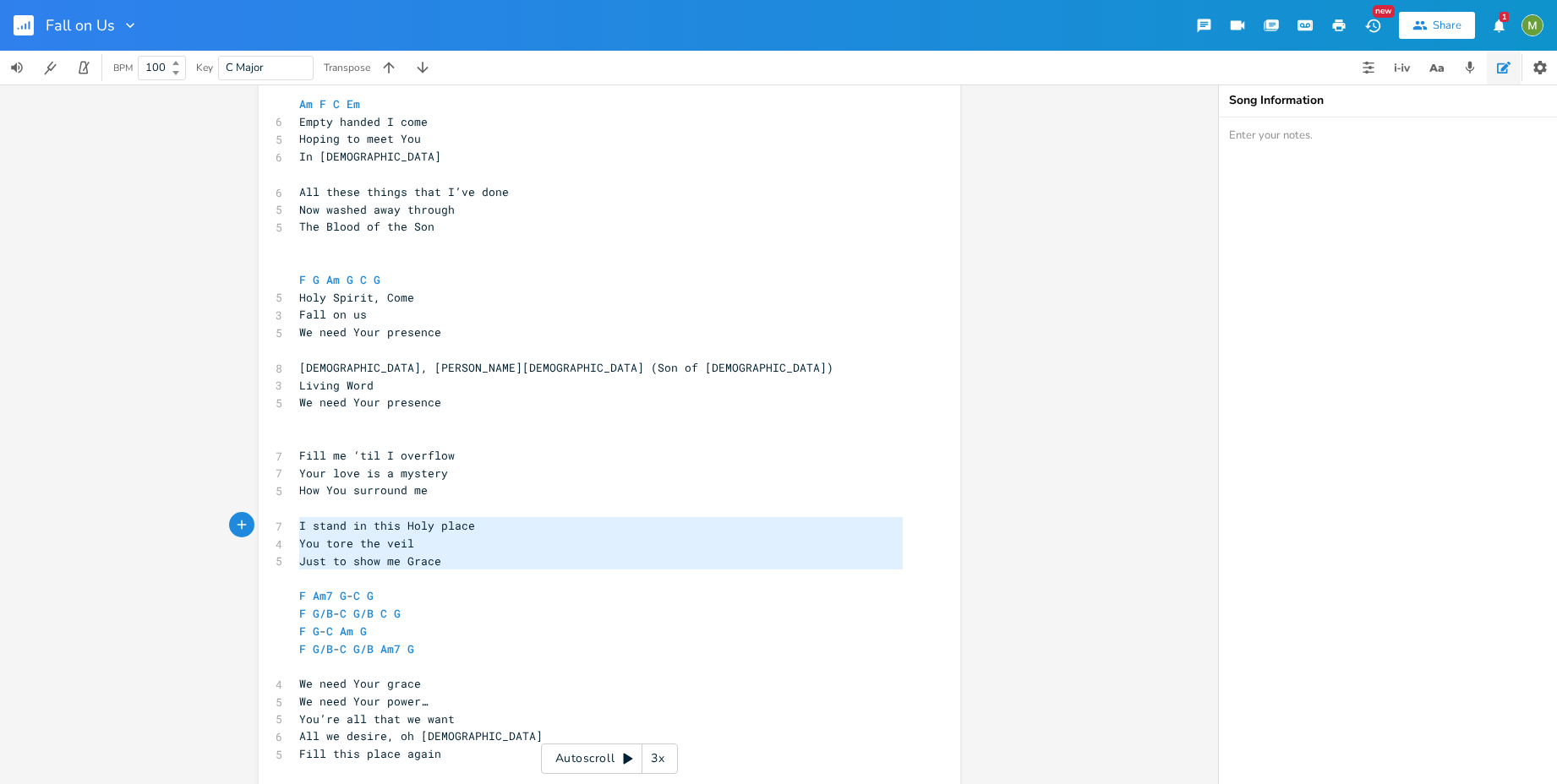
type textarea "Fill me ‘til I overflow Your love is a mystery How You surround me I stand in t…"
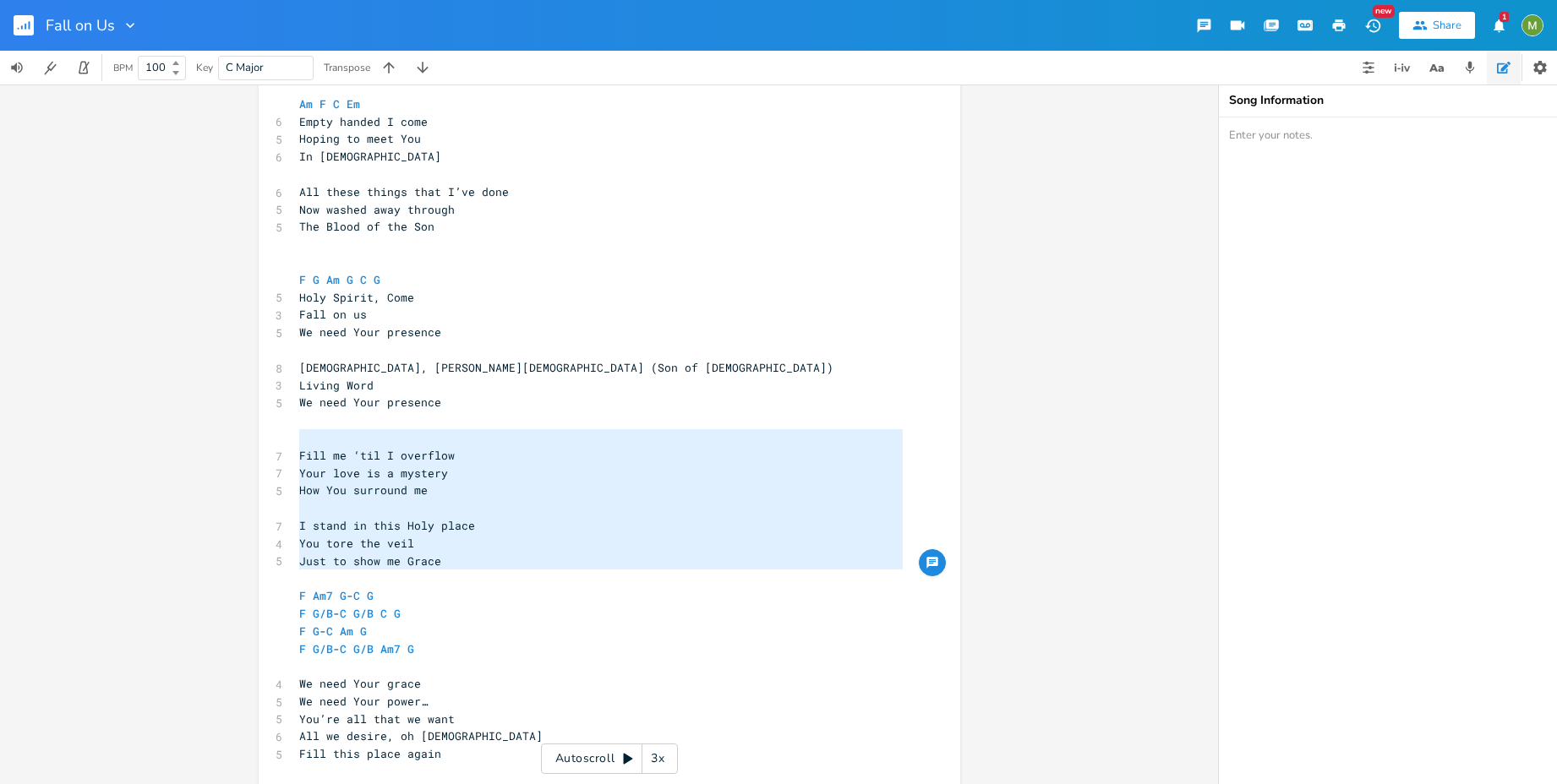
drag, startPoint x: 509, startPoint y: 571, endPoint x: 282, endPoint y: 432, distance: 266.2
click at [282, 432] on div "Fill me ‘til I overflow Your love is a mystery How You surround me I stand in t…" at bounding box center [609, 460] width 702 height 827
click at [405, 449] on span "Fill me ‘til I overflow" at bounding box center [377, 455] width 156 height 15
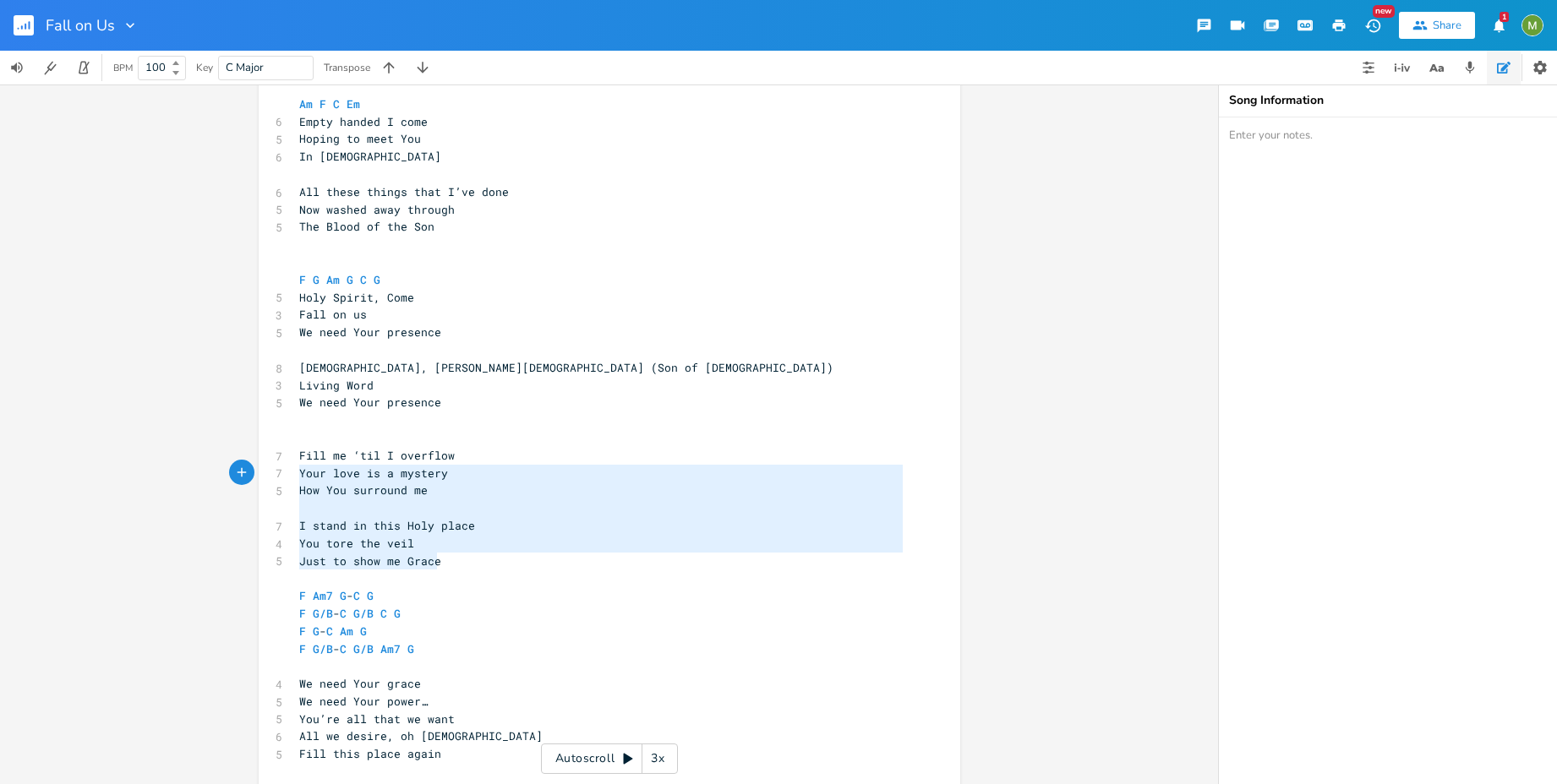
type textarea "Fill me ‘til I overflow Your love is a mystery How You surround me I stand in t…"
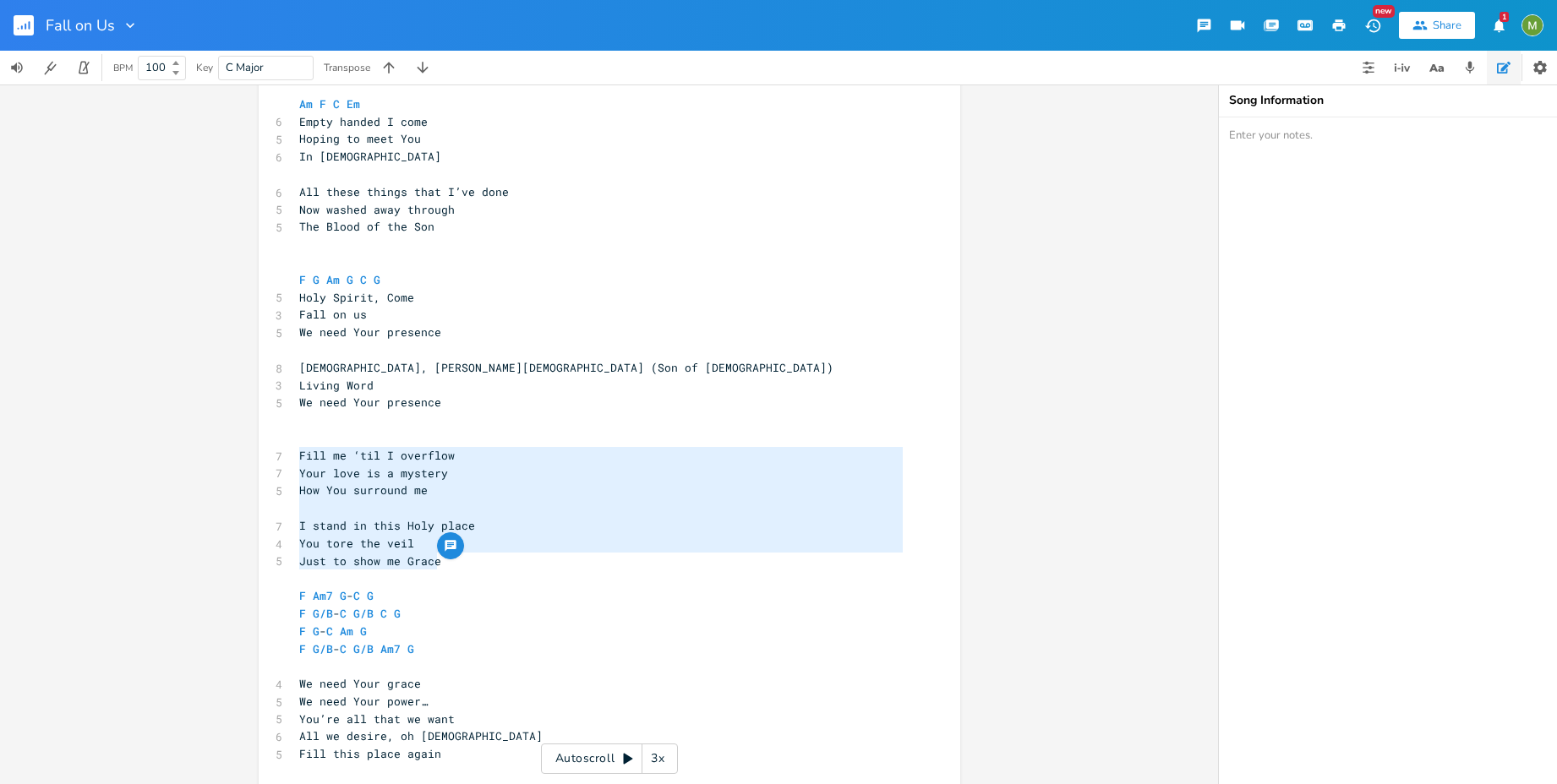
drag, startPoint x: 460, startPoint y: 555, endPoint x: 286, endPoint y: 455, distance: 200.7
click at [286, 455] on div "Fill me ‘til I overflow Your love is a mystery How You surround me I stand in t…" at bounding box center [609, 460] width 702 height 827
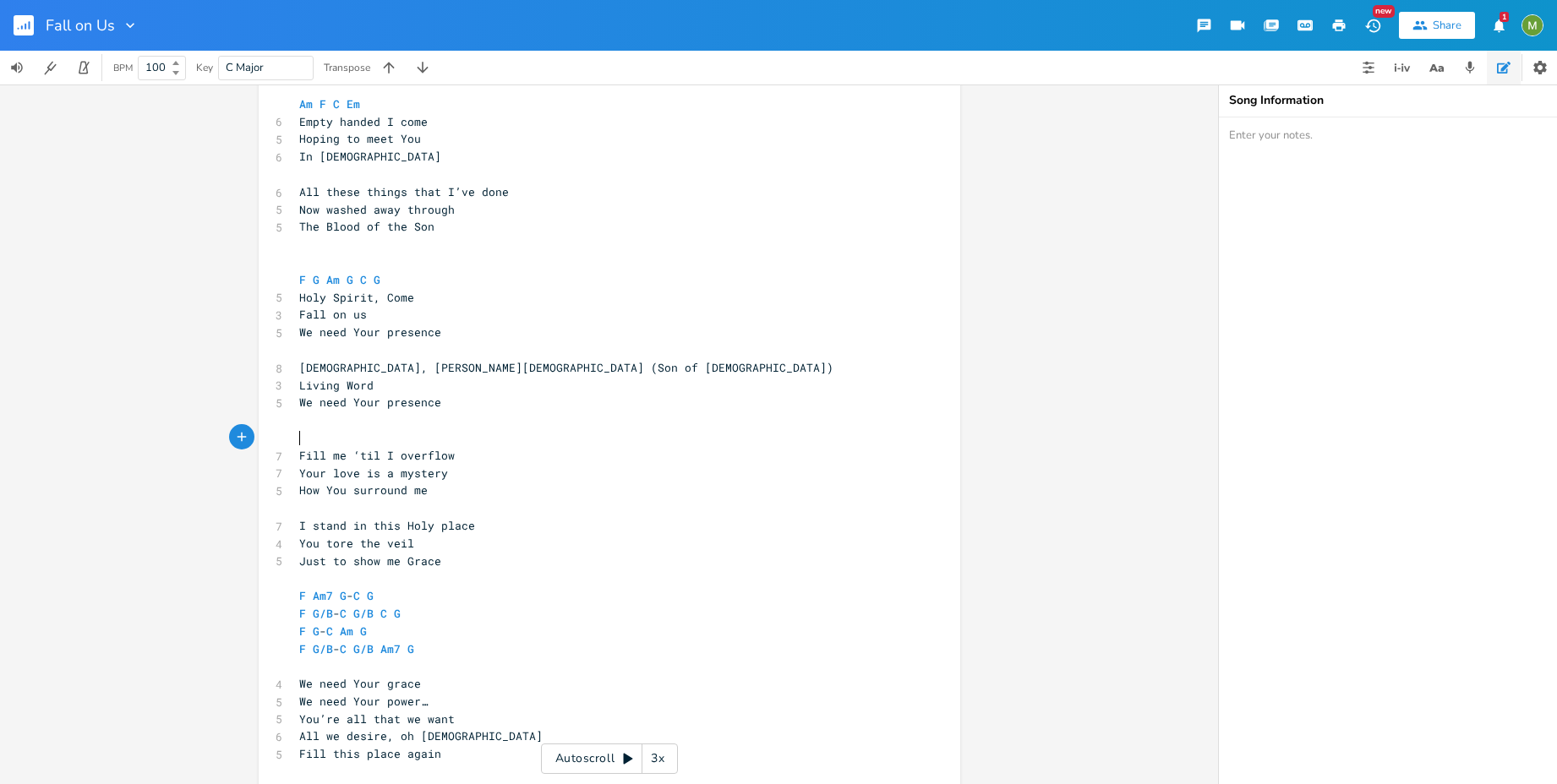
click at [315, 442] on pre "​" at bounding box center [601, 438] width 610 height 18
